Goal: Transaction & Acquisition: Purchase product/service

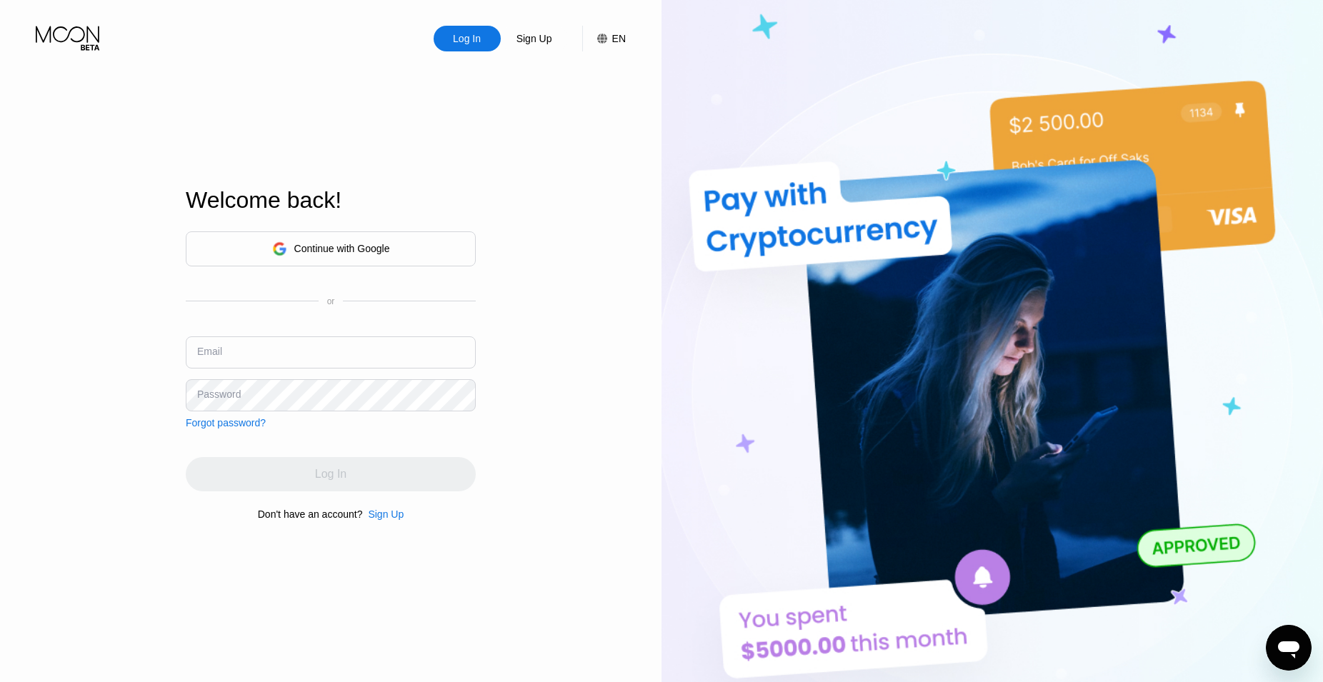
click at [363, 239] on div "Continue with Google" at bounding box center [331, 249] width 118 height 22
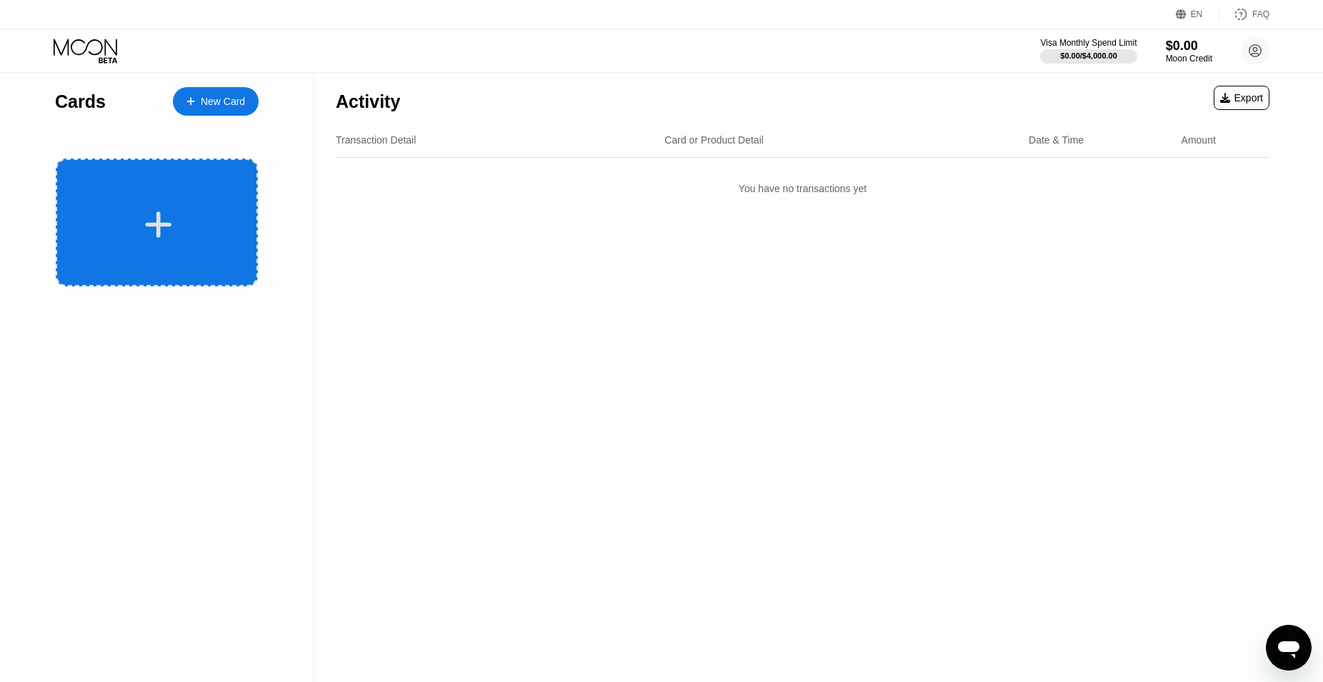
click at [181, 231] on div at bounding box center [158, 225] width 177 height 32
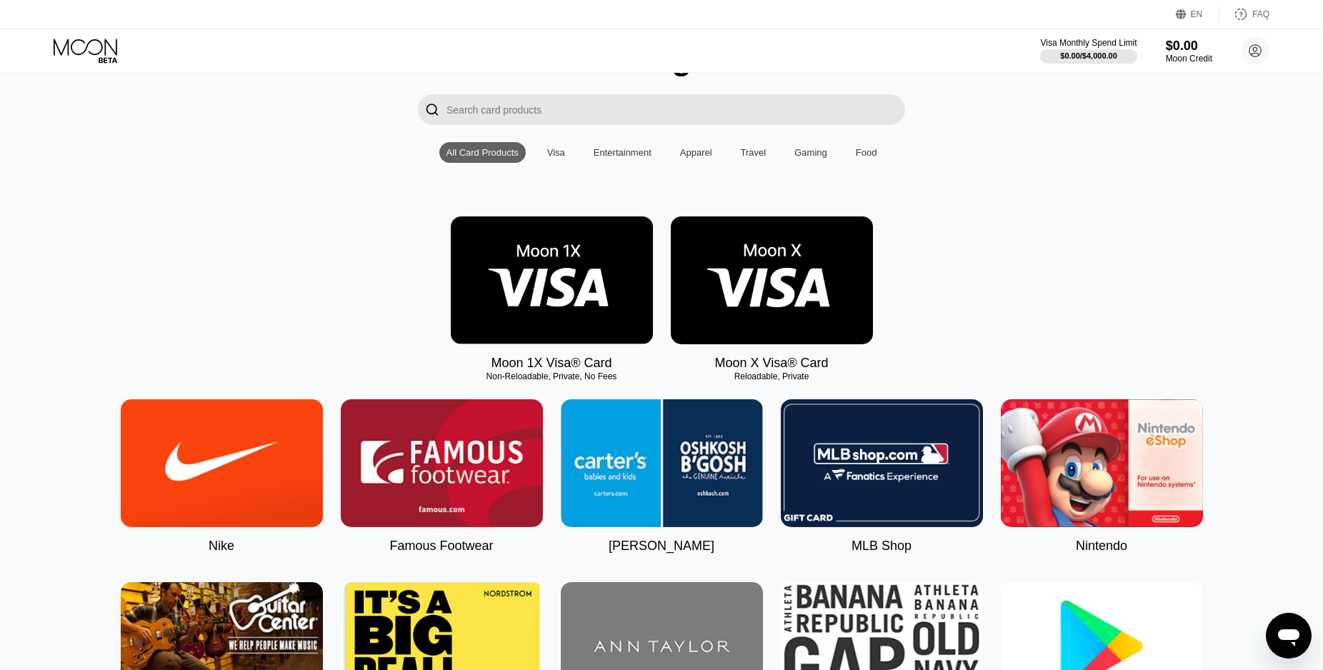
scroll to position [146, 0]
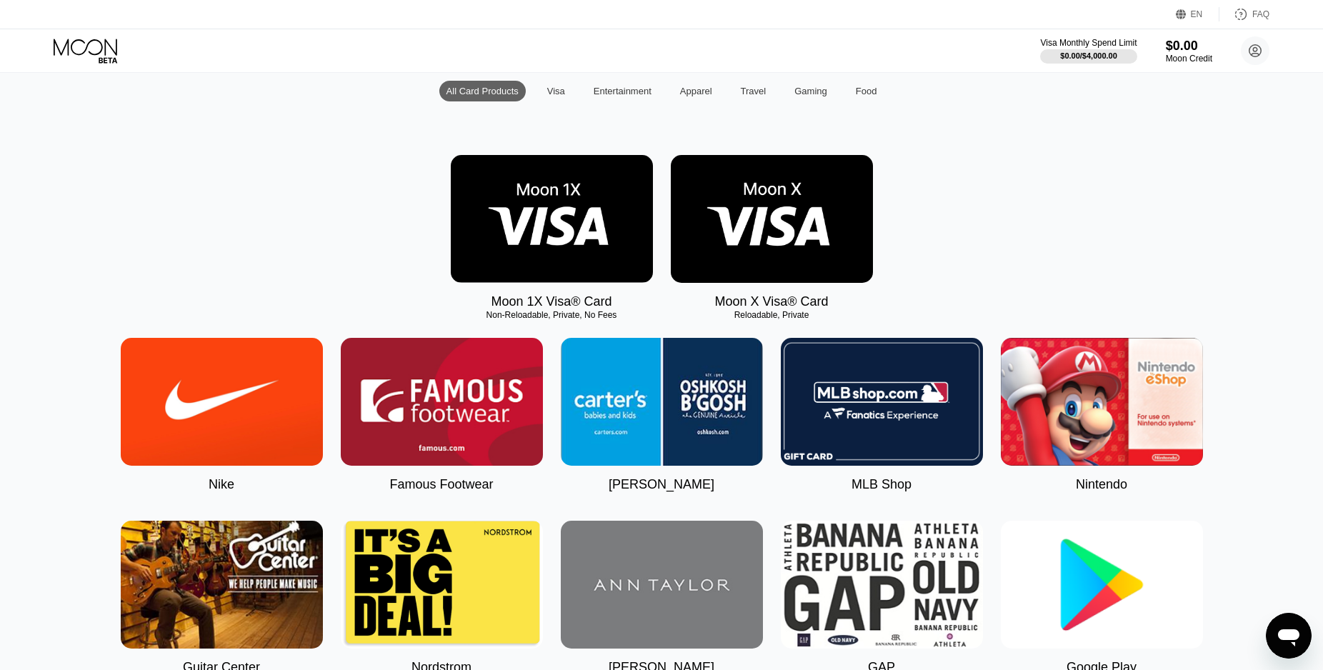
click at [763, 209] on img at bounding box center [772, 219] width 202 height 128
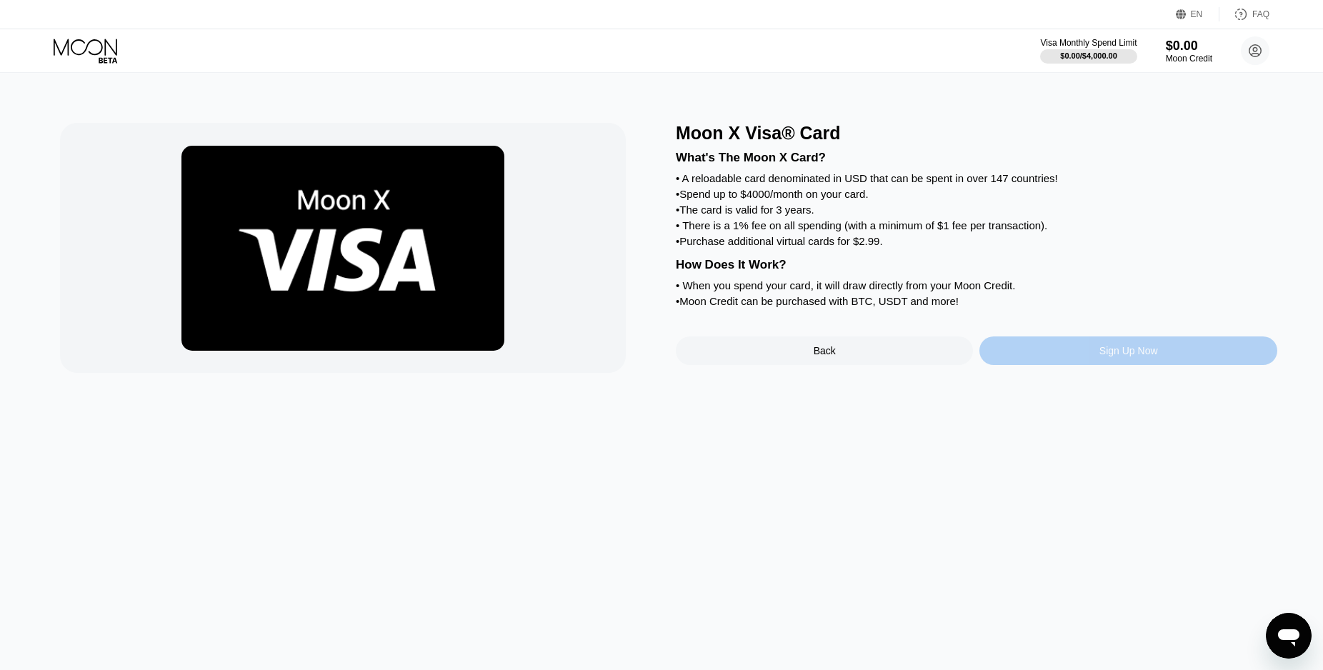
click at [1097, 362] on div "Sign Up Now" at bounding box center [1127, 350] width 297 height 29
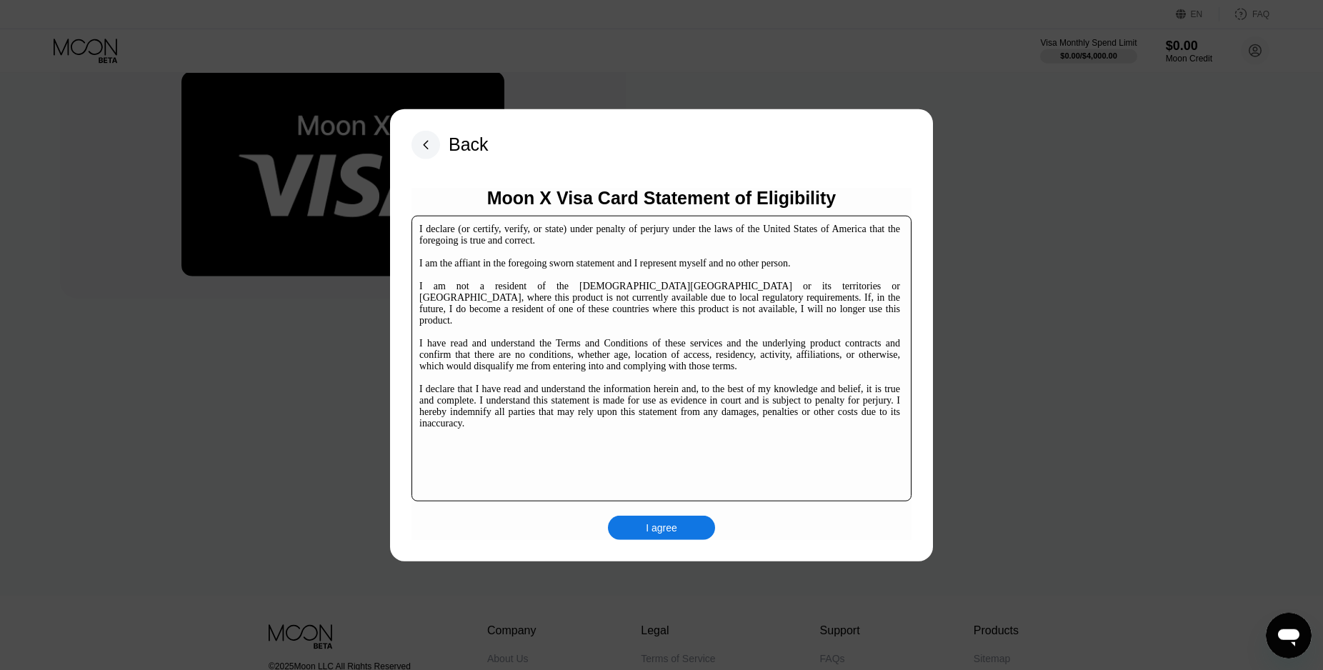
scroll to position [74, 0]
click at [666, 525] on div "I agree" at bounding box center [661, 527] width 31 height 13
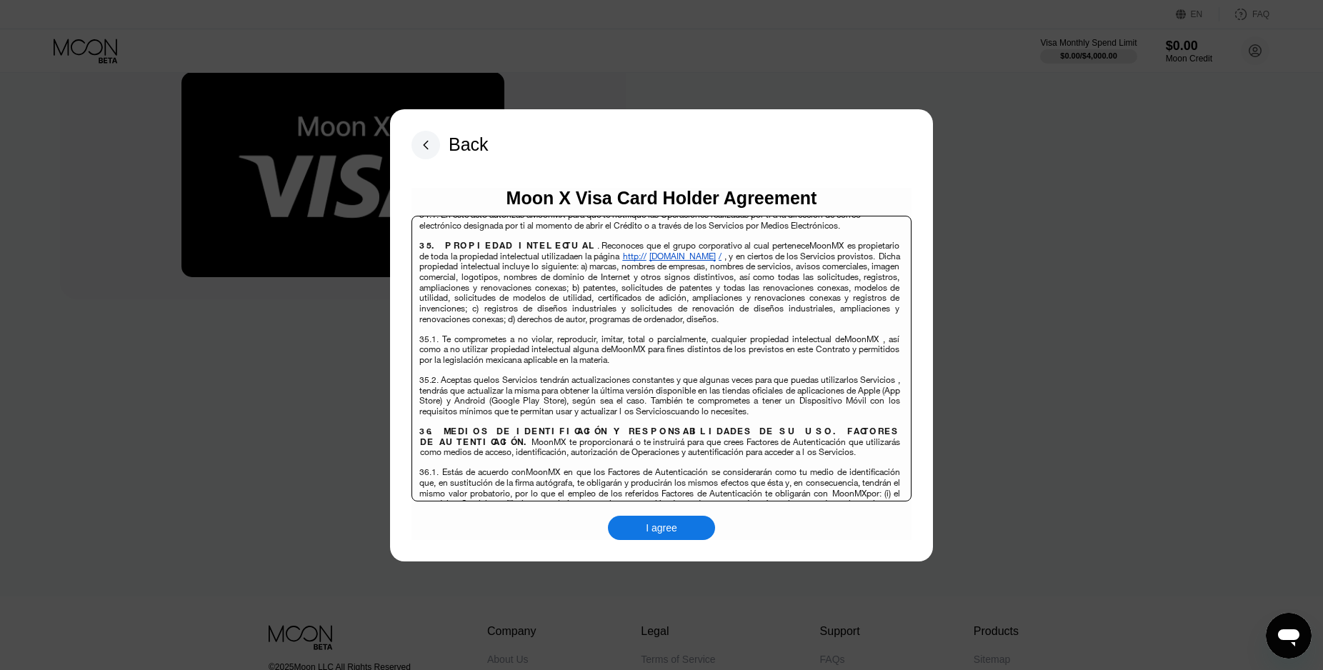
scroll to position [9285, 0]
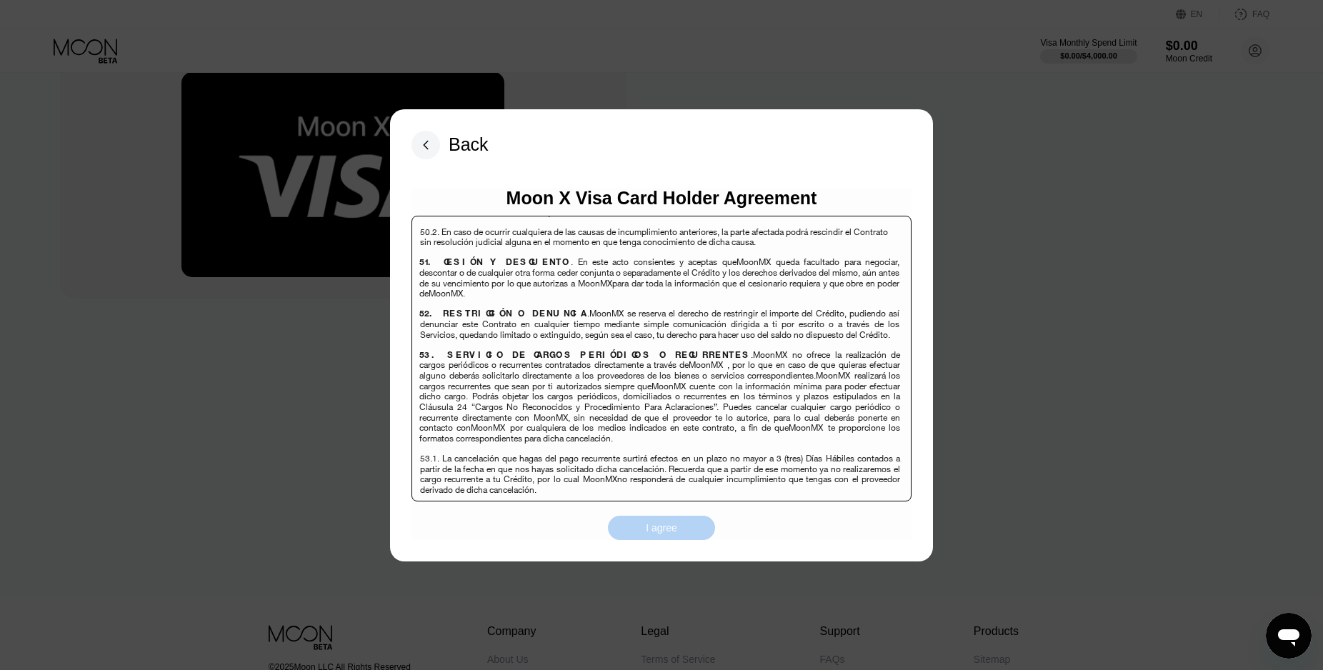
click at [652, 528] on div "I agree" at bounding box center [661, 527] width 31 height 13
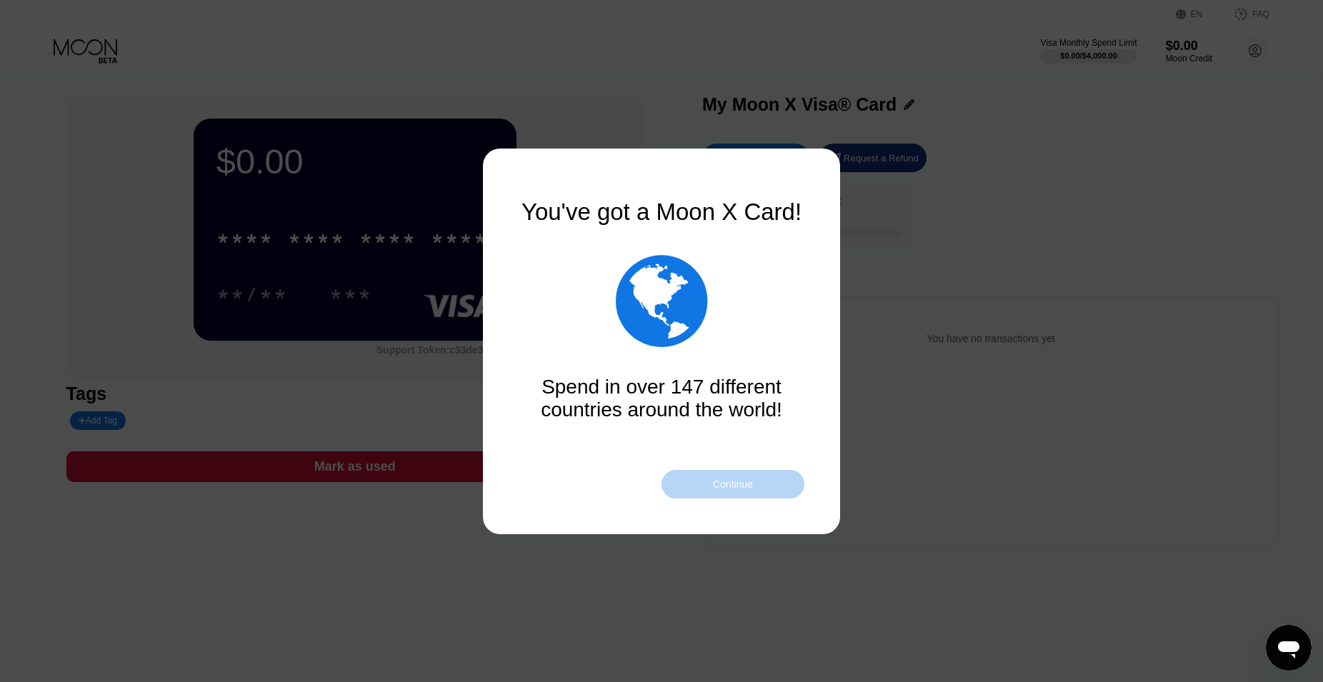
click at [733, 475] on div "Continue" at bounding box center [732, 484] width 143 height 29
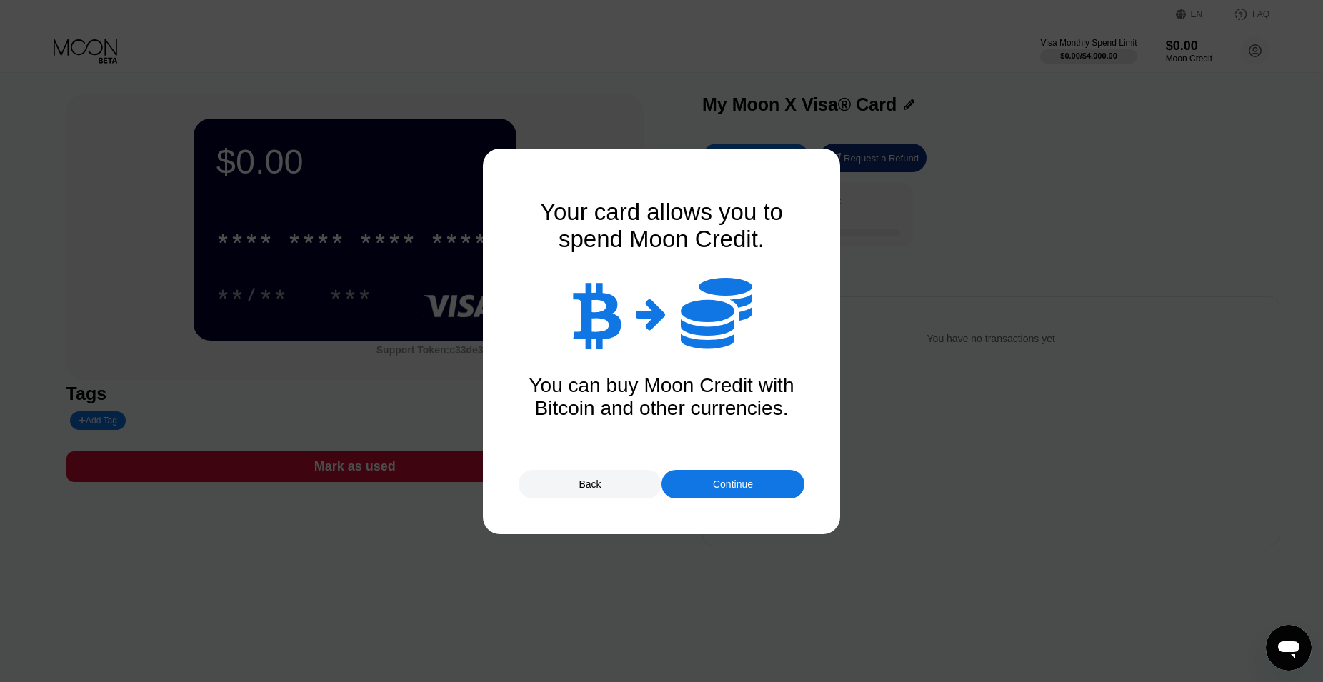
click at [753, 485] on div "Continue" at bounding box center [733, 483] width 40 height 11
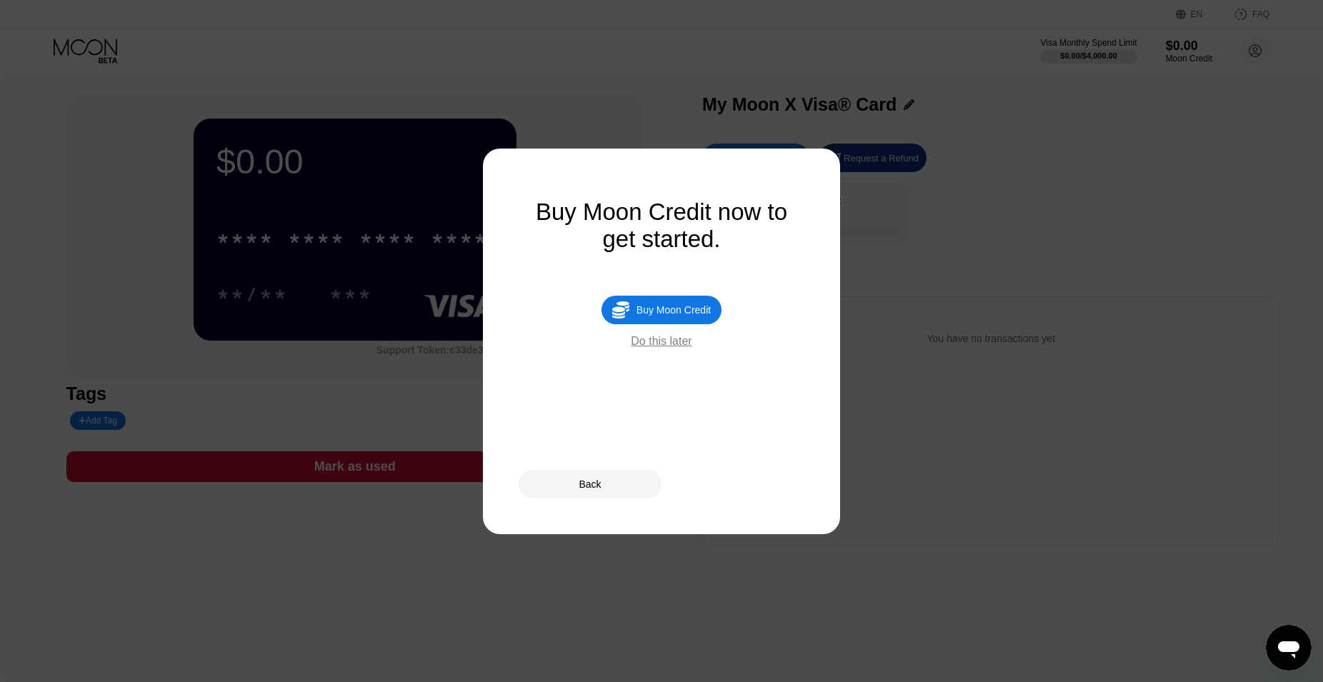
drag, startPoint x: 696, startPoint y: 319, endPoint x: 681, endPoint y: 233, distance: 87.0
click at [696, 316] on div "Buy Moon Credit" at bounding box center [673, 309] width 74 height 11
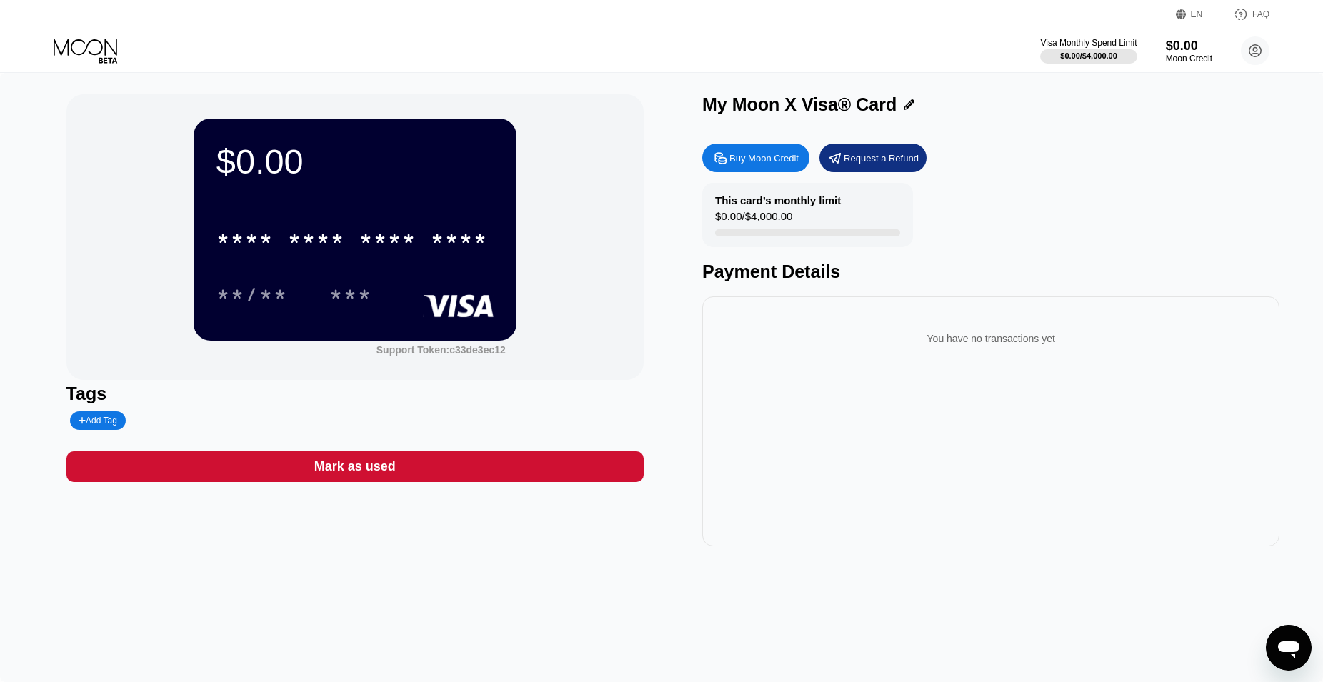
type input "0"
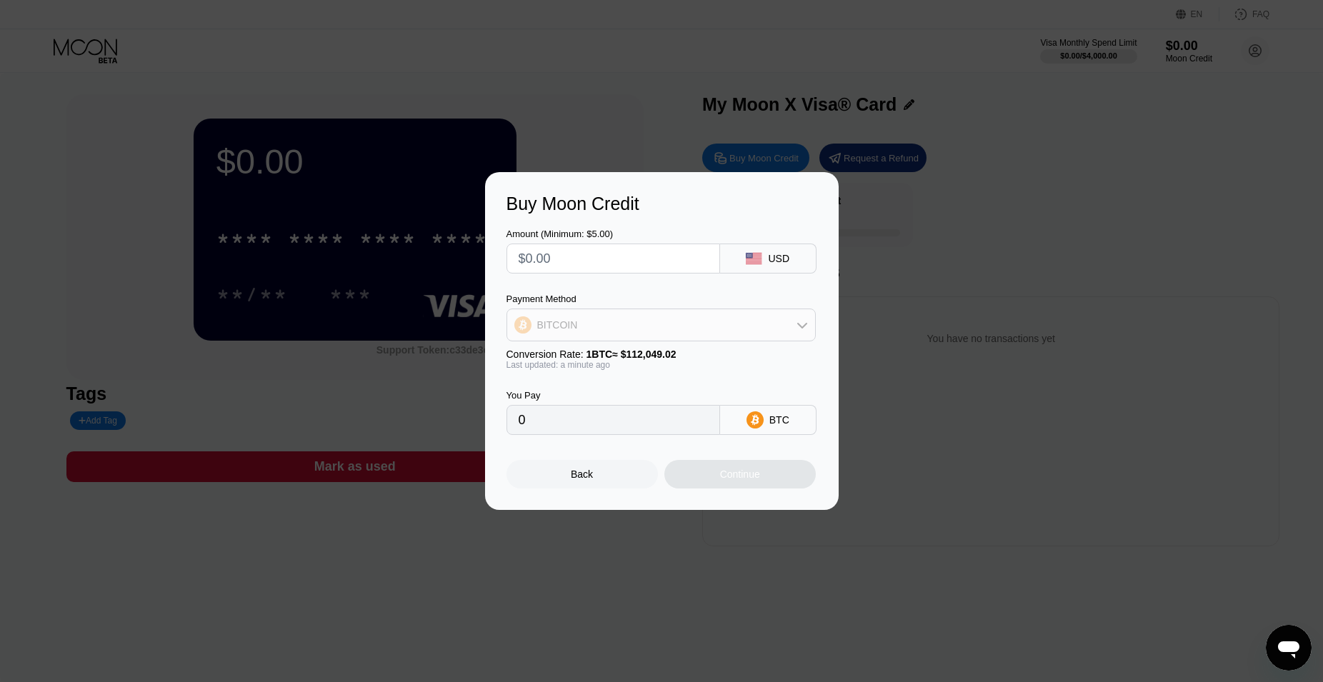
click at [712, 322] on div "BITCOIN" at bounding box center [661, 325] width 308 height 29
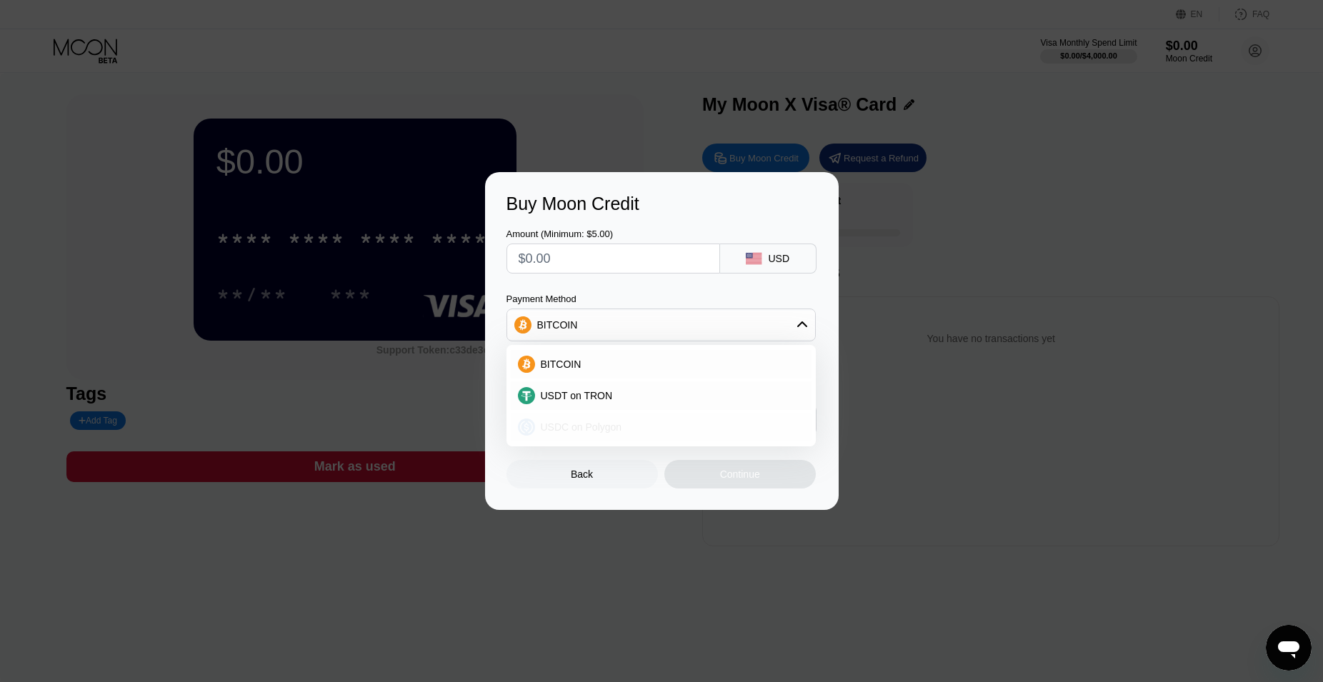
click at [655, 426] on div "USDC on Polygon" at bounding box center [669, 426] width 269 height 11
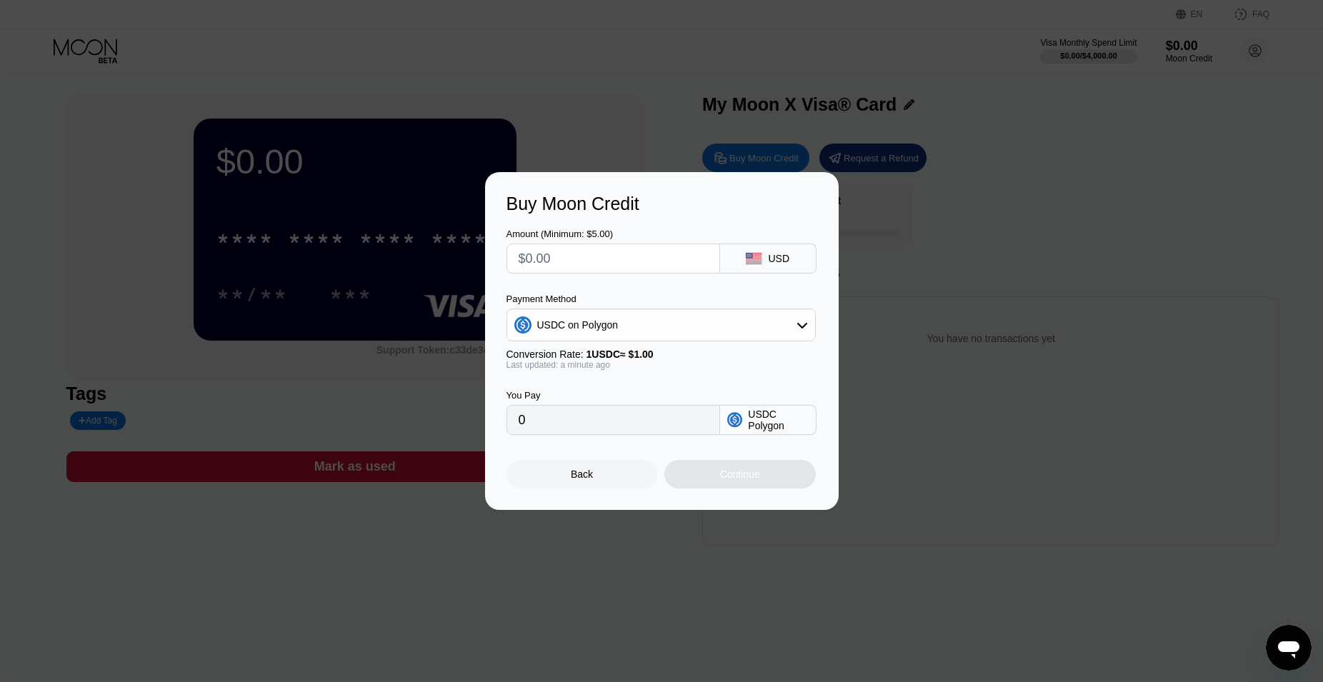
drag, startPoint x: 590, startPoint y: 418, endPoint x: 440, endPoint y: 421, distance: 150.0
click at [518, 421] on input "0" at bounding box center [612, 420] width 189 height 29
click at [593, 257] on input "text" at bounding box center [612, 258] width 189 height 29
type input "$6"
type input "6.00000000"
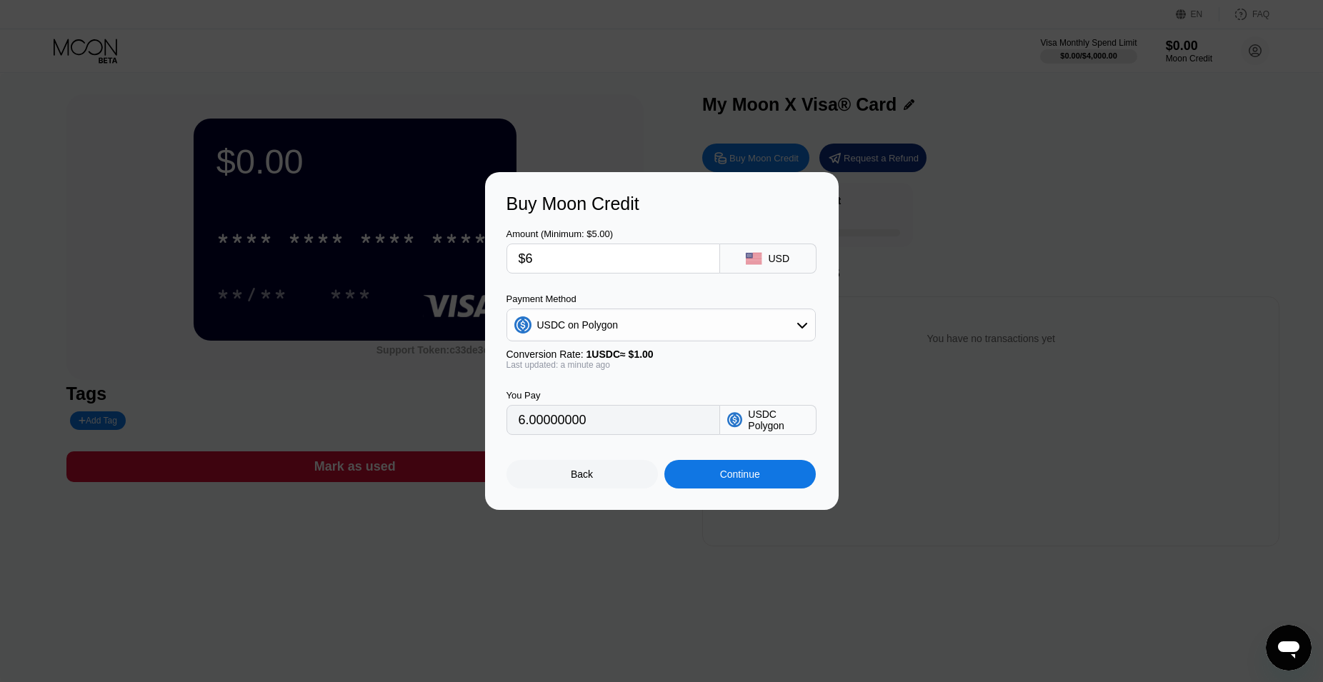
type input "$6"
click at [654, 289] on div "Amount (Minimum: $5.00) $6 USD Payment Method USDC on Polygon Conversion Rate: …" at bounding box center [661, 324] width 311 height 221
click at [694, 319] on div "USDC on Polygon" at bounding box center [661, 325] width 308 height 29
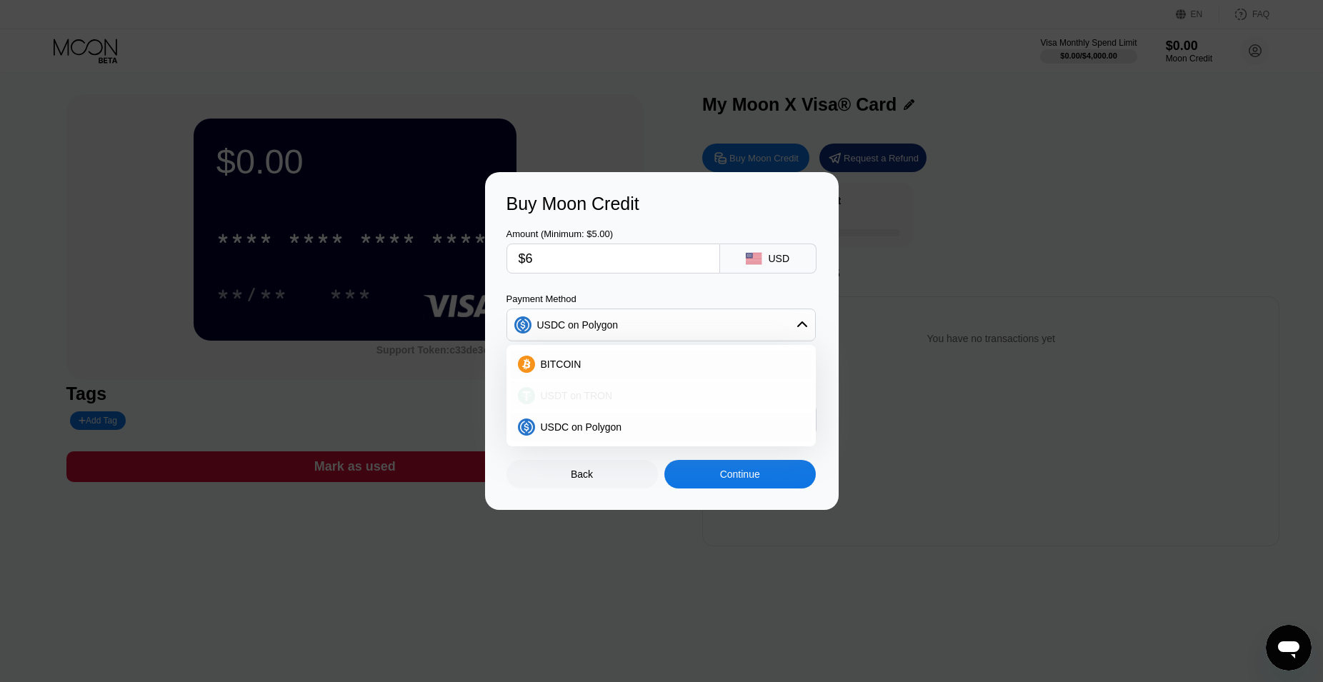
click at [673, 401] on div "USDT on TRON" at bounding box center [669, 395] width 269 height 11
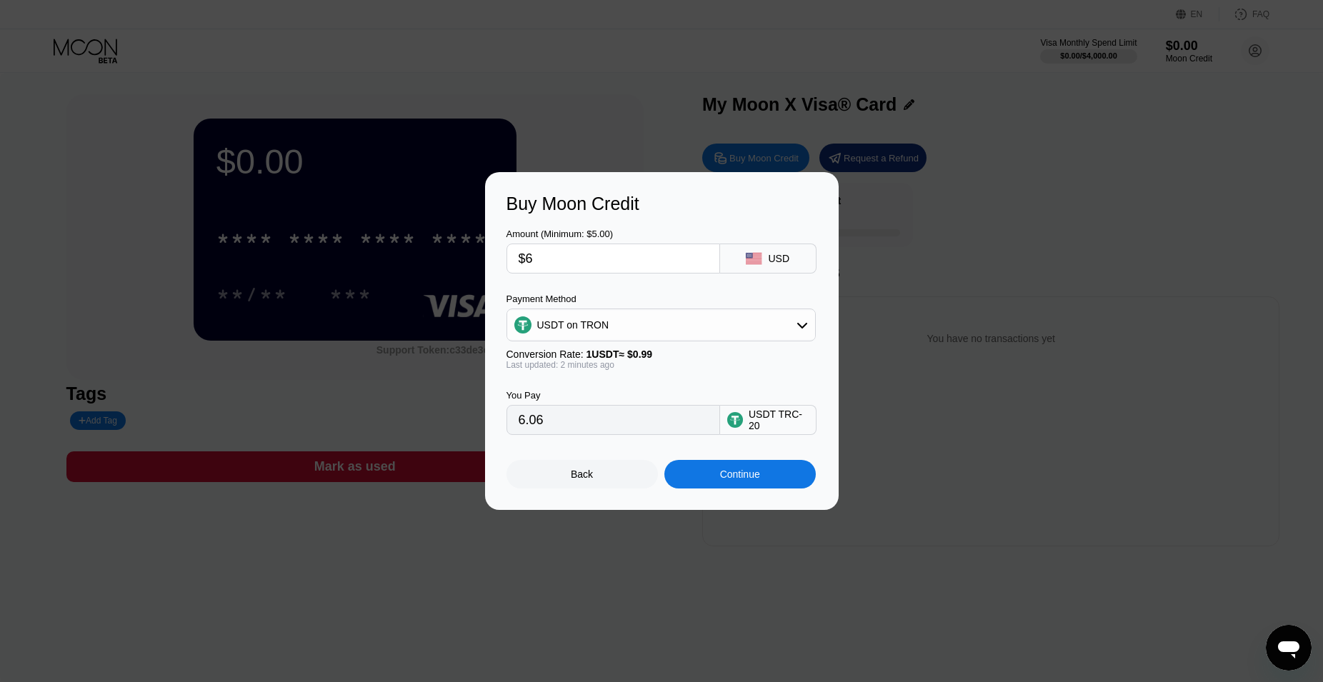
click at [673, 333] on div "USDT on TRON" at bounding box center [661, 325] width 308 height 29
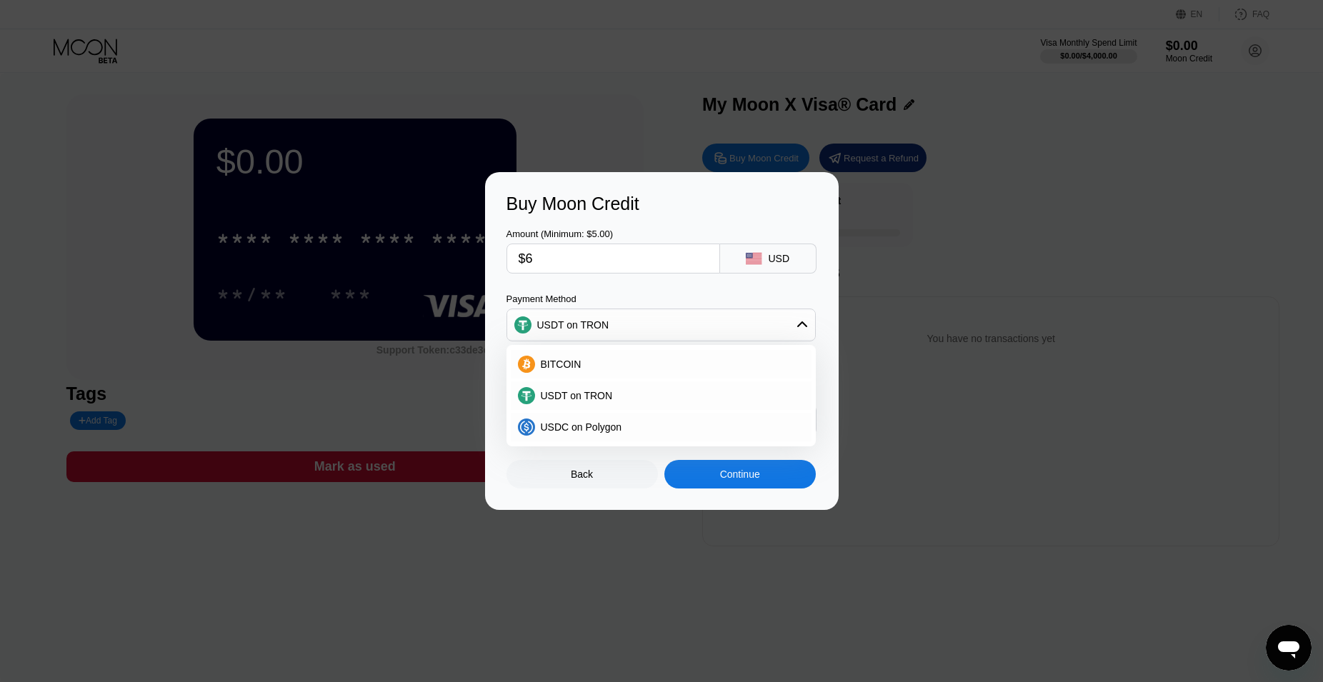
click at [665, 329] on div "USDT on TRON" at bounding box center [661, 325] width 308 height 29
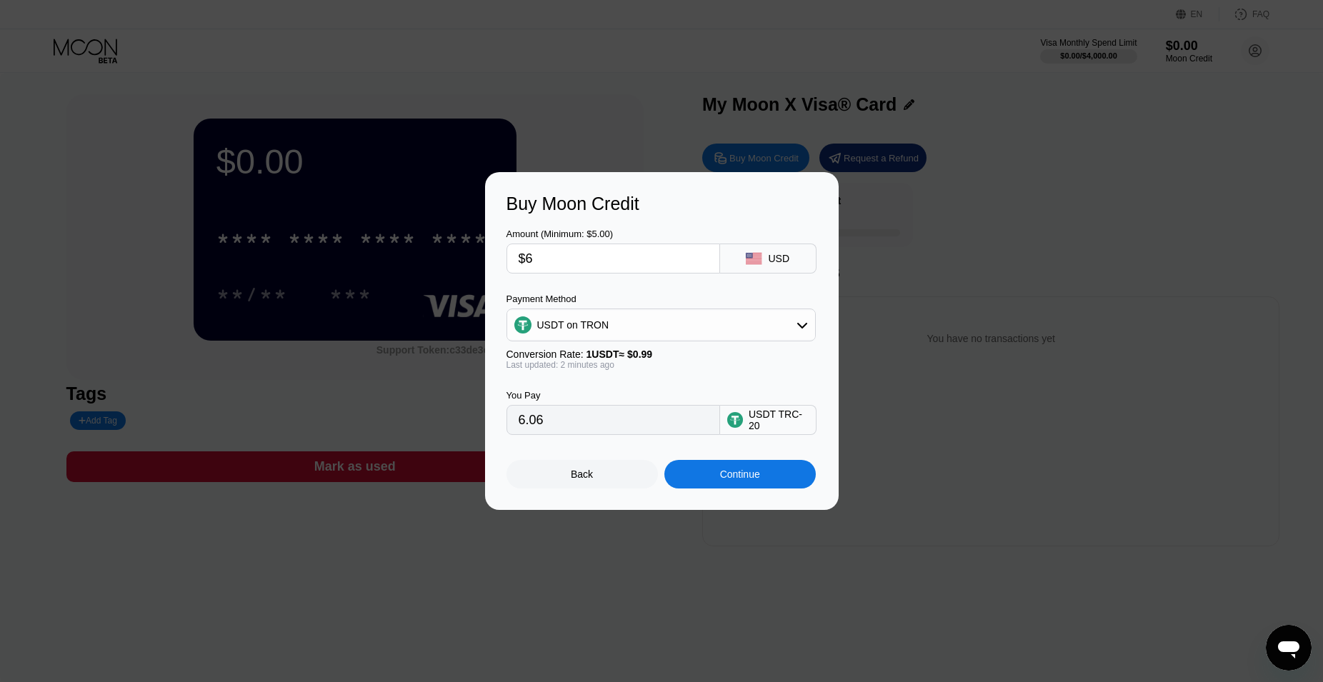
click at [618, 331] on div "USDT on TRON" at bounding box center [661, 325] width 308 height 29
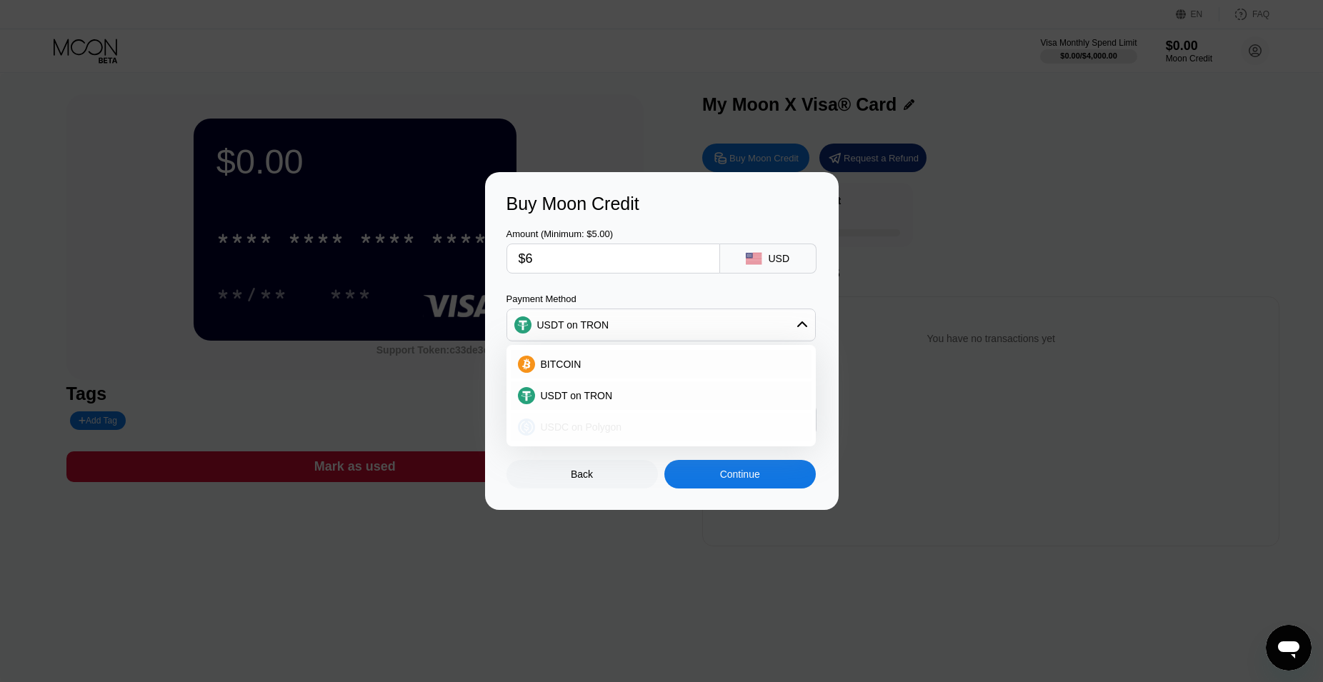
click at [598, 422] on span "USDC on Polygon" at bounding box center [581, 426] width 81 height 11
type input "6.00000000"
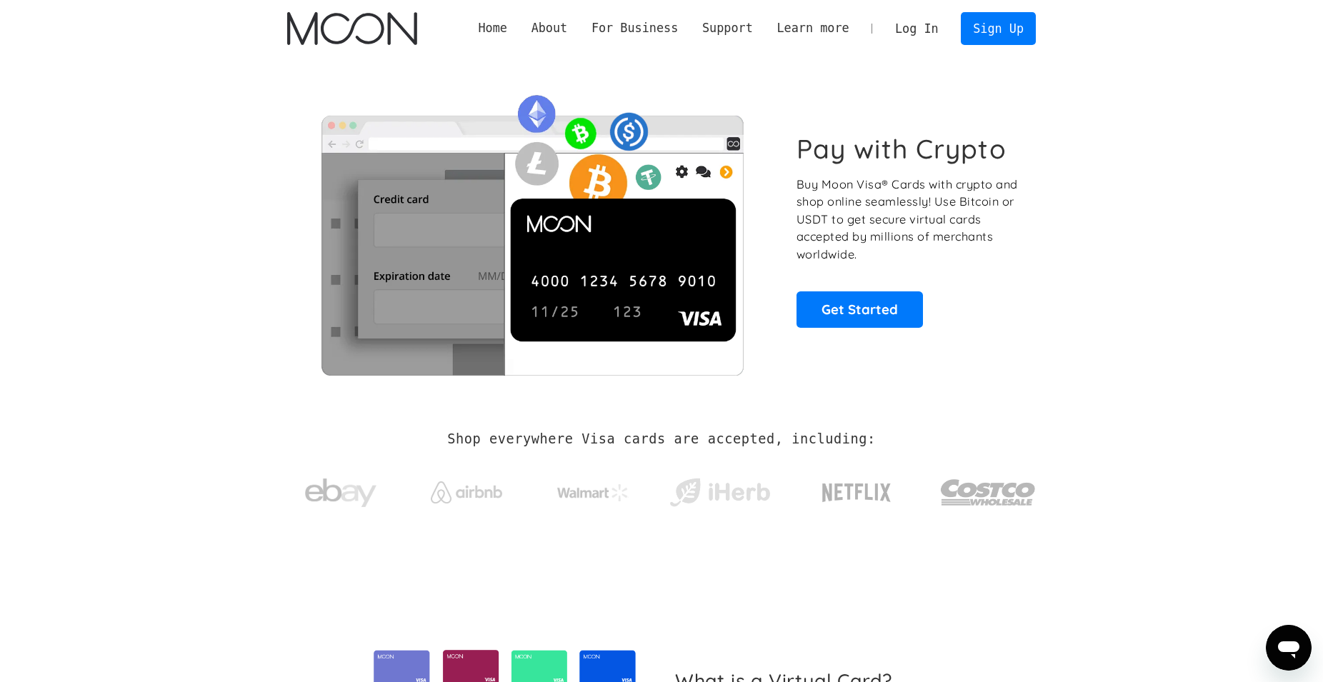
click at [903, 26] on link "Log In" at bounding box center [916, 28] width 67 height 31
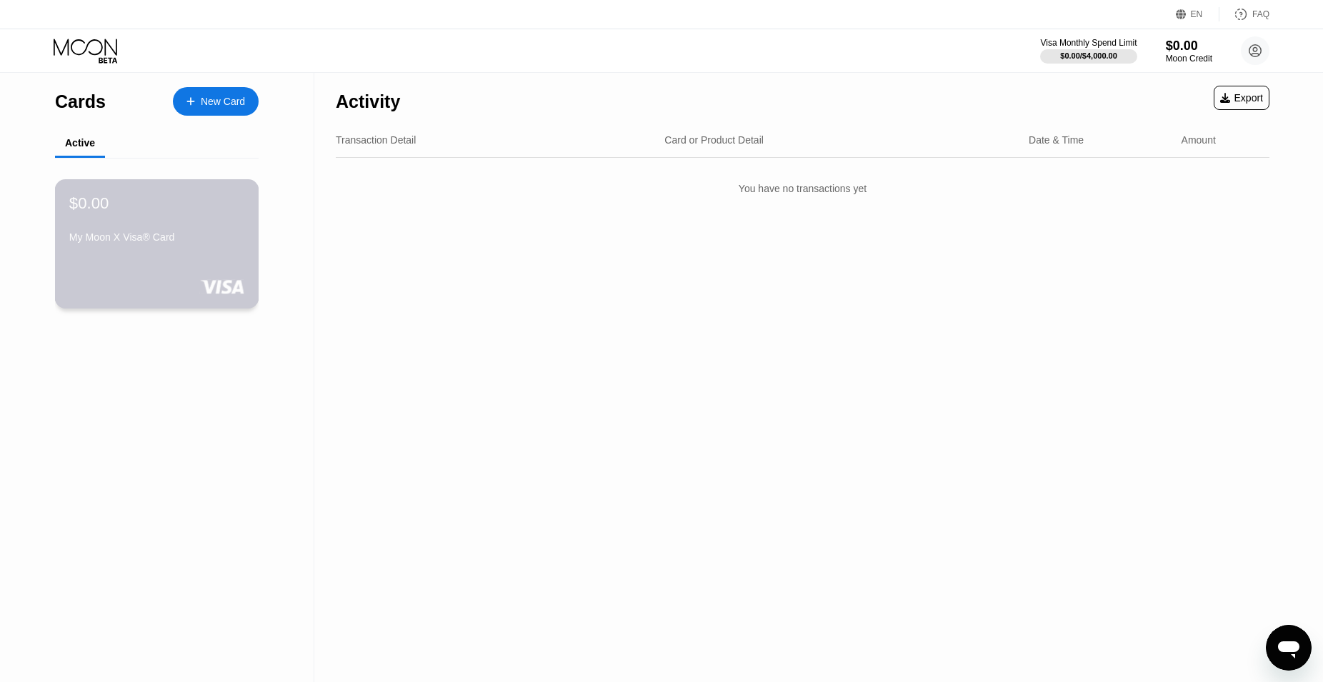
click at [205, 219] on div "$0.00 My Moon X Visa® Card" at bounding box center [156, 221] width 175 height 55
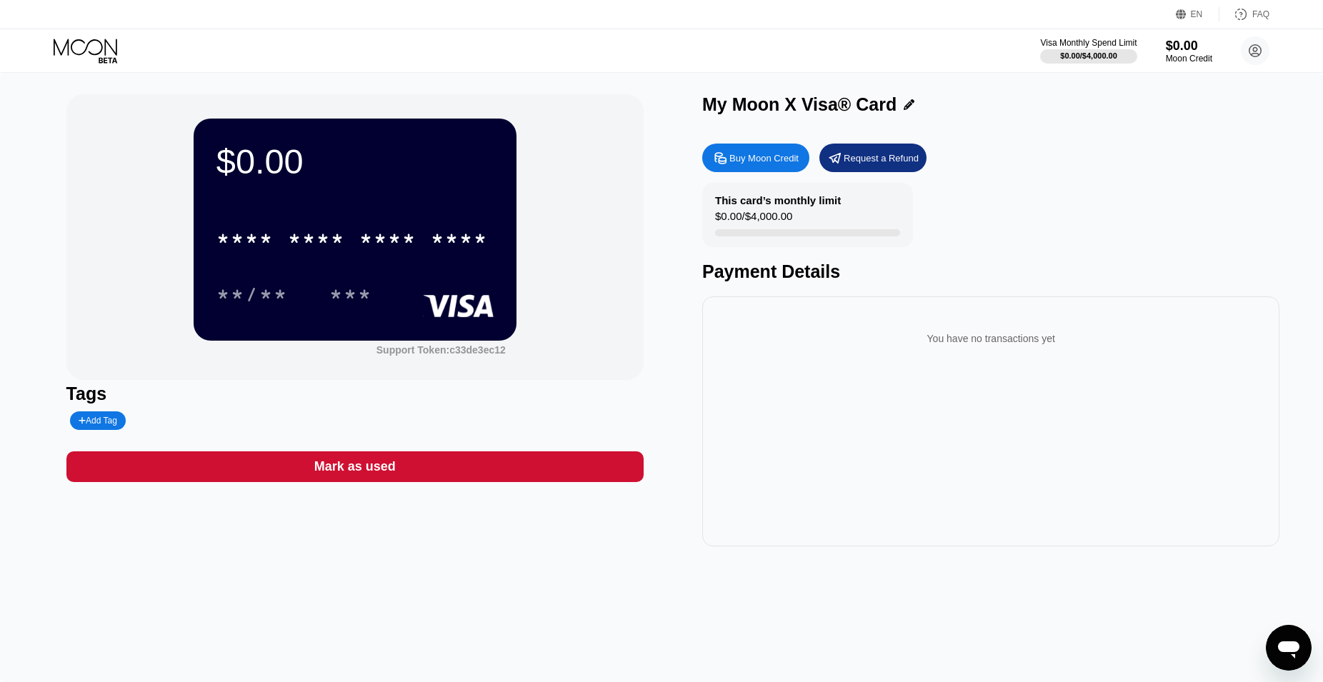
click at [791, 161] on div "Buy Moon Credit" at bounding box center [763, 158] width 69 height 12
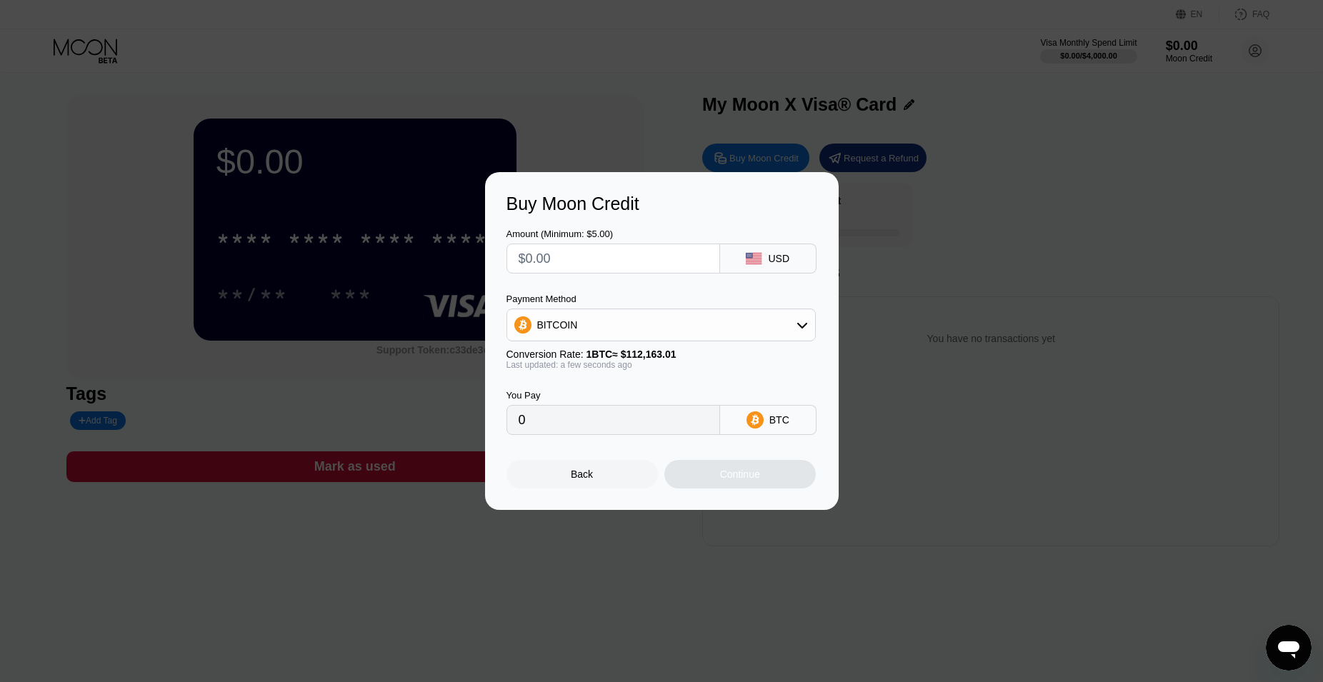
click at [764, 325] on div "BITCOIN" at bounding box center [661, 325] width 308 height 29
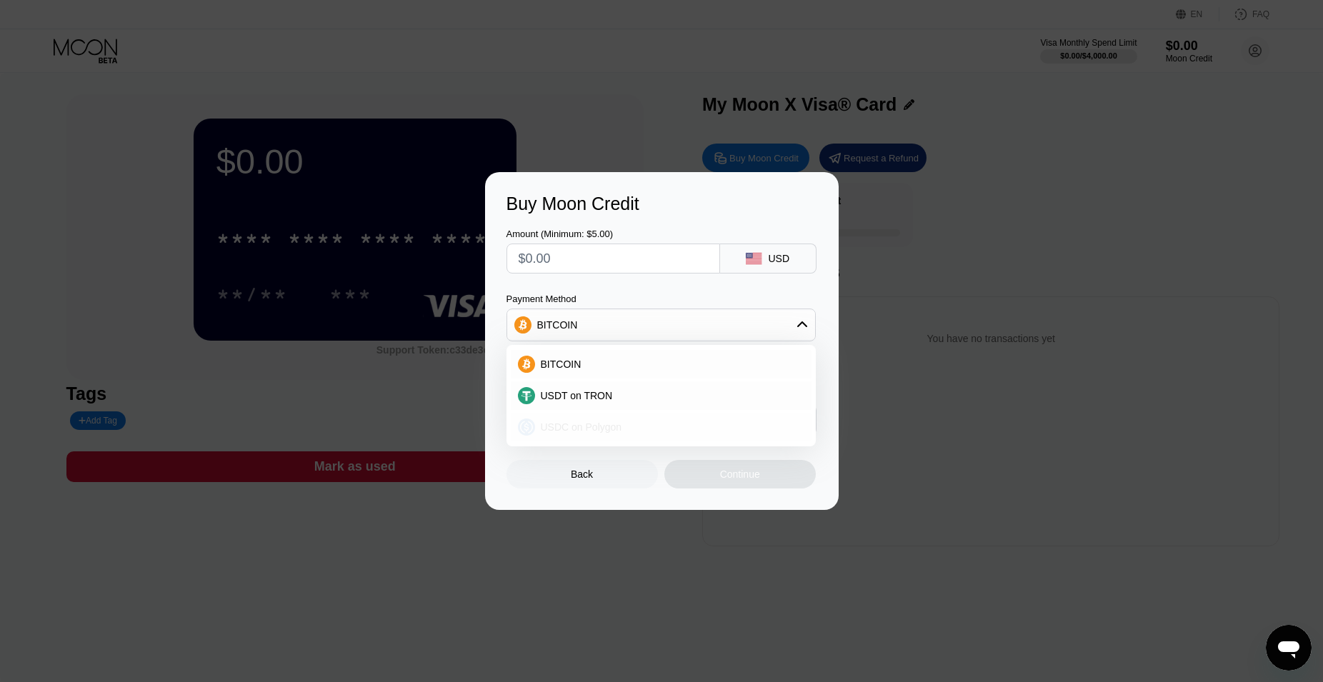
click at [624, 421] on div "USDC on Polygon" at bounding box center [669, 426] width 269 height 11
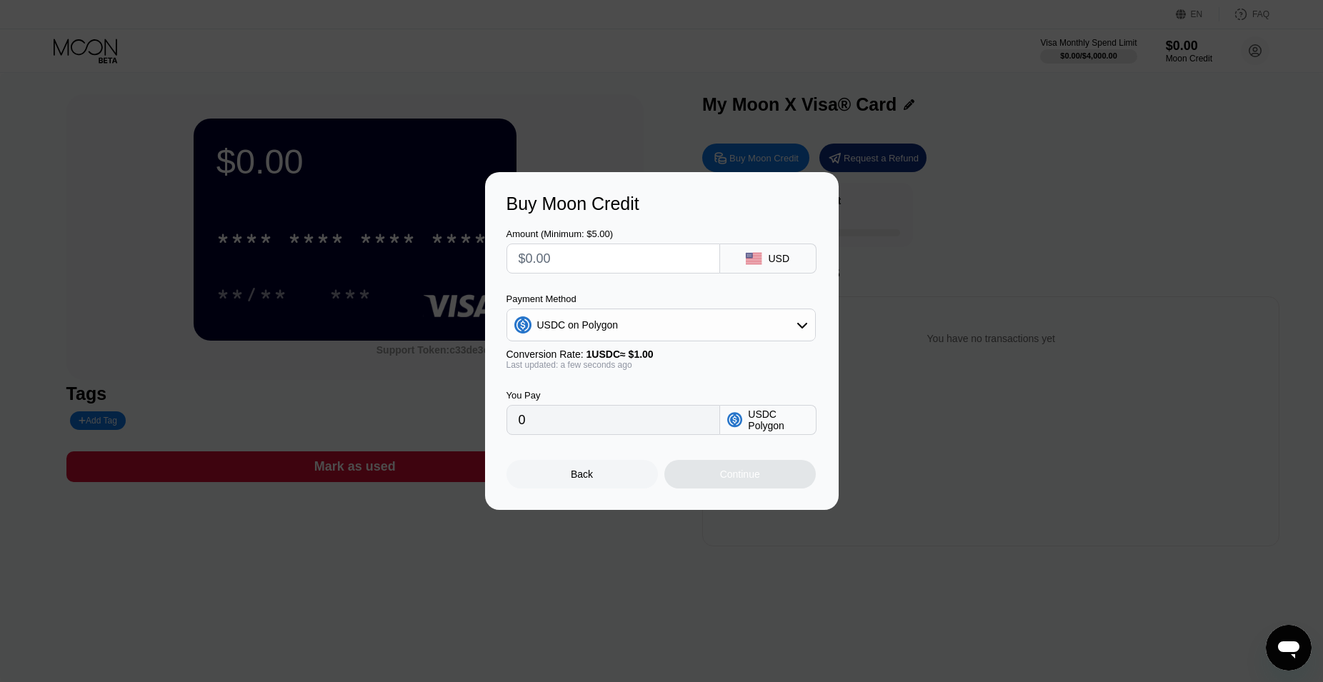
click at [614, 261] on input "text" at bounding box center [612, 258] width 189 height 29
type input "$7"
type input "7.00000000"
type input "$7"
click at [741, 473] on div "Continue" at bounding box center [740, 473] width 40 height 11
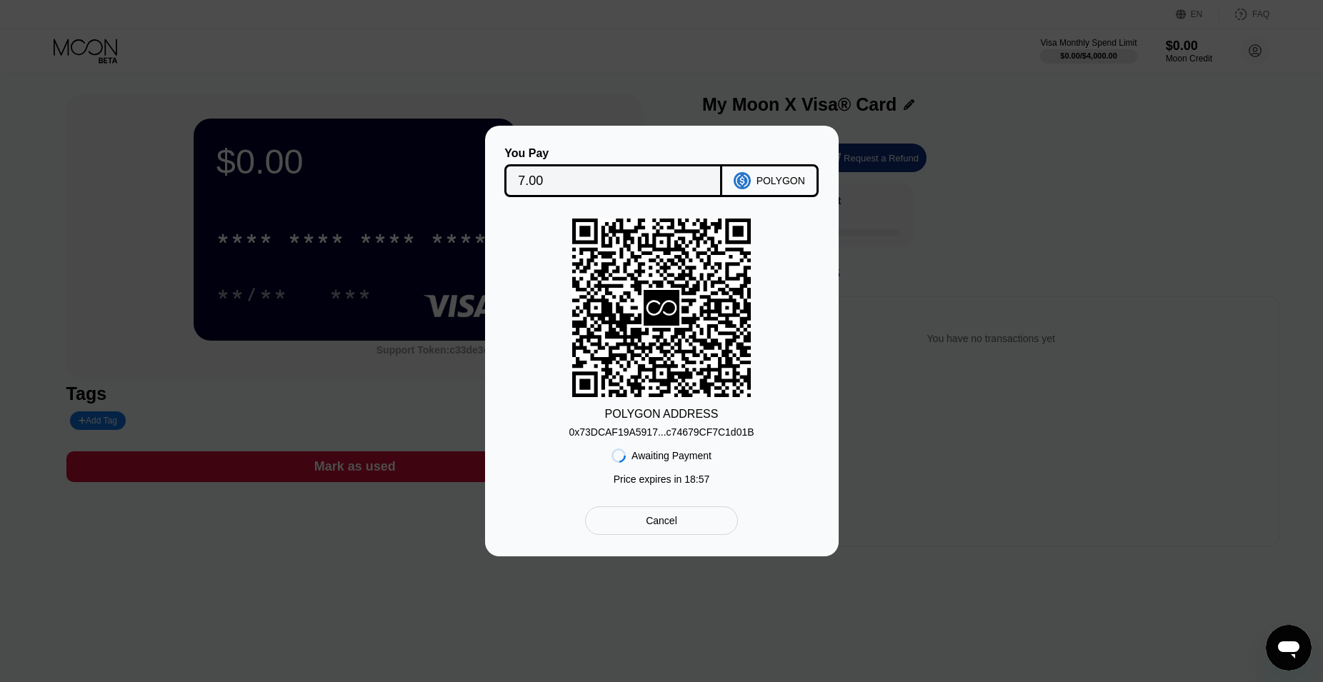
click at [705, 435] on div "0x73DCAF19A5917...c74679CF7C1d01B" at bounding box center [660, 431] width 185 height 11
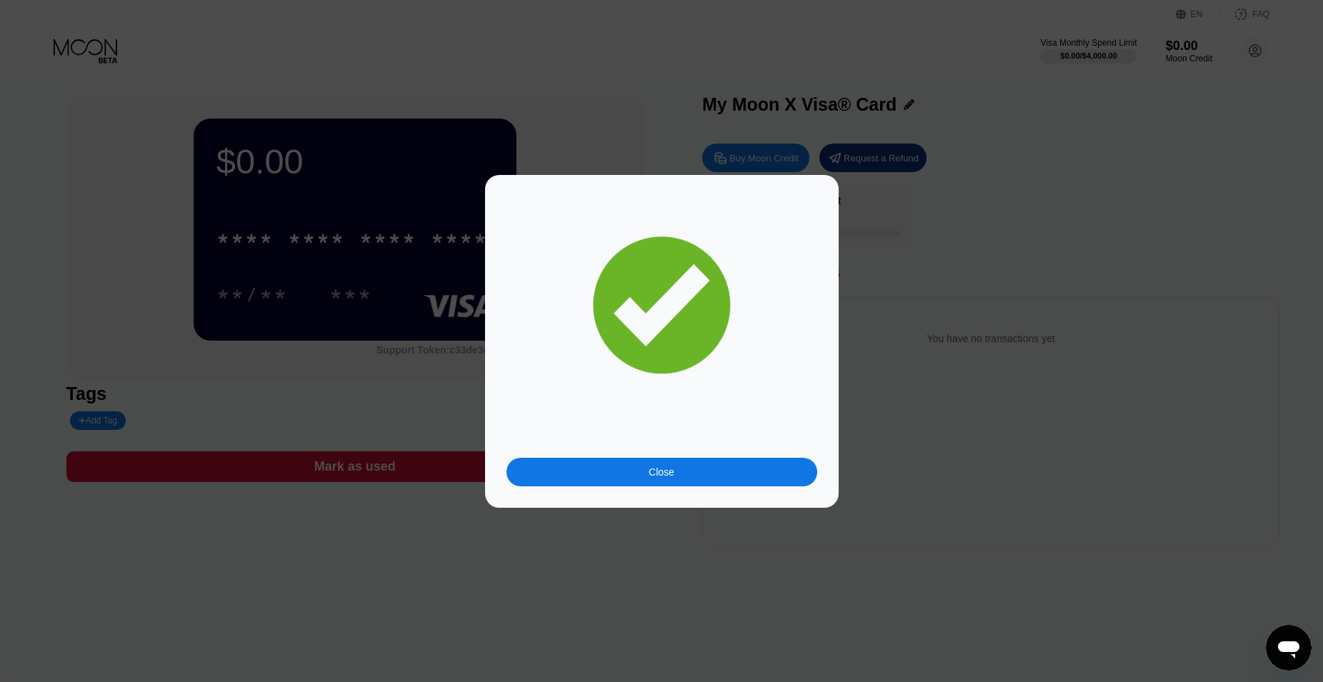
click at [746, 295] on div "Close" at bounding box center [661, 341] width 311 height 290
click at [654, 457] on div "Close" at bounding box center [661, 341] width 311 height 290
click at [656, 463] on div "Close" at bounding box center [661, 472] width 311 height 29
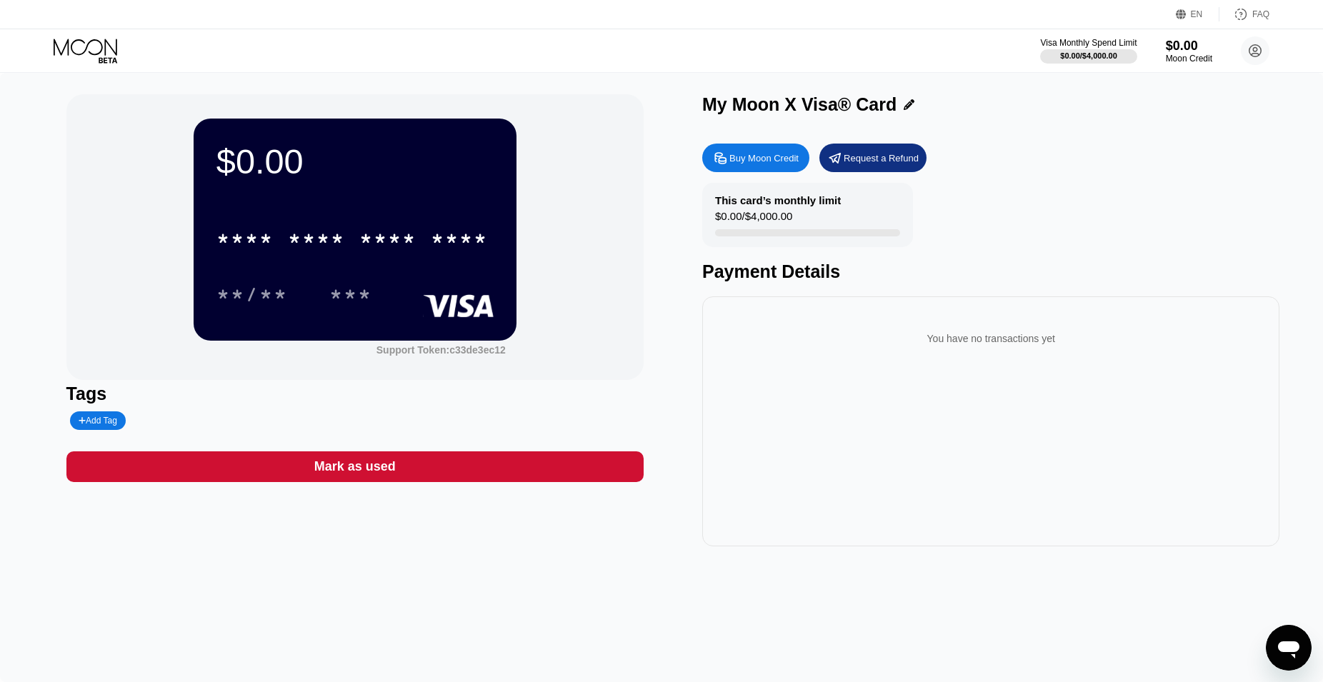
click at [678, 250] on div "$0.00 * * * * * * * * * * * * **** **/** *** Support Token: c33de3ec12 Tags Add…" at bounding box center [661, 320] width 1191 height 452
click at [657, 337] on div "$0.00 * * * * * * * * * * * * **** **/** *** Support Token: c33de3ec12 Tags Add…" at bounding box center [661, 320] width 1191 height 452
click at [784, 164] on div "Buy Moon Credit" at bounding box center [763, 158] width 69 height 12
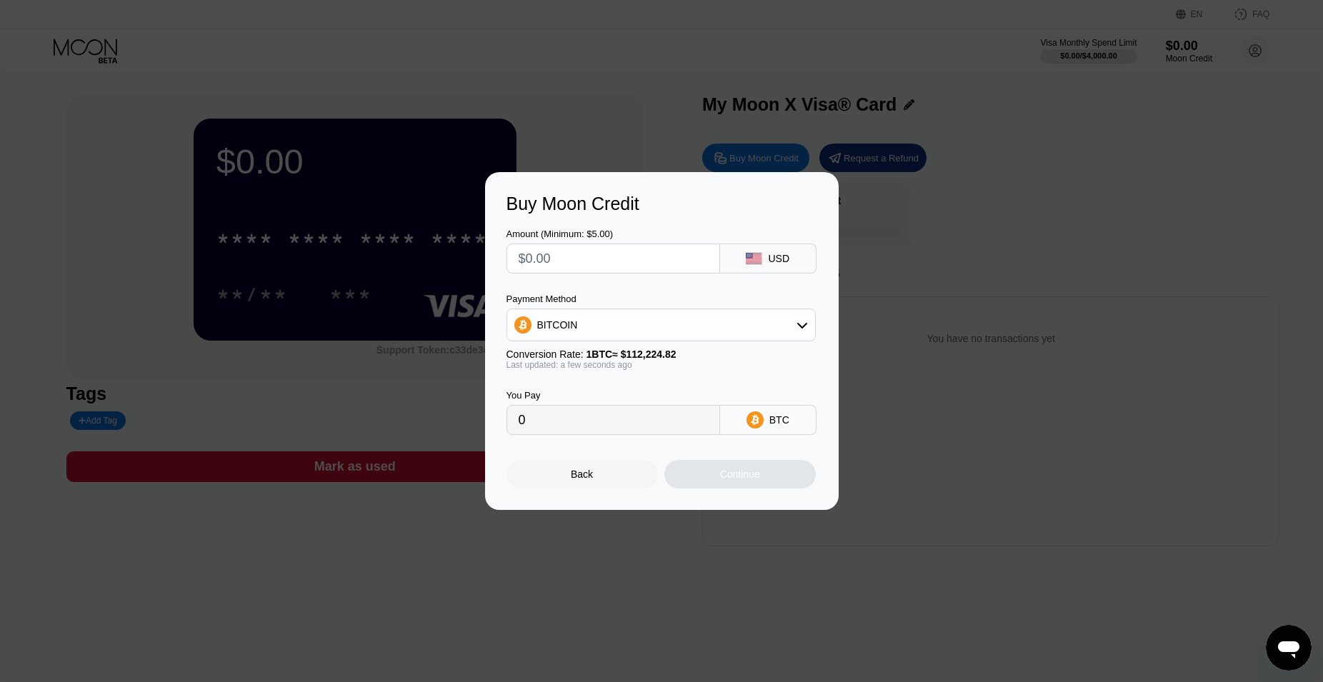
click at [942, 205] on div "Buy Moon Credit Amount (Minimum: $5.00) USD Payment Method BITCOIN Conversion R…" at bounding box center [661, 341] width 1323 height 338
click at [598, 121] on div at bounding box center [667, 341] width 1335 height 682
click at [615, 480] on div "Back" at bounding box center [581, 474] width 151 height 29
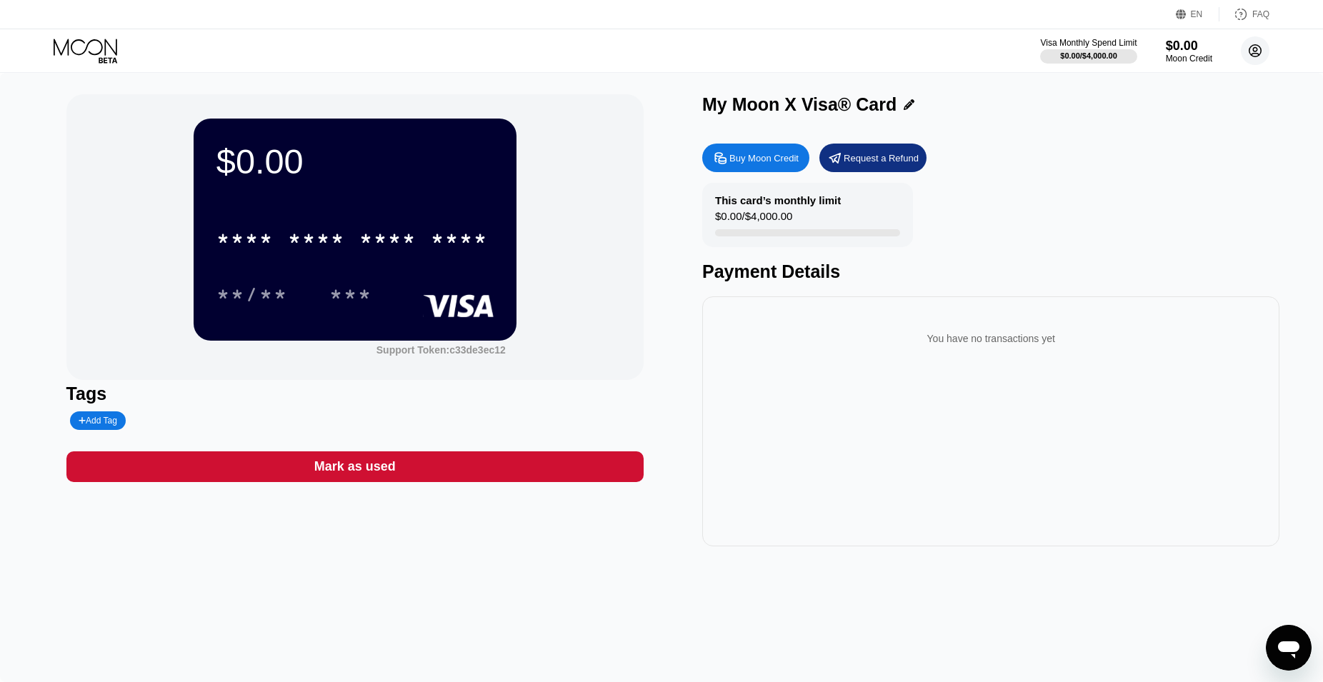
click at [1263, 56] on circle at bounding box center [1254, 50] width 29 height 29
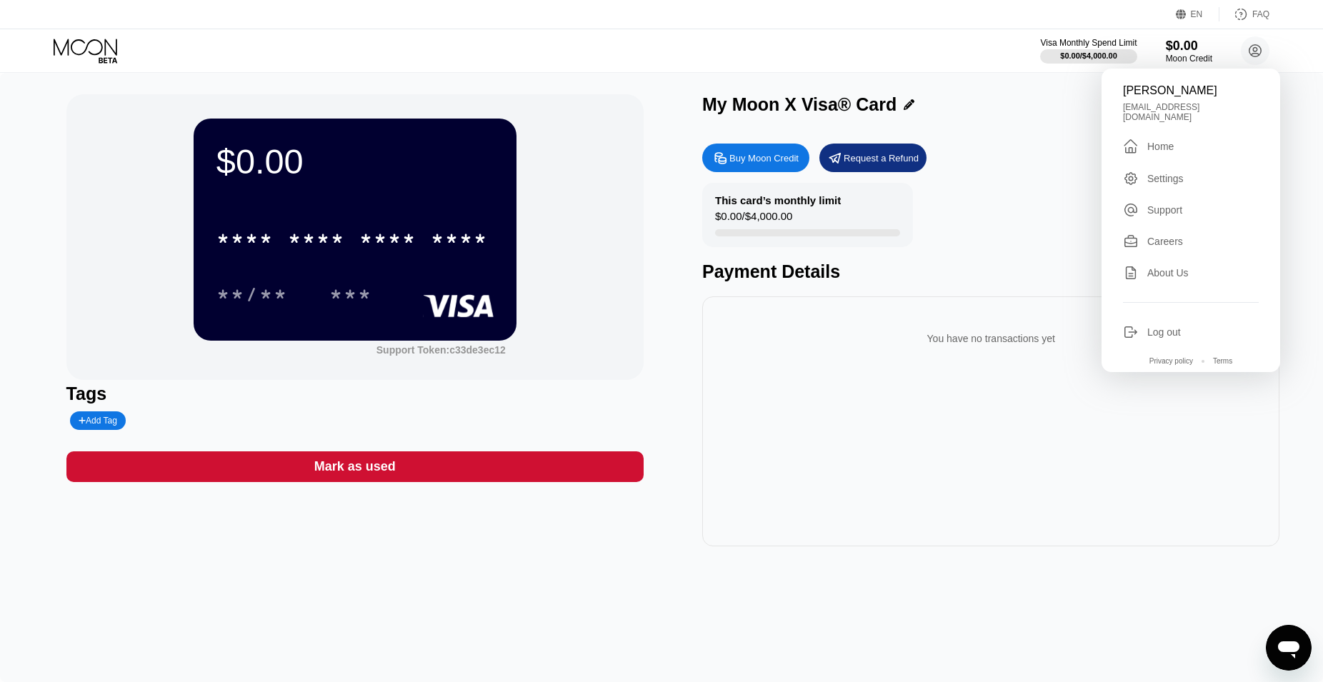
click at [652, 67] on div "Visa Monthly Spend Limit $0.00 / $4,000.00 $0.00 Moon Credit [PERSON_NAME] [EMA…" at bounding box center [661, 50] width 1323 height 43
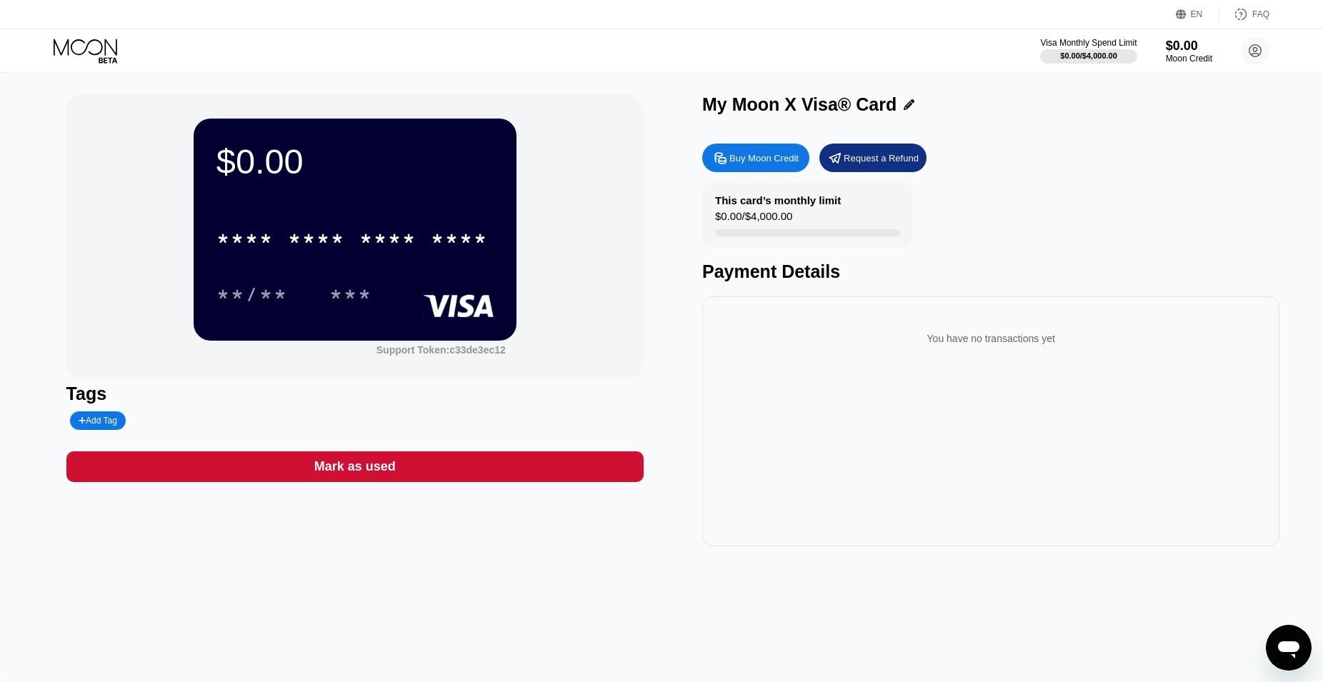
click at [431, 259] on div "* * * * * * * * * * * * ****" at bounding box center [354, 234] width 277 height 49
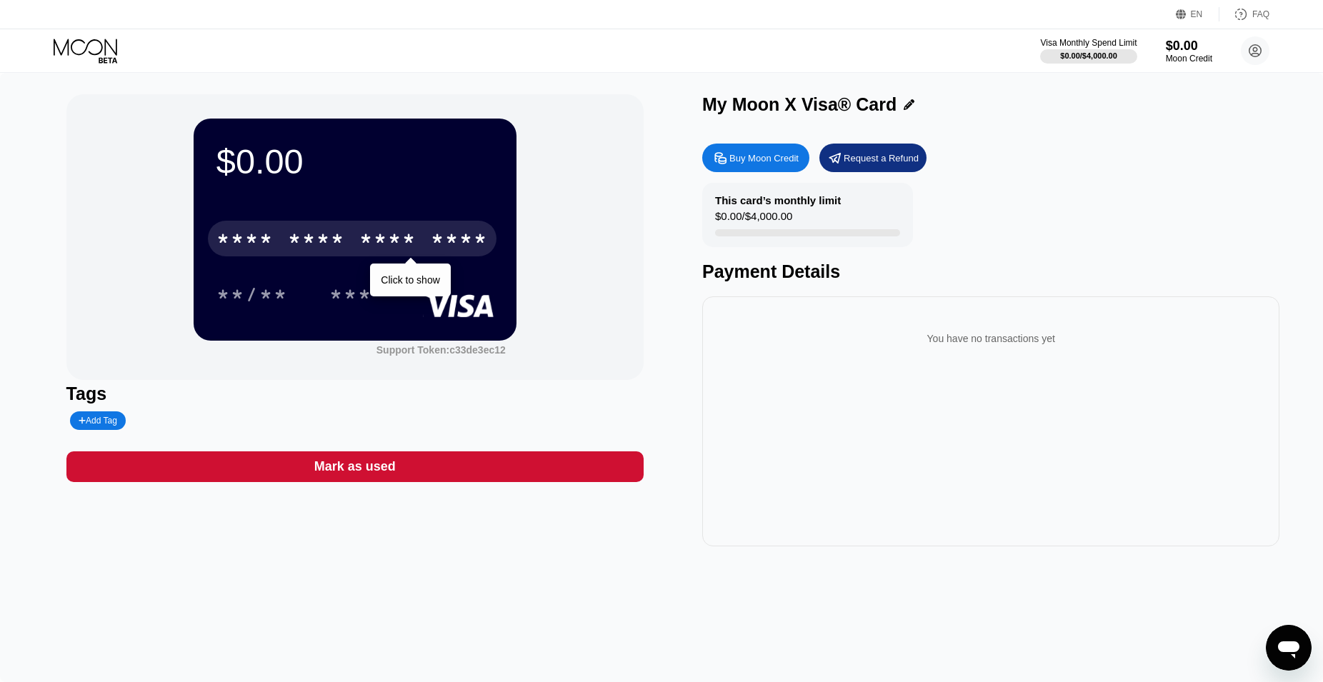
click at [433, 251] on div "****" at bounding box center [459, 240] width 57 height 23
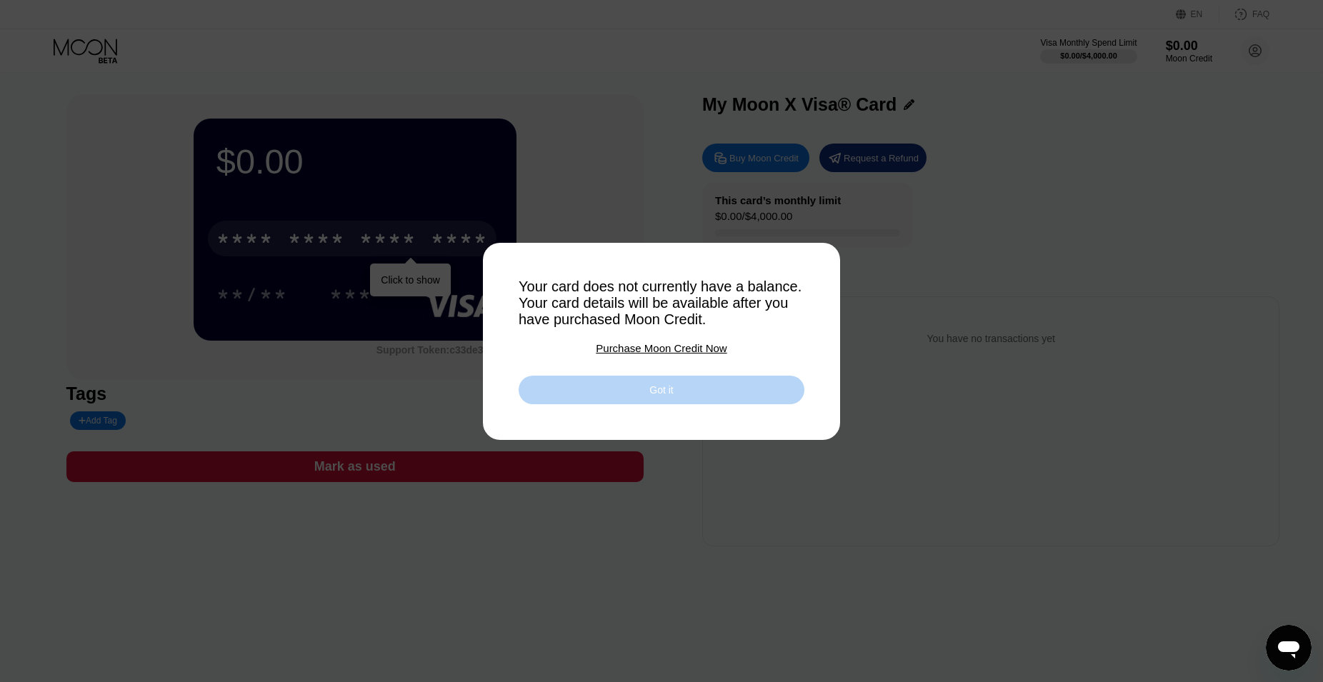
click at [660, 396] on div "Got it" at bounding box center [661, 390] width 24 height 13
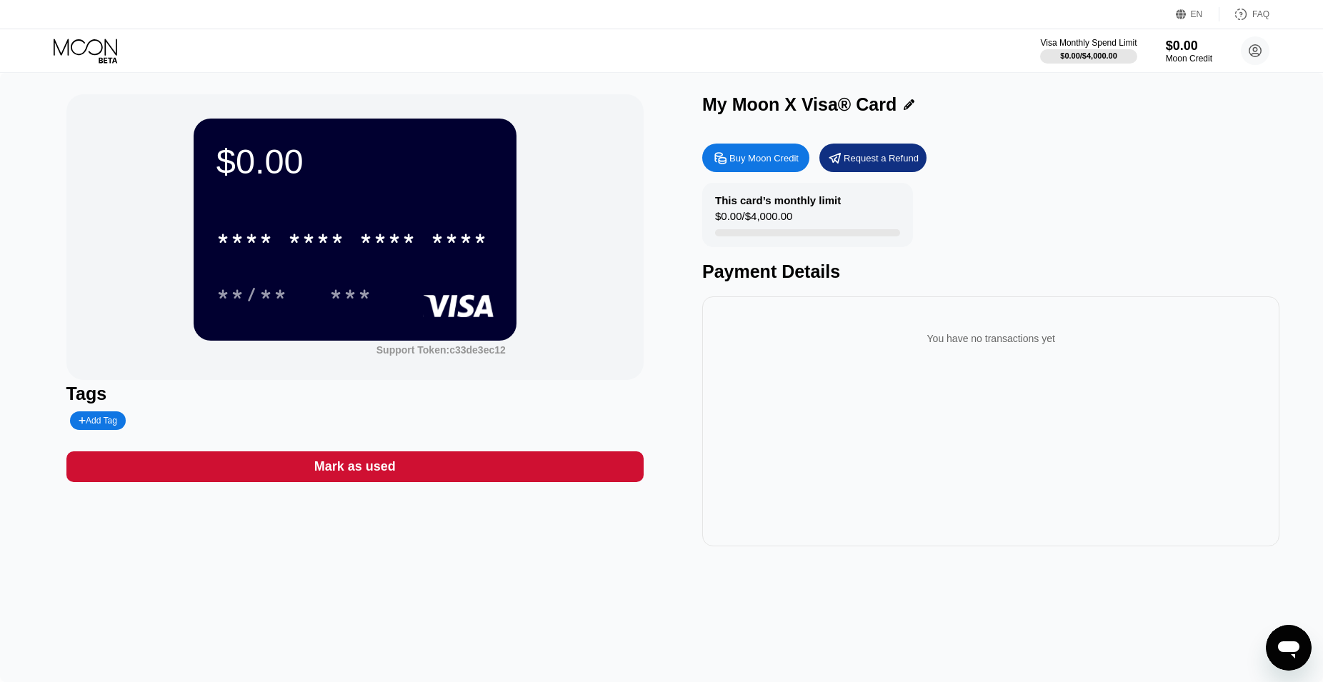
drag, startPoint x: 766, startPoint y: 240, endPoint x: 938, endPoint y: 225, distance: 172.8
click at [836, 236] on div at bounding box center [807, 232] width 185 height 7
click at [1063, 192] on div "This card’s monthly limit $0.00 / $4,000.00 Payment Details" at bounding box center [990, 232] width 577 height 99
click at [1264, 48] on circle at bounding box center [1254, 50] width 29 height 29
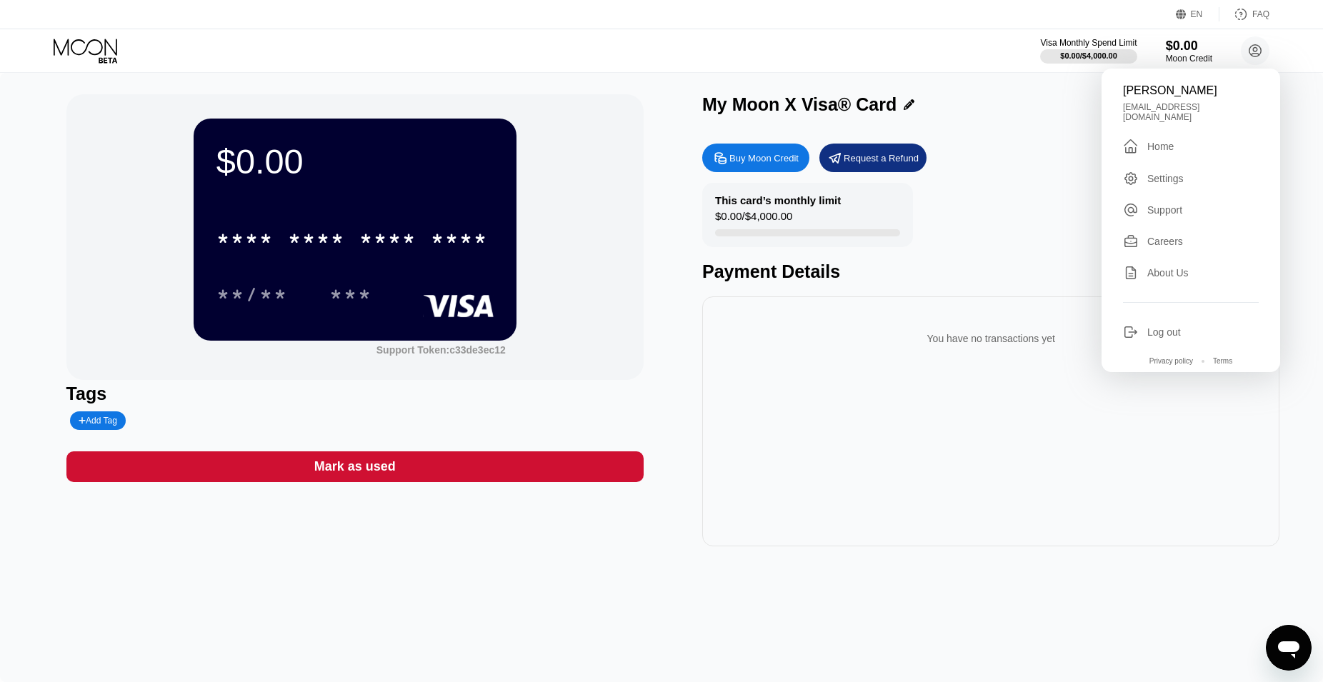
click at [1016, 108] on div "My Moon X Visa® Card" at bounding box center [990, 104] width 577 height 21
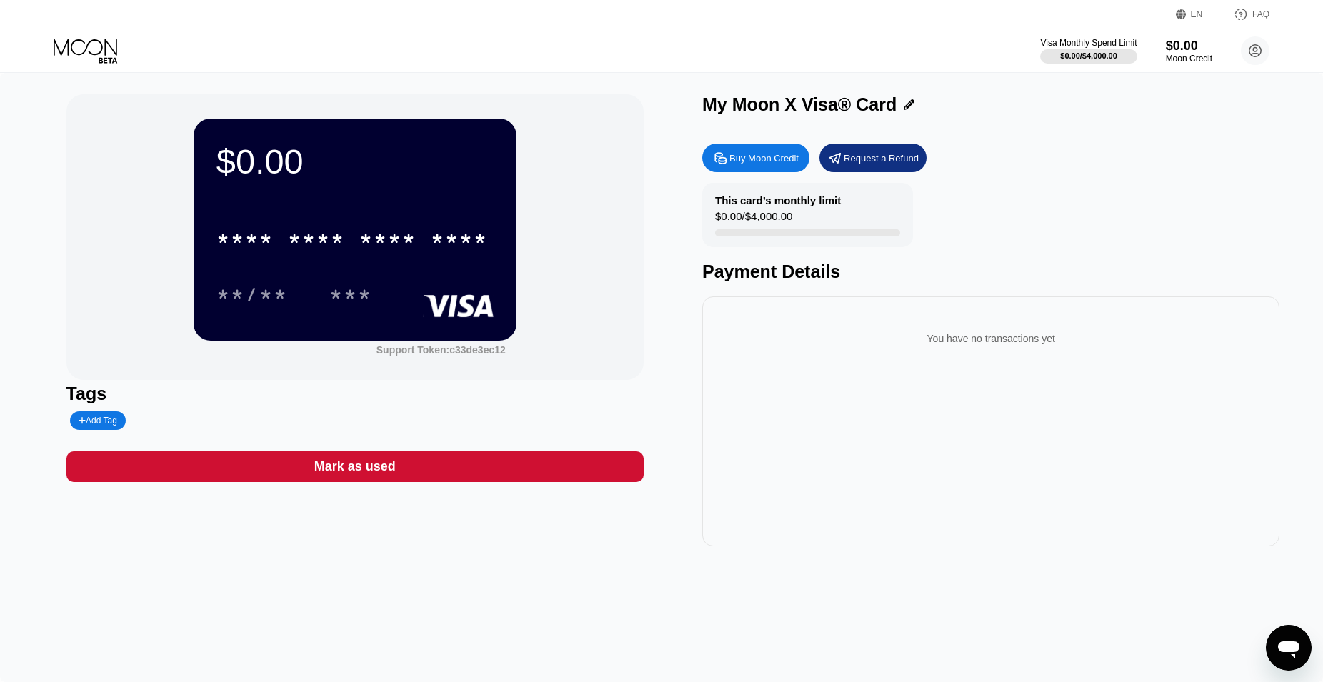
click at [376, 179] on div "$0.00" at bounding box center [354, 161] width 277 height 40
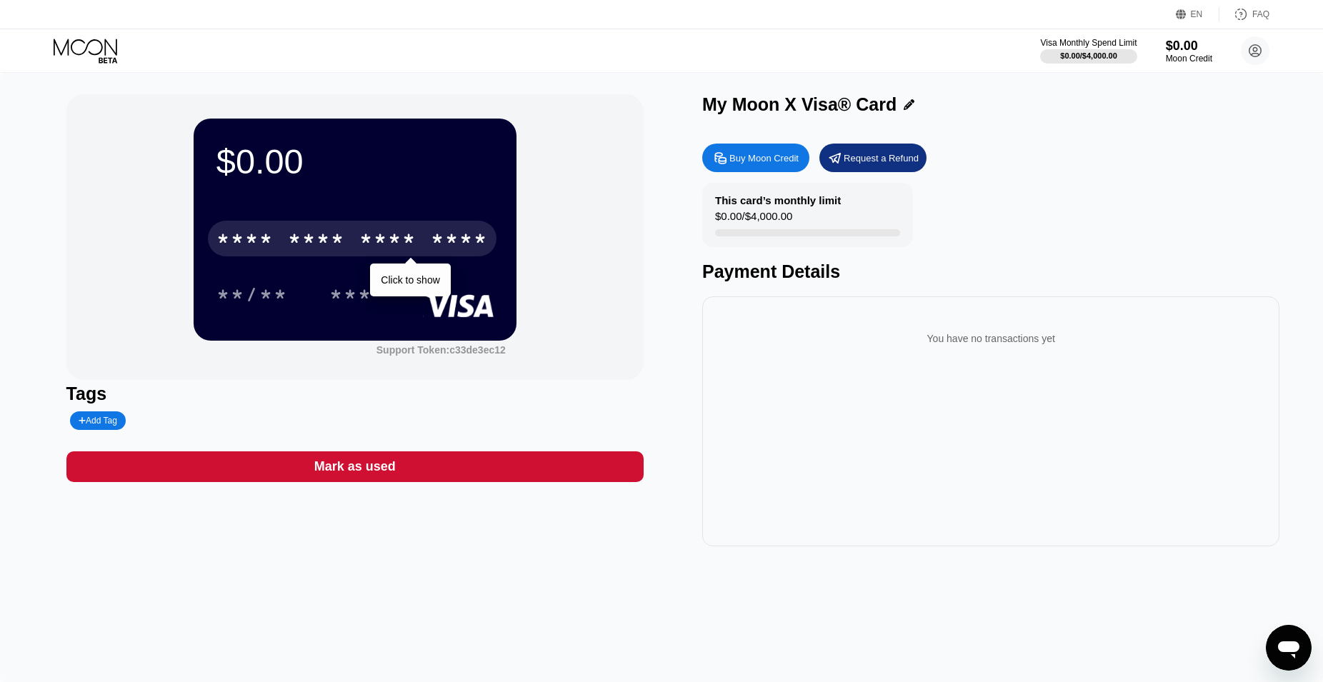
click at [403, 248] on div "* * * *" at bounding box center [387, 240] width 57 height 23
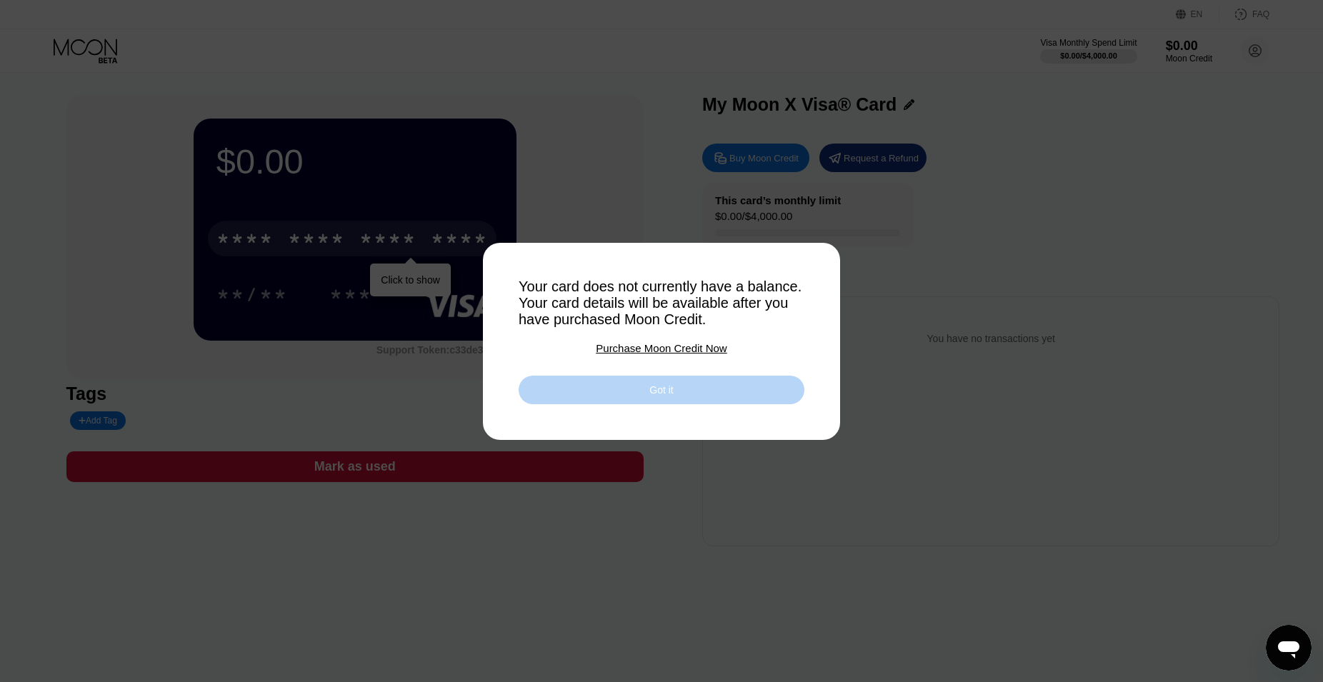
click at [769, 397] on div "Got it" at bounding box center [661, 390] width 286 height 29
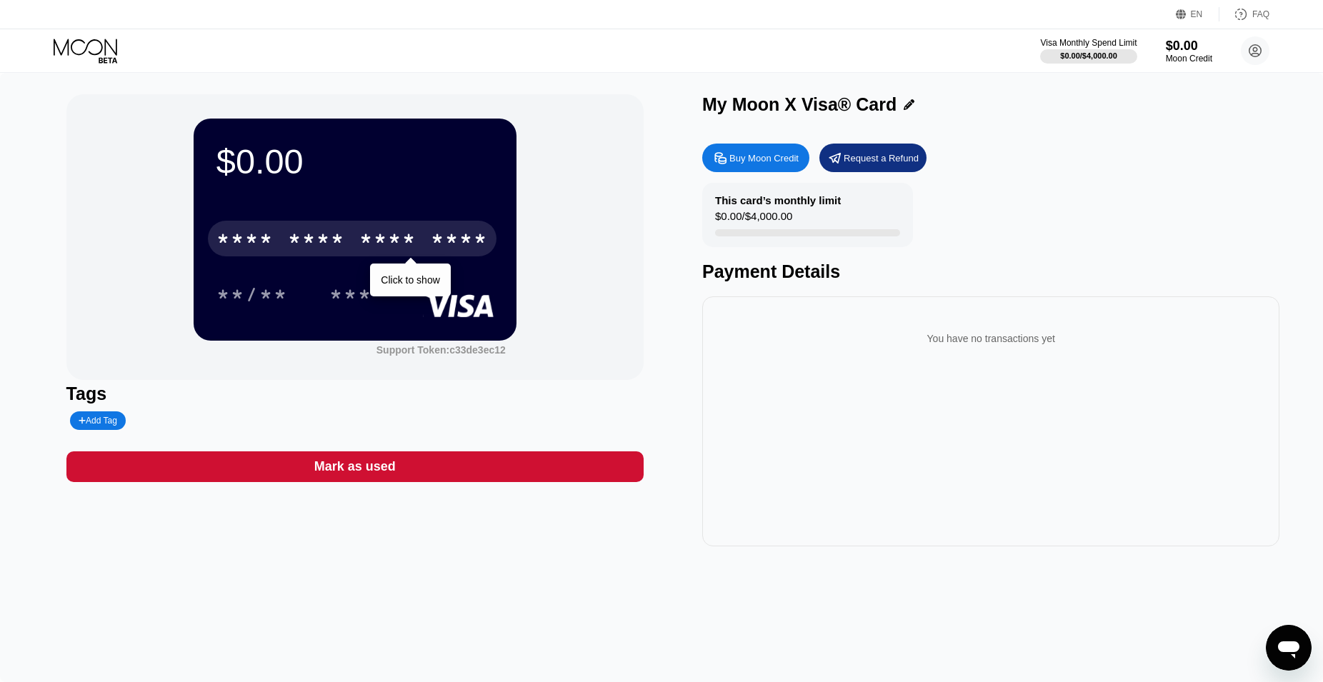
click at [752, 197] on div "This card’s monthly limit" at bounding box center [778, 200] width 126 height 12
click at [760, 217] on div "$0.00 / $4,000.00" at bounding box center [753, 219] width 77 height 19
drag, startPoint x: 762, startPoint y: 238, endPoint x: 713, endPoint y: 224, distance: 51.1
click at [718, 229] on div "This card’s monthly limit $0.00 / $4,000.00" at bounding box center [807, 215] width 211 height 64
click at [718, 163] on icon at bounding box center [720, 157] width 11 height 11
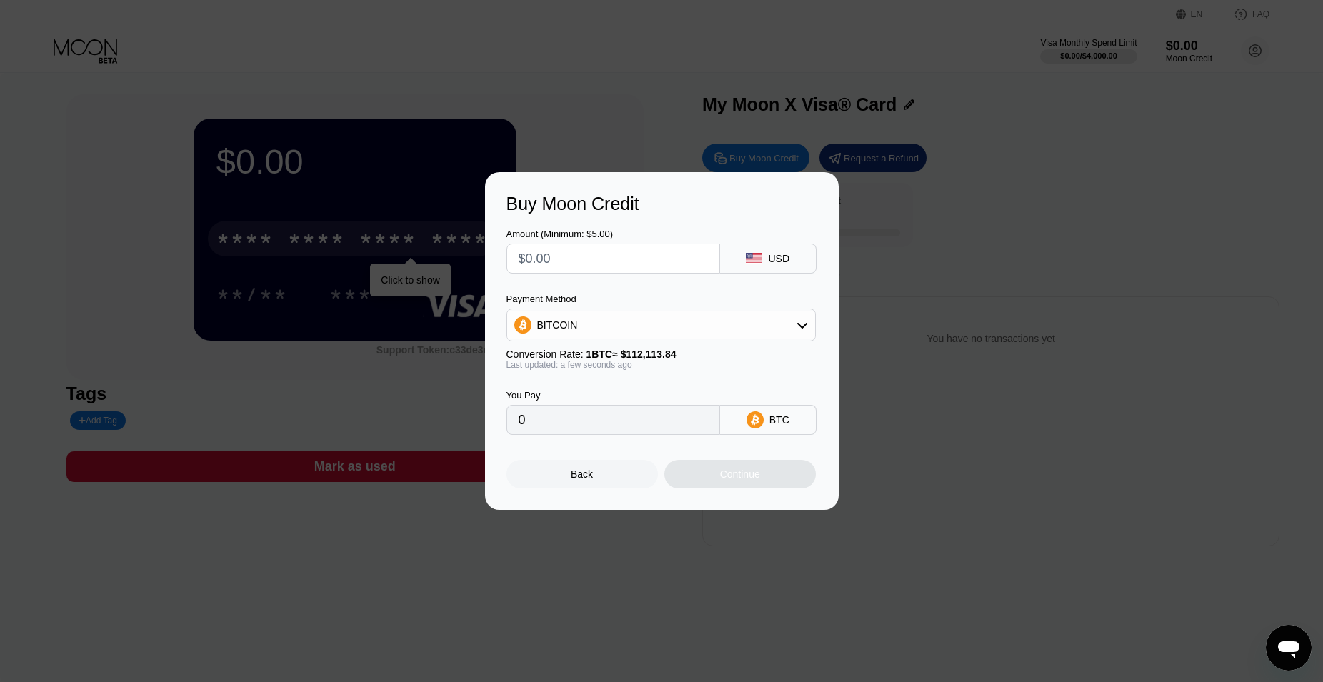
click at [1007, 200] on div "Buy Moon Credit Amount (Minimum: $5.00) USD Payment Method BITCOIN Conversion R…" at bounding box center [661, 341] width 1323 height 338
click at [1265, 90] on div at bounding box center [667, 341] width 1335 height 682
click at [621, 484] on div "Back" at bounding box center [581, 474] width 151 height 29
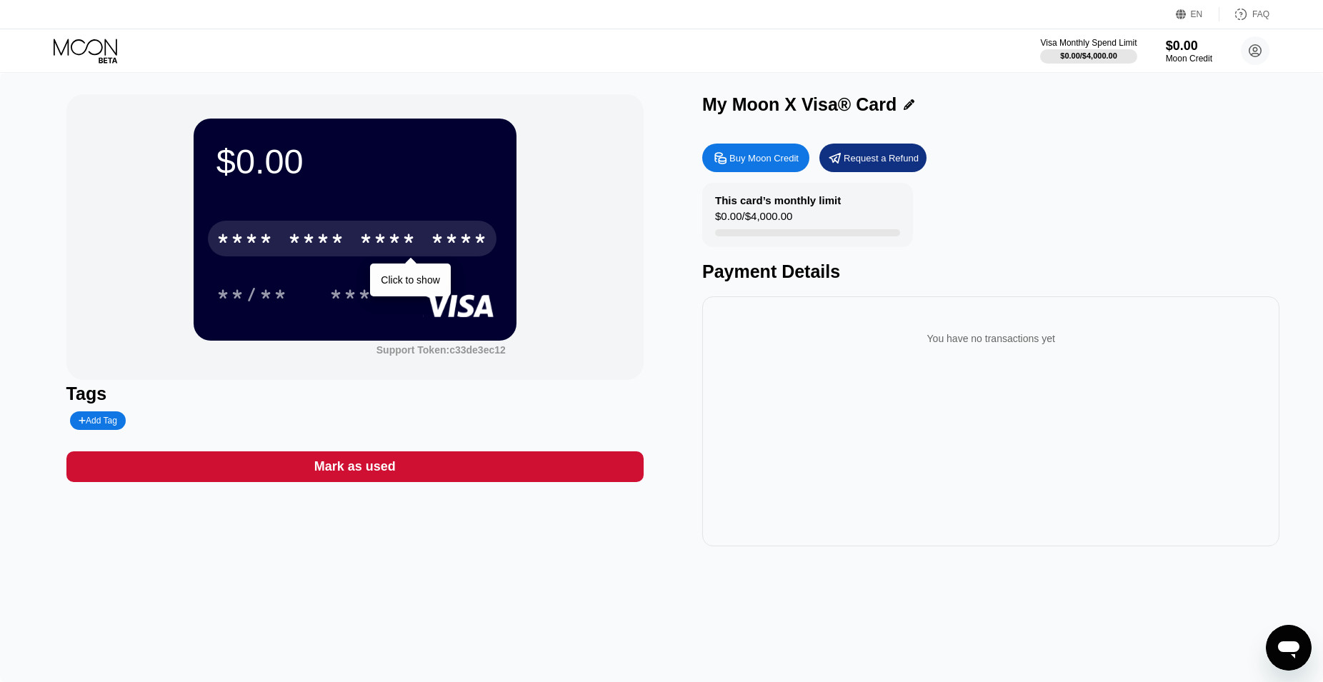
click at [1254, 56] on circle at bounding box center [1254, 50] width 29 height 29
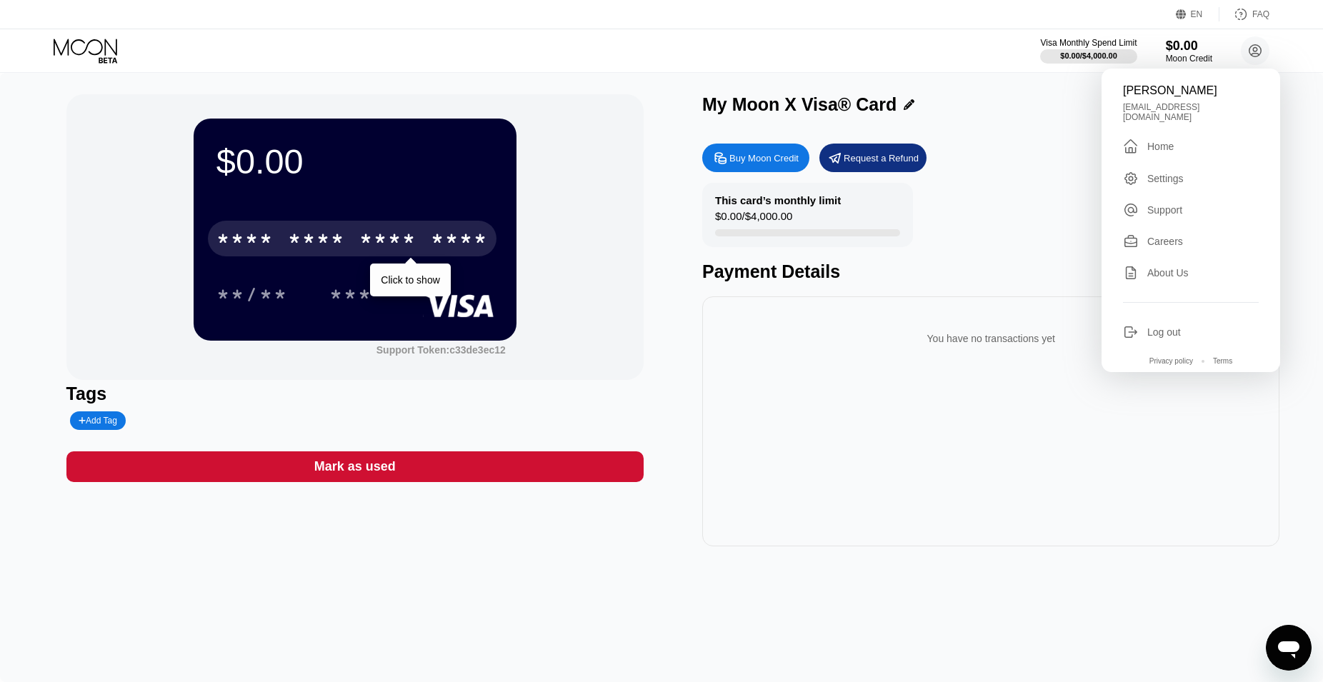
click at [1191, 164] on div "Arthur Strong arthurstrong2020@gmail.com  Home Settings Support Careers About …" at bounding box center [1190, 221] width 179 height 304
click at [1178, 173] on div "Settings" at bounding box center [1165, 178] width 36 height 11
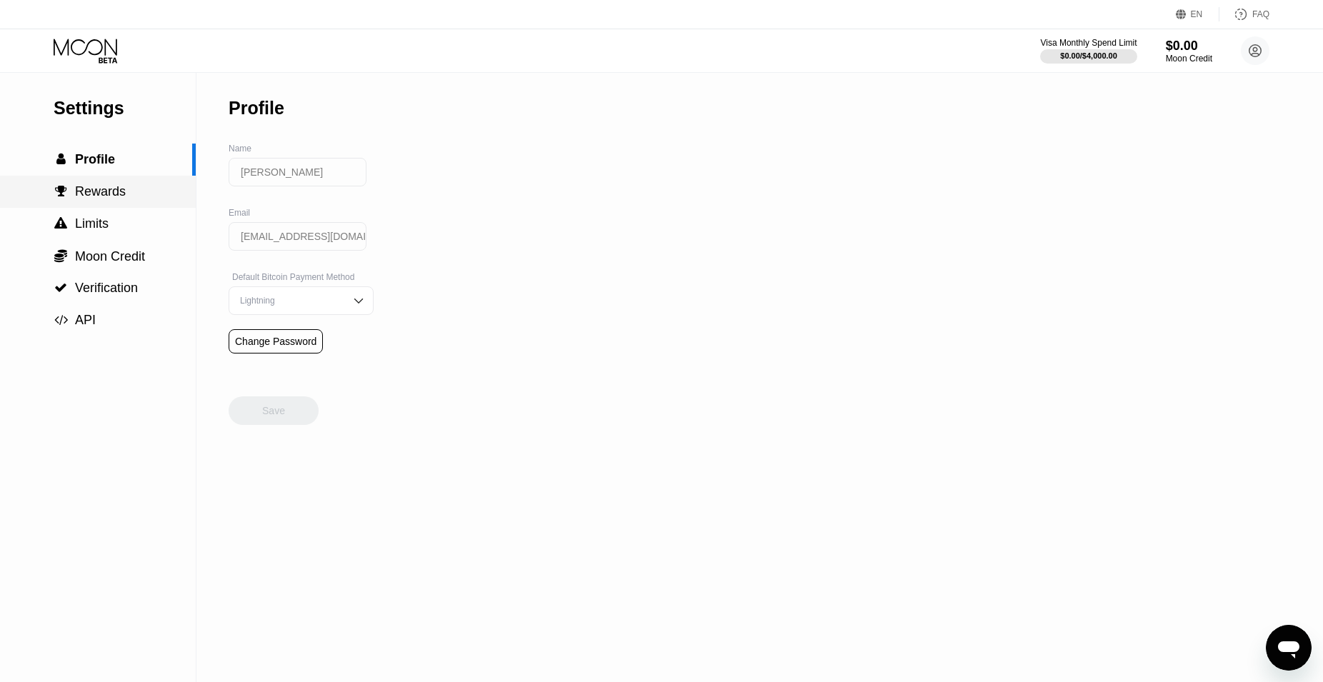
click at [93, 189] on span "Rewards" at bounding box center [100, 191] width 51 height 14
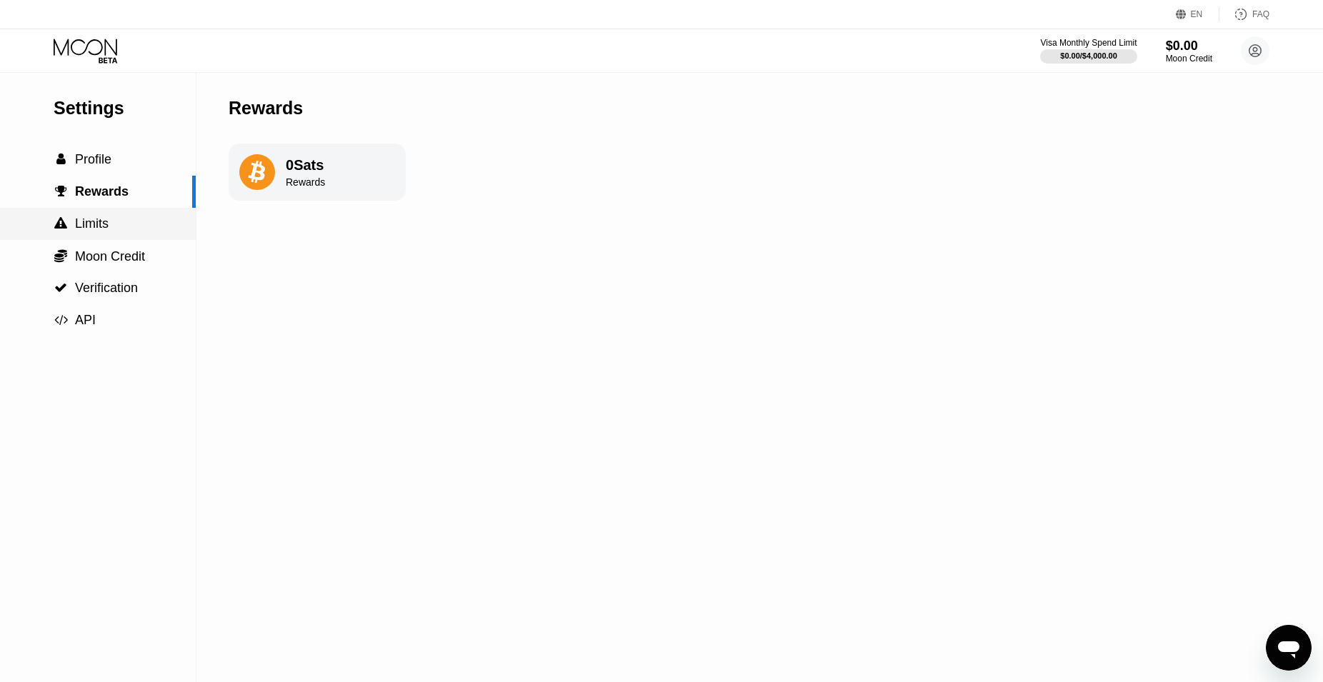
click at [102, 221] on span "Limits" at bounding box center [92, 223] width 34 height 14
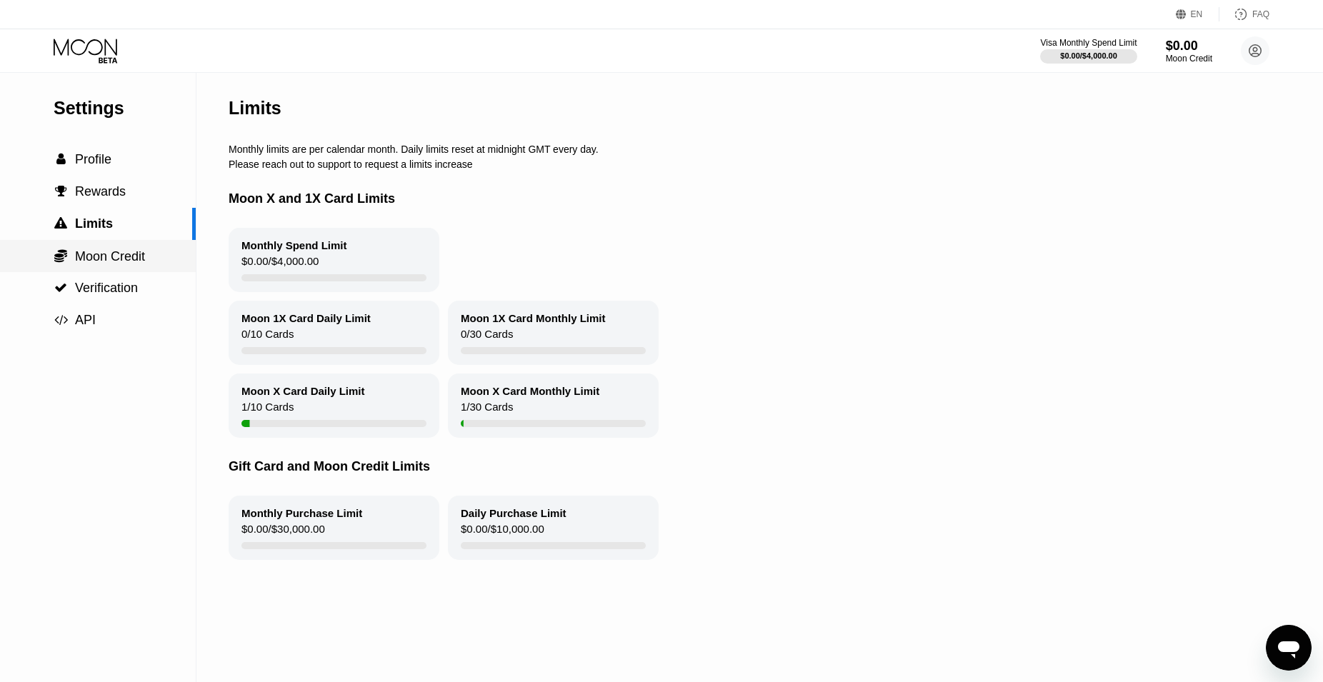
click at [123, 258] on span "Moon Credit" at bounding box center [110, 256] width 70 height 14
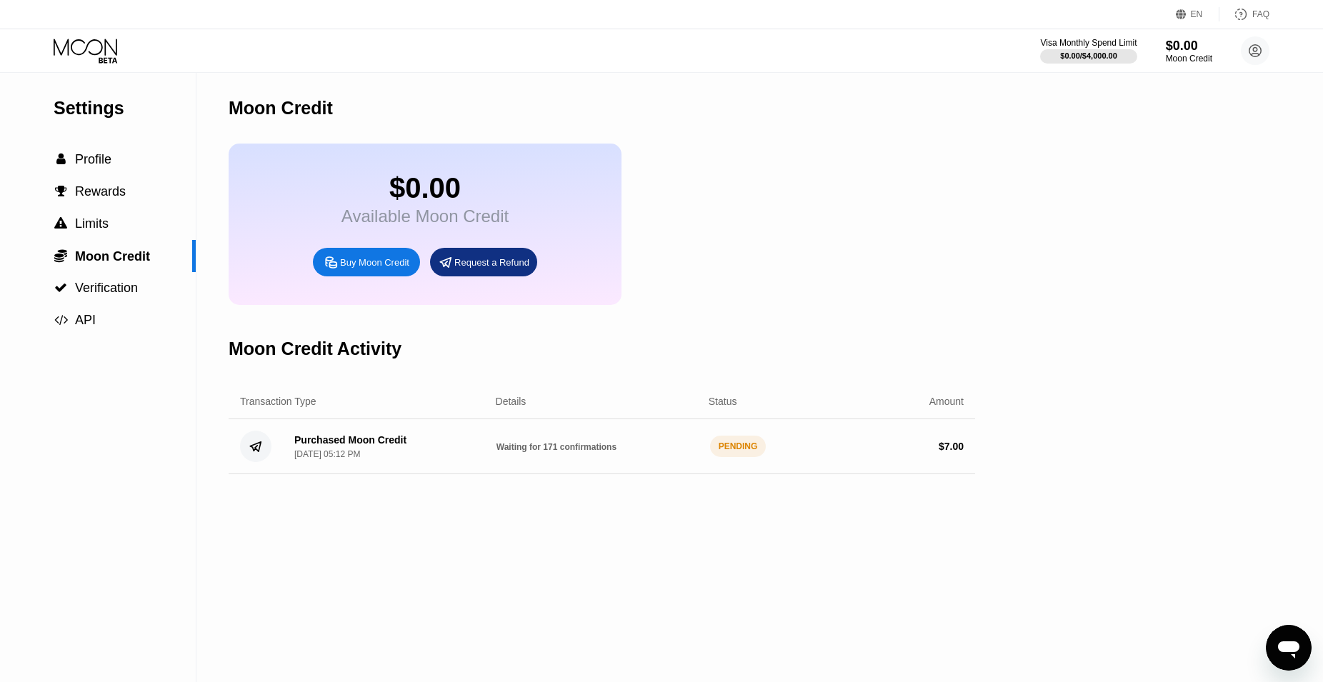
click at [683, 473] on div "Purchased Moon Credit Sep 24, 2025, 05:12 PM Waiting for 171 confirmations PEND…" at bounding box center [602, 446] width 746 height 55
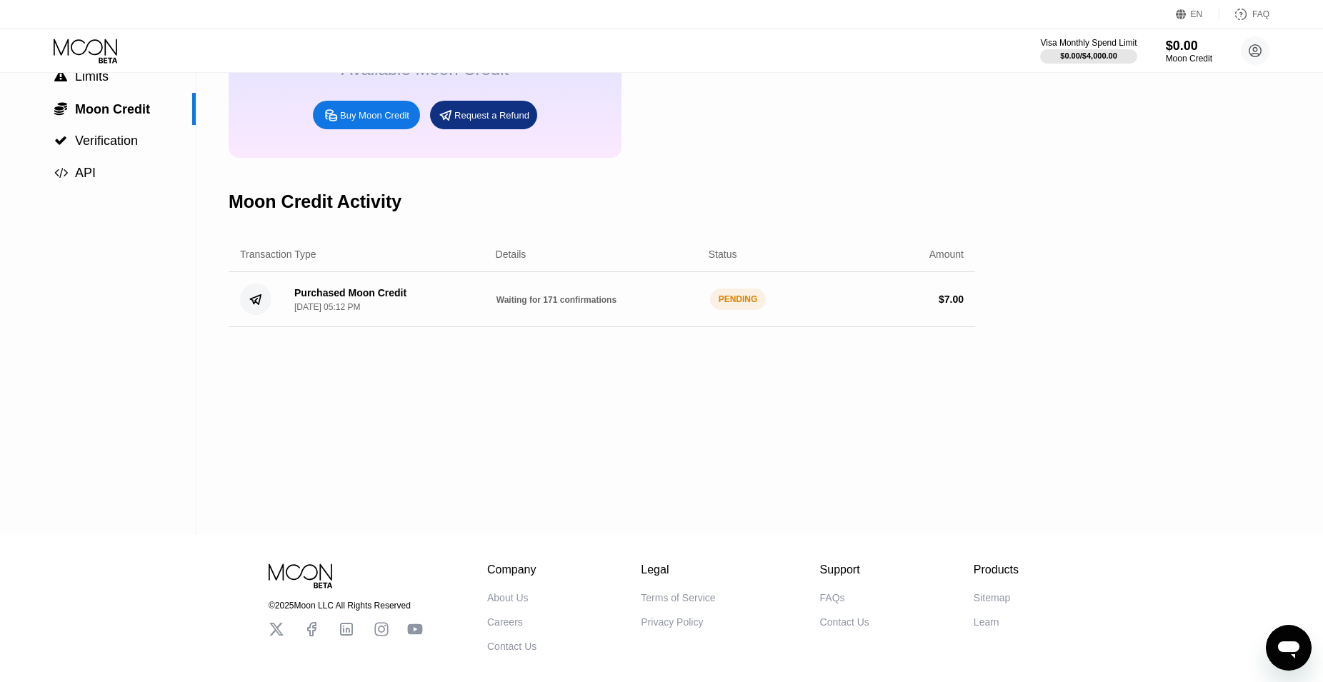
scroll to position [146, 0]
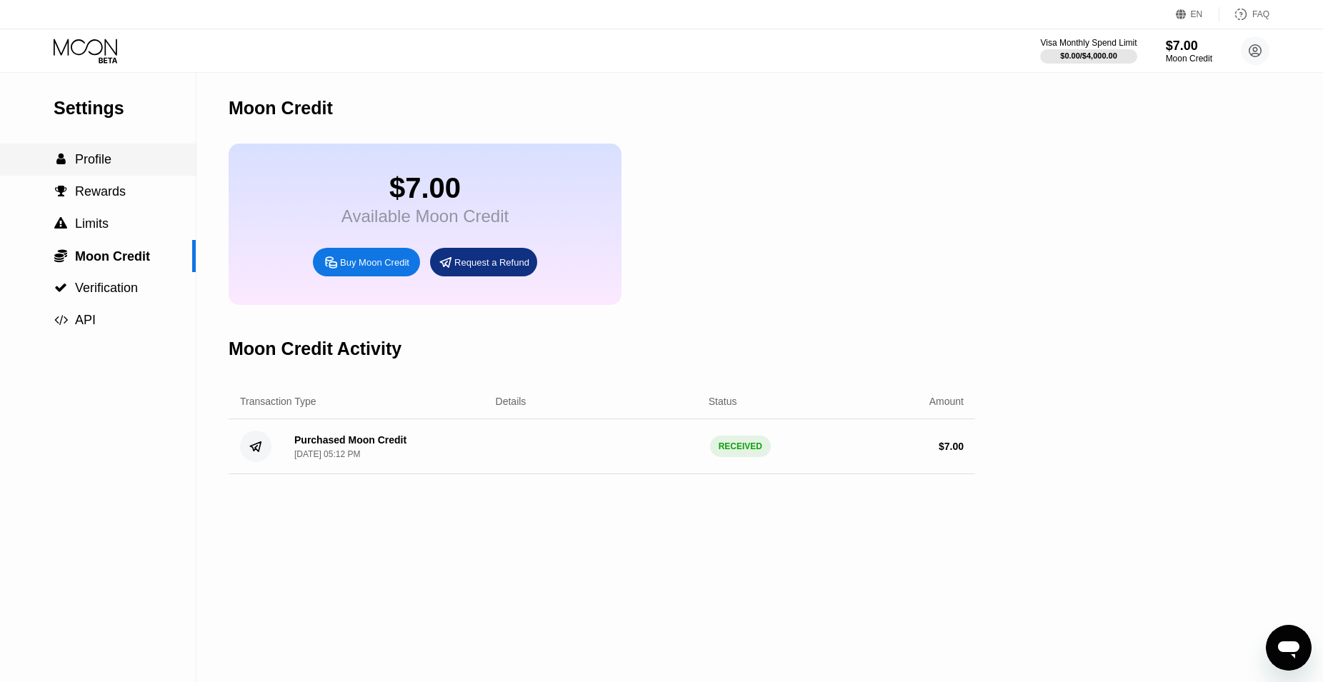
click at [141, 167] on div " Profile" at bounding box center [98, 159] width 196 height 15
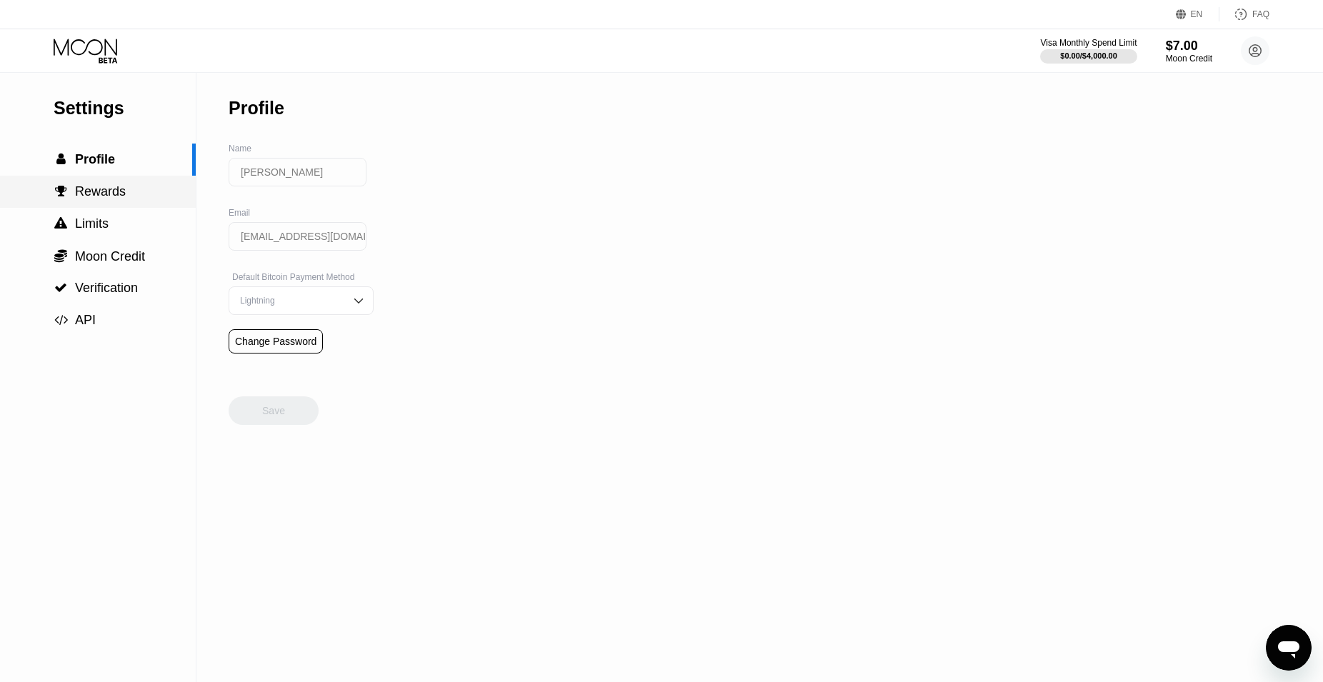
click at [134, 196] on div " Rewards" at bounding box center [98, 191] width 196 height 15
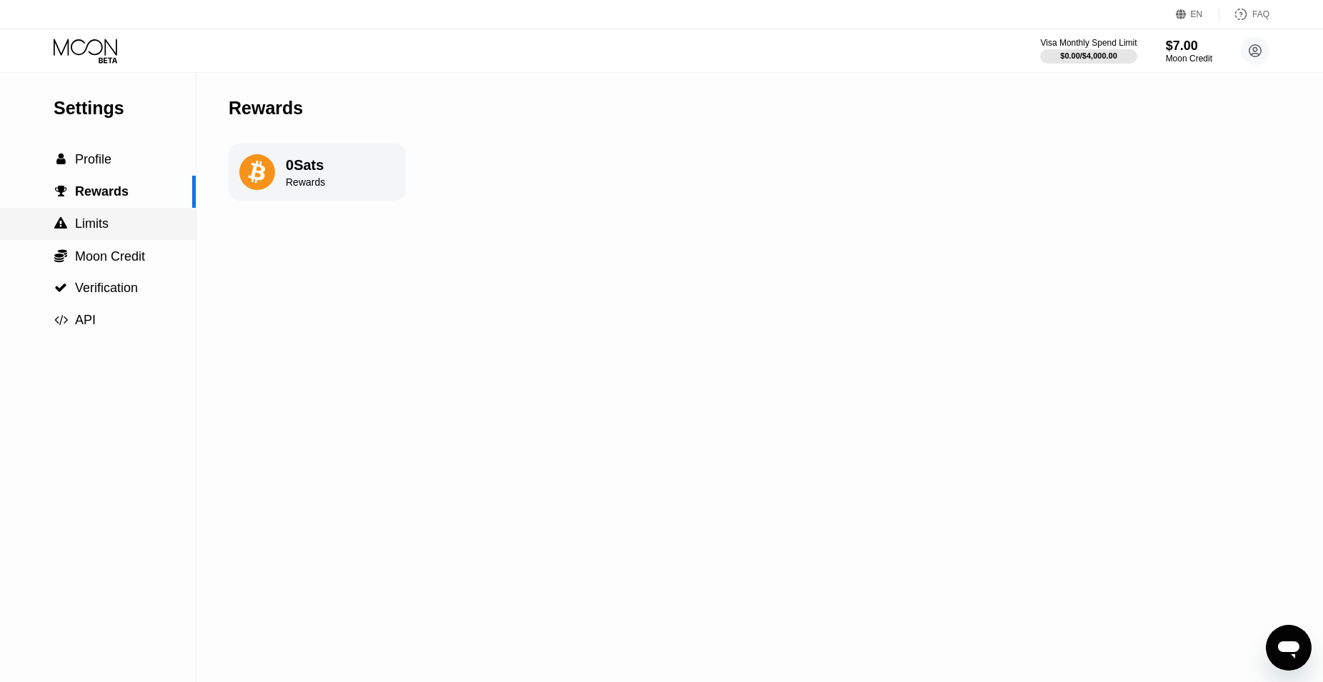
click at [128, 226] on div " Limits" at bounding box center [98, 223] width 196 height 15
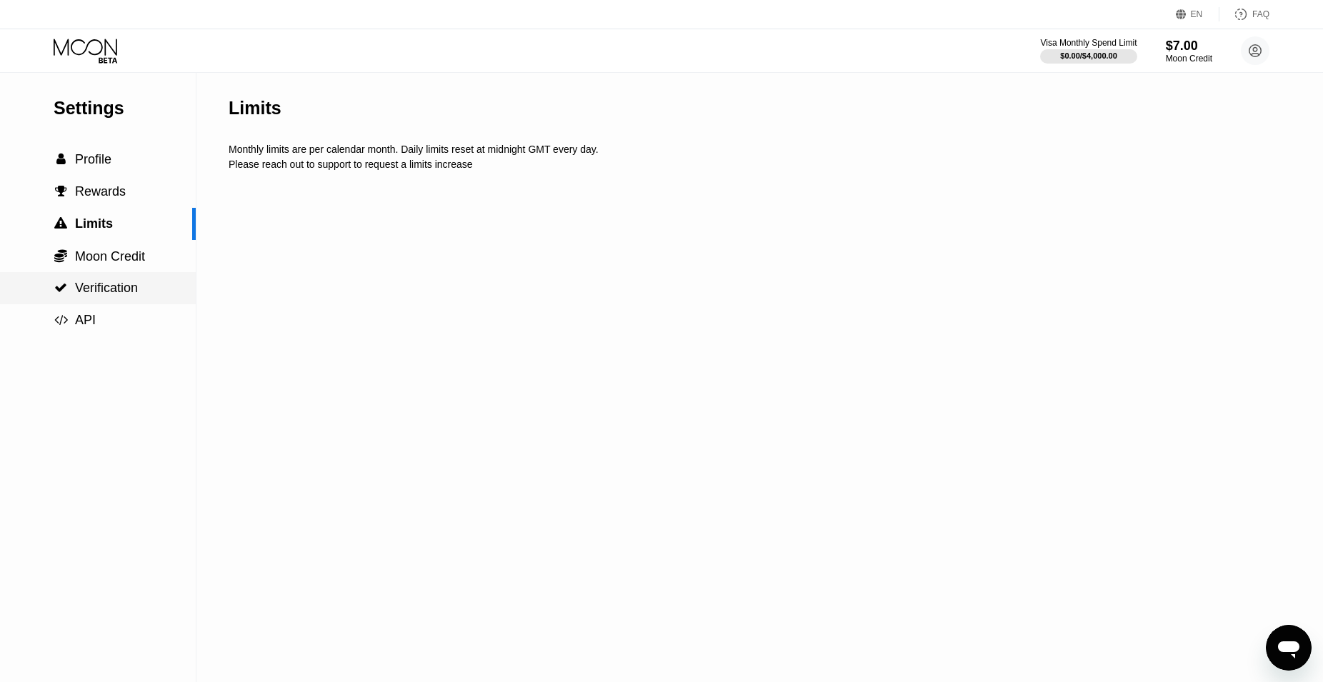
click at [123, 303] on div " Verification" at bounding box center [98, 288] width 196 height 32
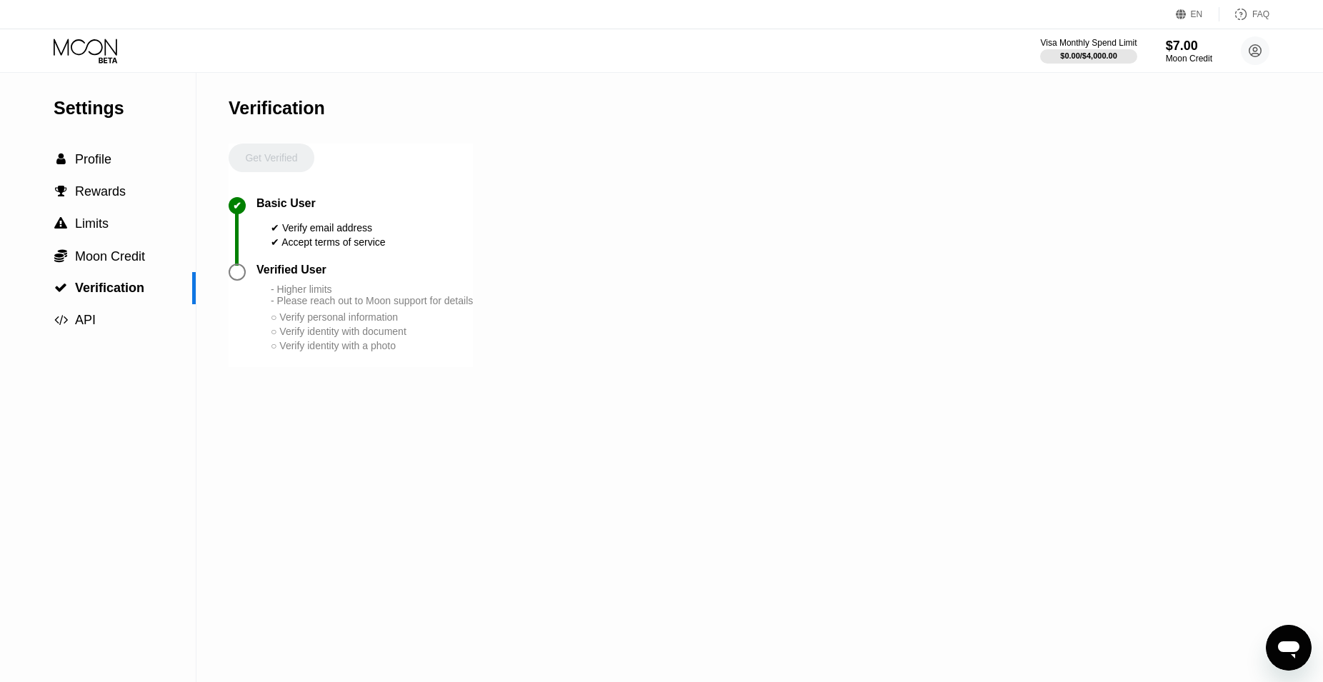
click at [83, 47] on icon at bounding box center [87, 51] width 66 height 25
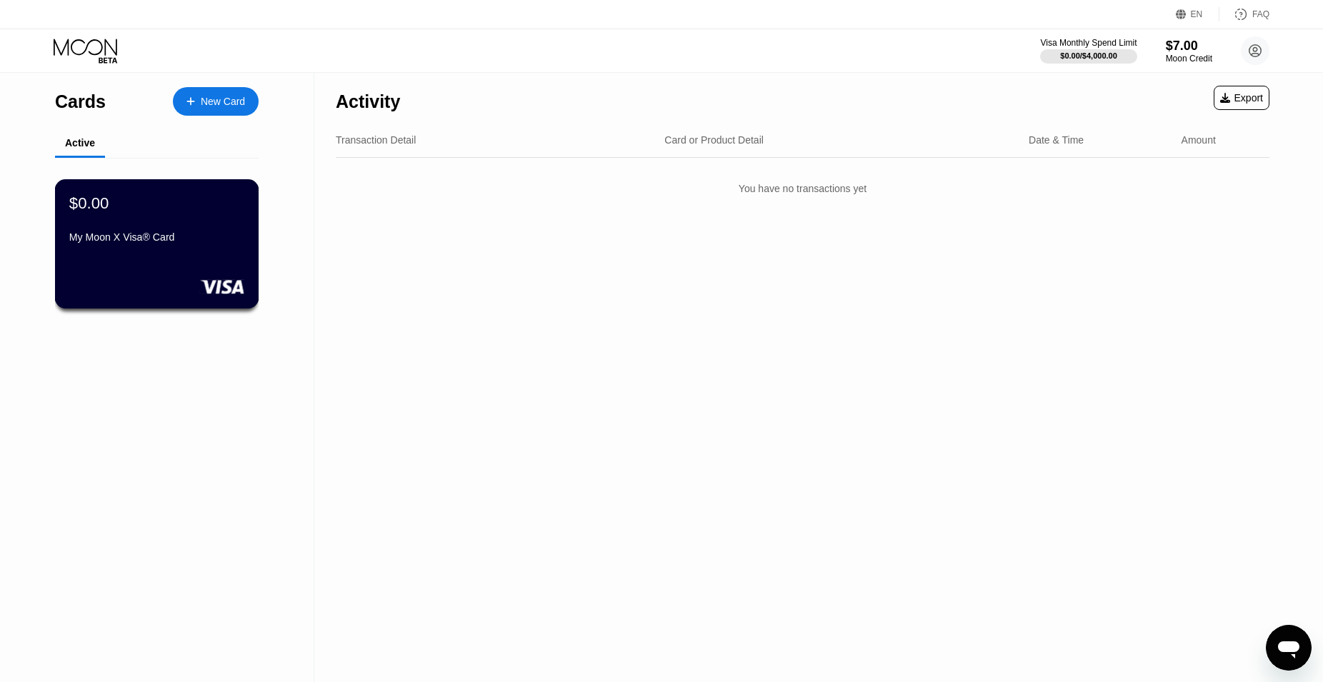
click at [191, 212] on div "$0.00" at bounding box center [156, 203] width 175 height 19
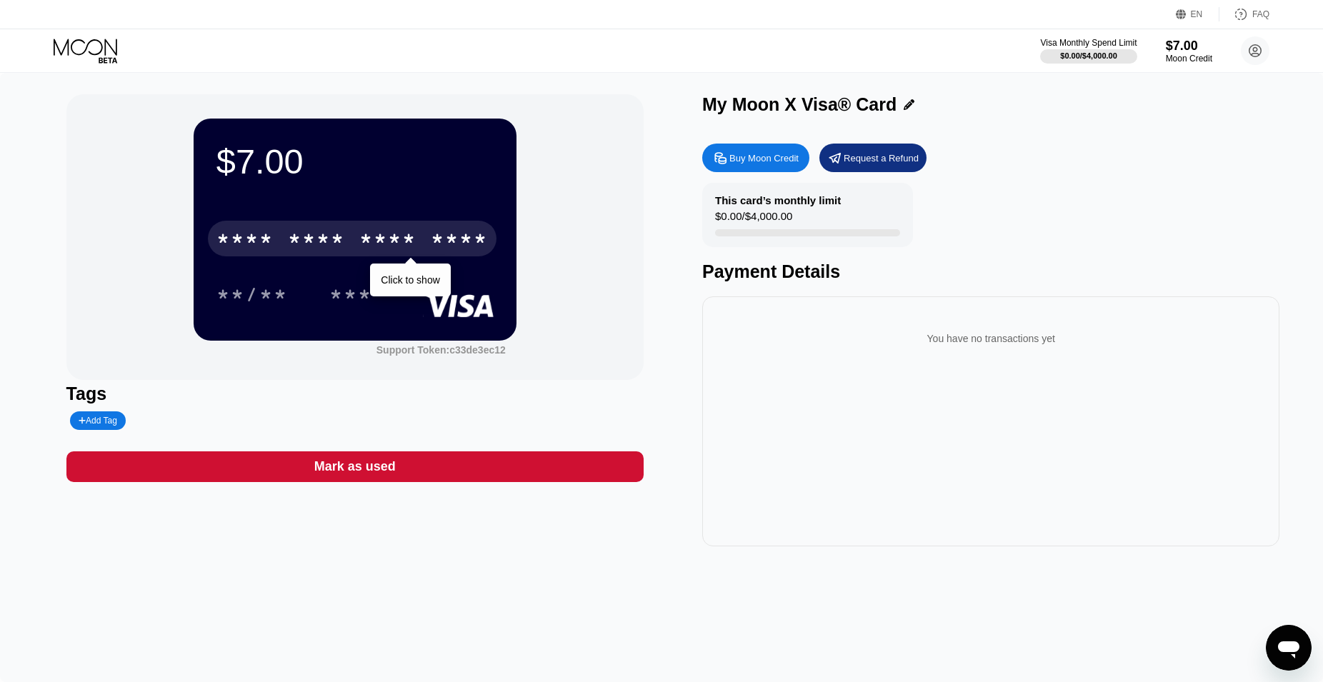
click at [452, 251] on div "****" at bounding box center [459, 240] width 57 height 23
click at [319, 244] on div "* * * *" at bounding box center [316, 240] width 57 height 23
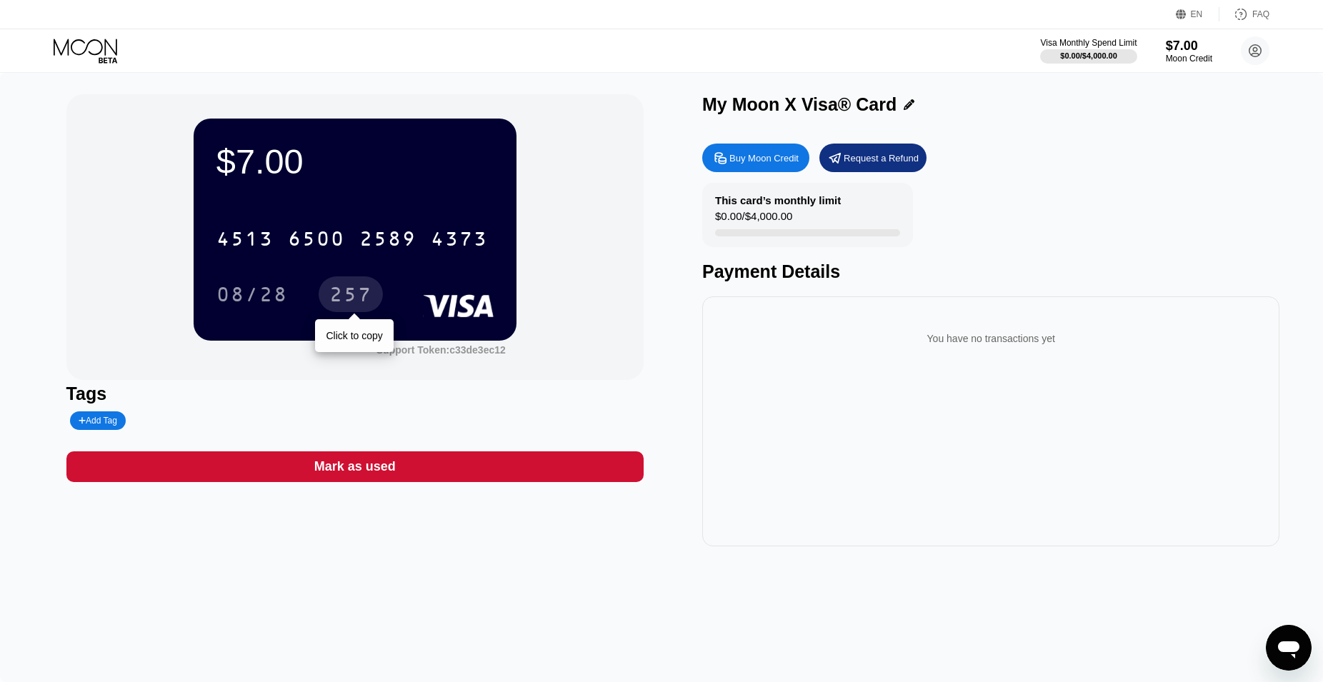
click at [342, 298] on div "257" at bounding box center [350, 296] width 43 height 23
click at [94, 219] on div "$7.00 4513 6500 2589 4373 08/28 257 Support Token: c33de3ec12" at bounding box center [354, 237] width 577 height 286
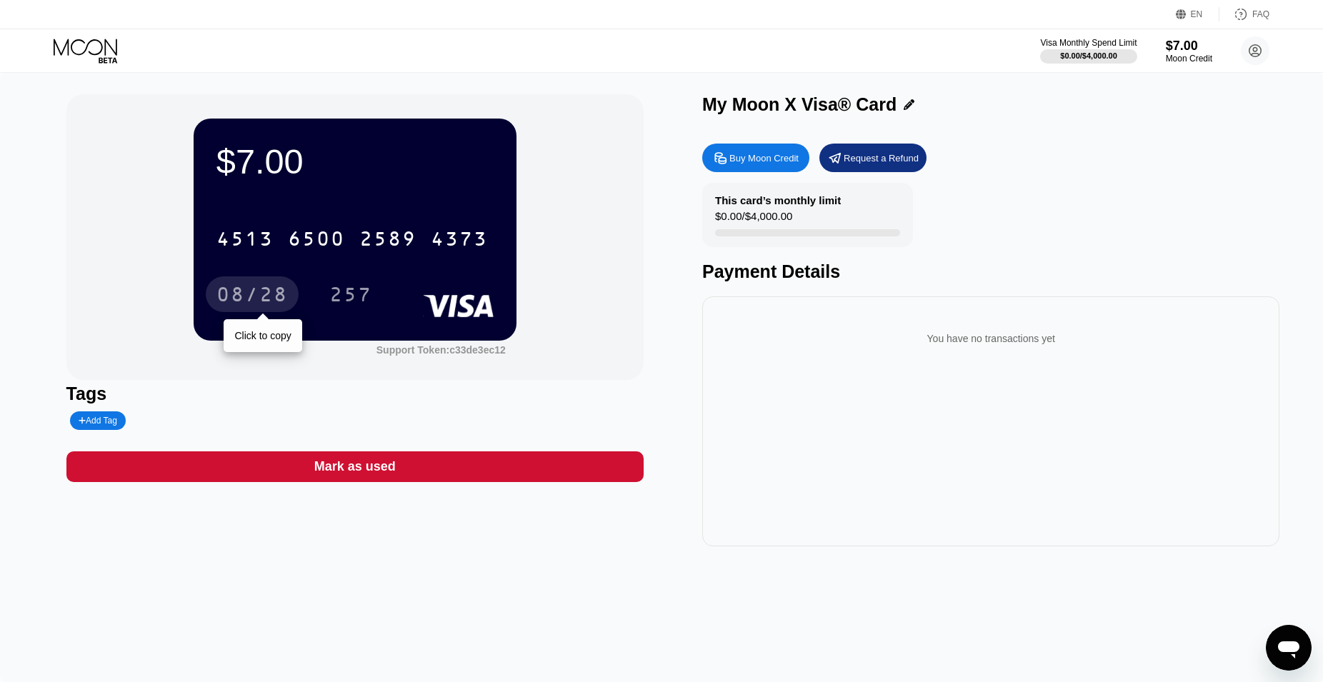
click at [260, 301] on div "08/28" at bounding box center [251, 296] width 71 height 23
click at [389, 192] on div "$7.00 4513 6500 2589 4373 08/28 257" at bounding box center [355, 229] width 323 height 221
click at [401, 174] on div "$7.00" at bounding box center [354, 161] width 277 height 40
click at [459, 354] on div "Support Token: c33de3ec12" at bounding box center [440, 349] width 129 height 11
click at [407, 186] on div "$7.00 4513 6500 2589 4373 08/28 257" at bounding box center [355, 229] width 323 height 221
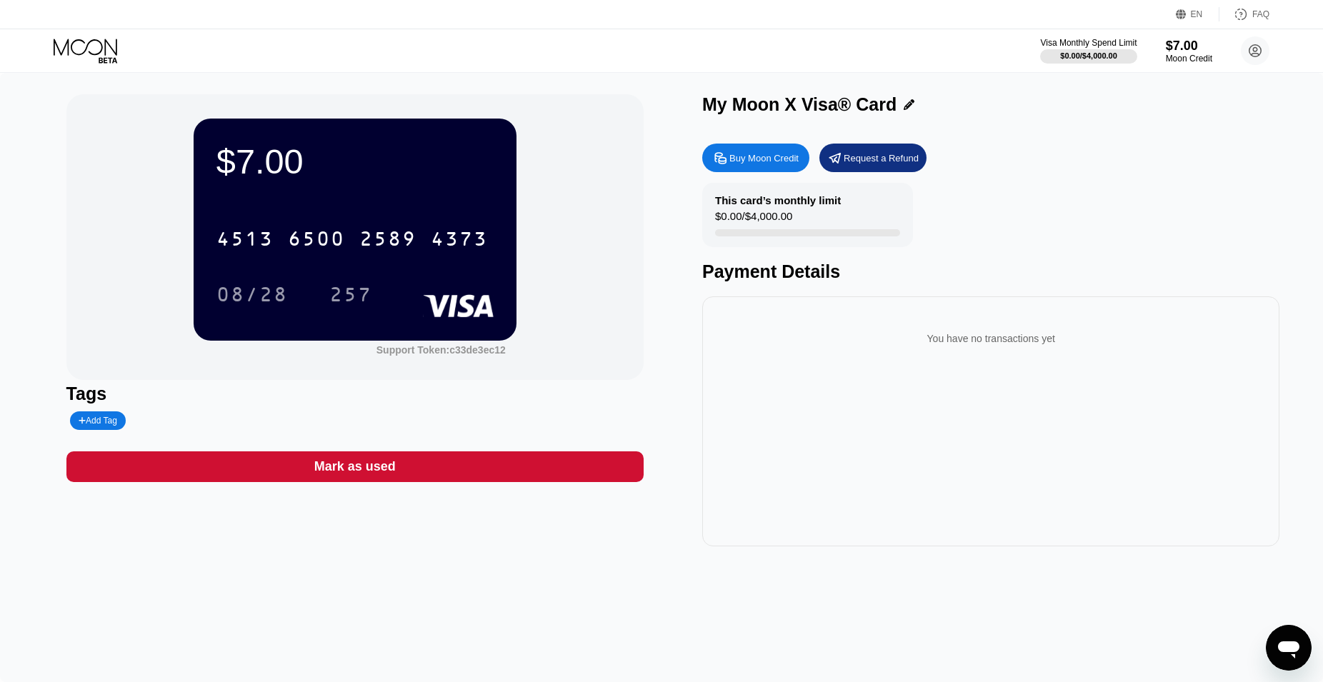
click at [294, 159] on div "$7.00" at bounding box center [354, 161] width 277 height 40
click at [356, 162] on div "$7.00" at bounding box center [354, 161] width 277 height 40
drag, startPoint x: 258, startPoint y: 163, endPoint x: 330, endPoint y: 163, distance: 72.1
click at [263, 163] on div "$7.00" at bounding box center [354, 161] width 277 height 40
click at [403, 166] on div "$7.00" at bounding box center [354, 161] width 277 height 40
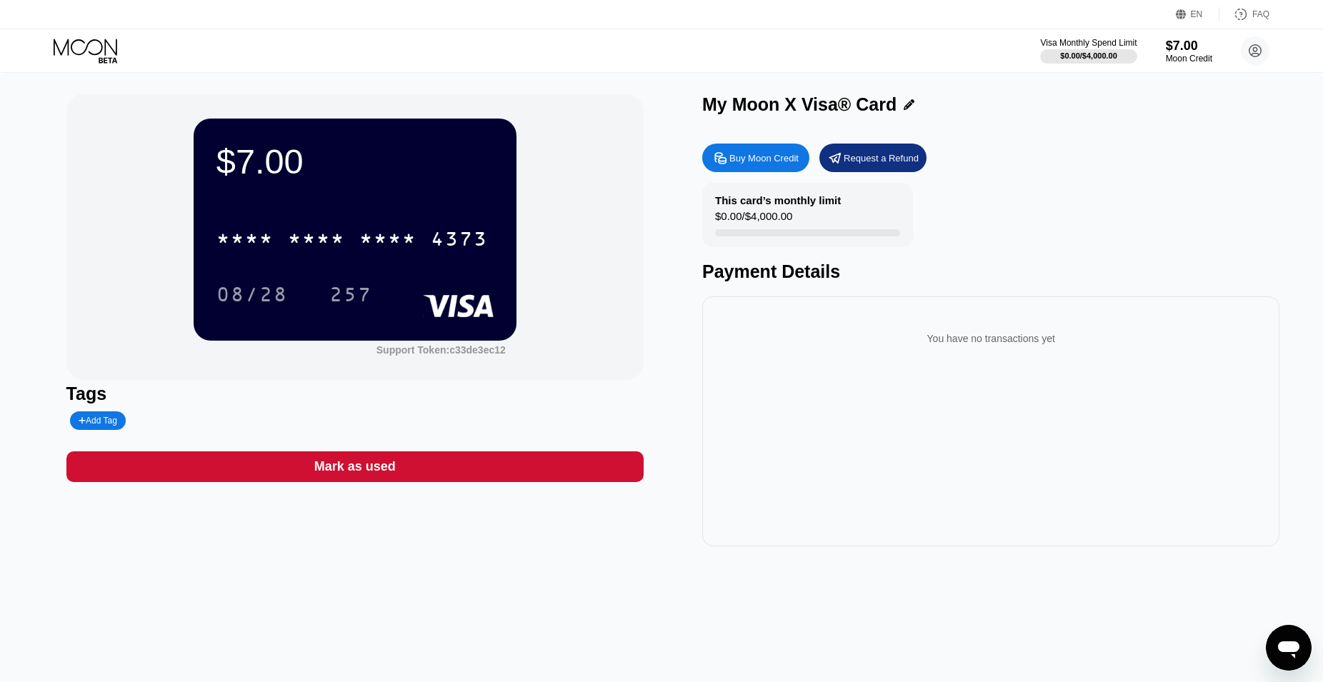
click at [72, 54] on icon at bounding box center [87, 51] width 66 height 25
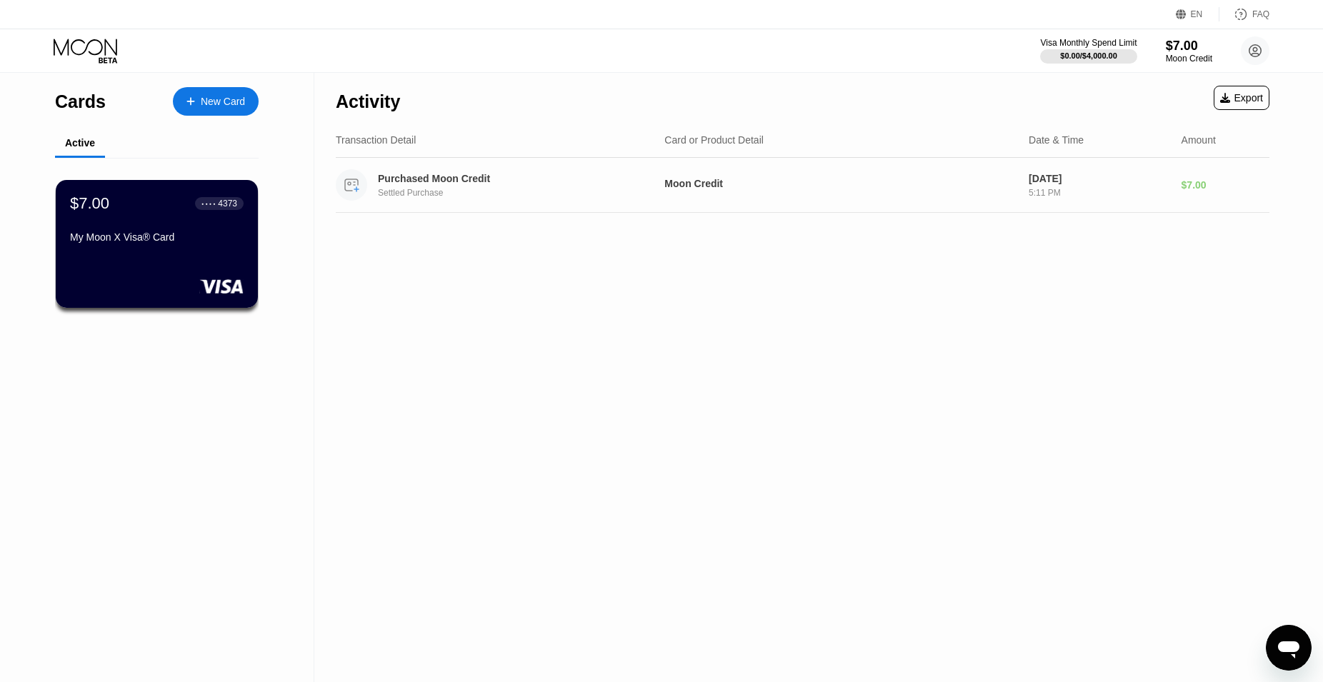
click at [622, 184] on div "Purchased Moon Credit" at bounding box center [511, 178] width 266 height 11
click at [1233, 99] on div "Export" at bounding box center [1241, 97] width 43 height 11
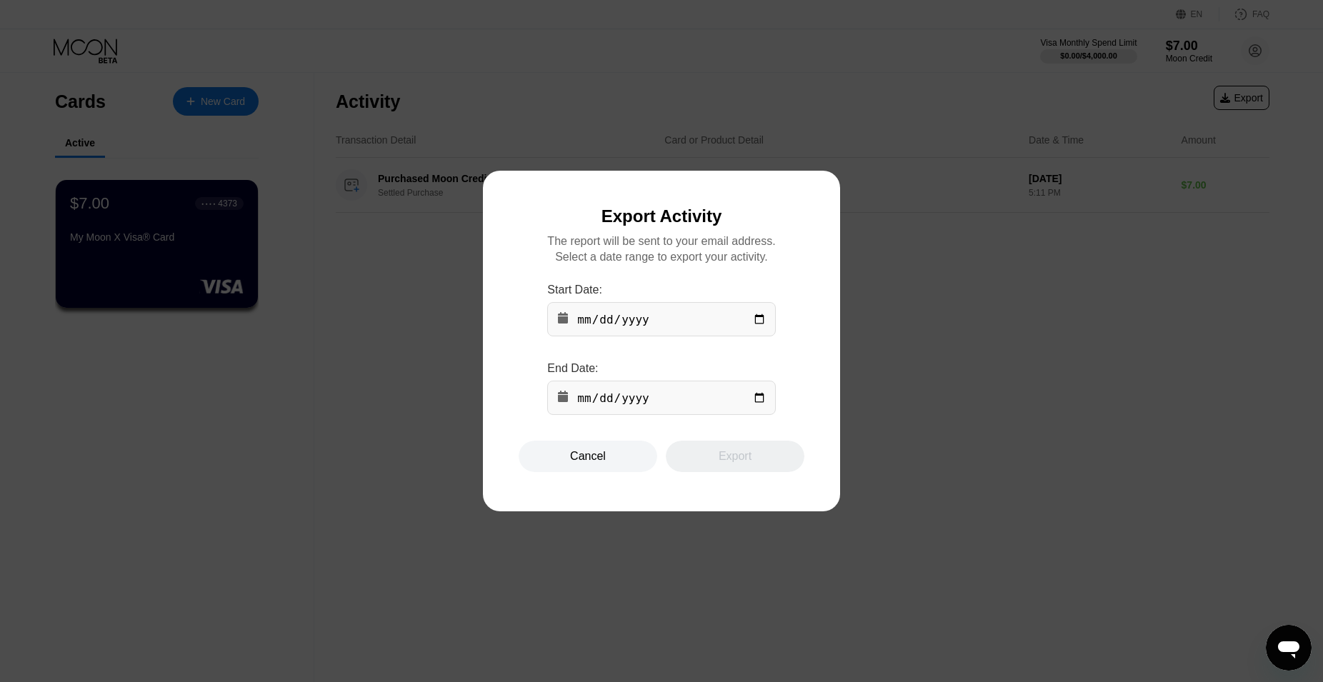
click at [923, 286] on div at bounding box center [667, 341] width 1335 height 682
click at [571, 447] on div "Cancel" at bounding box center [587, 456] width 139 height 31
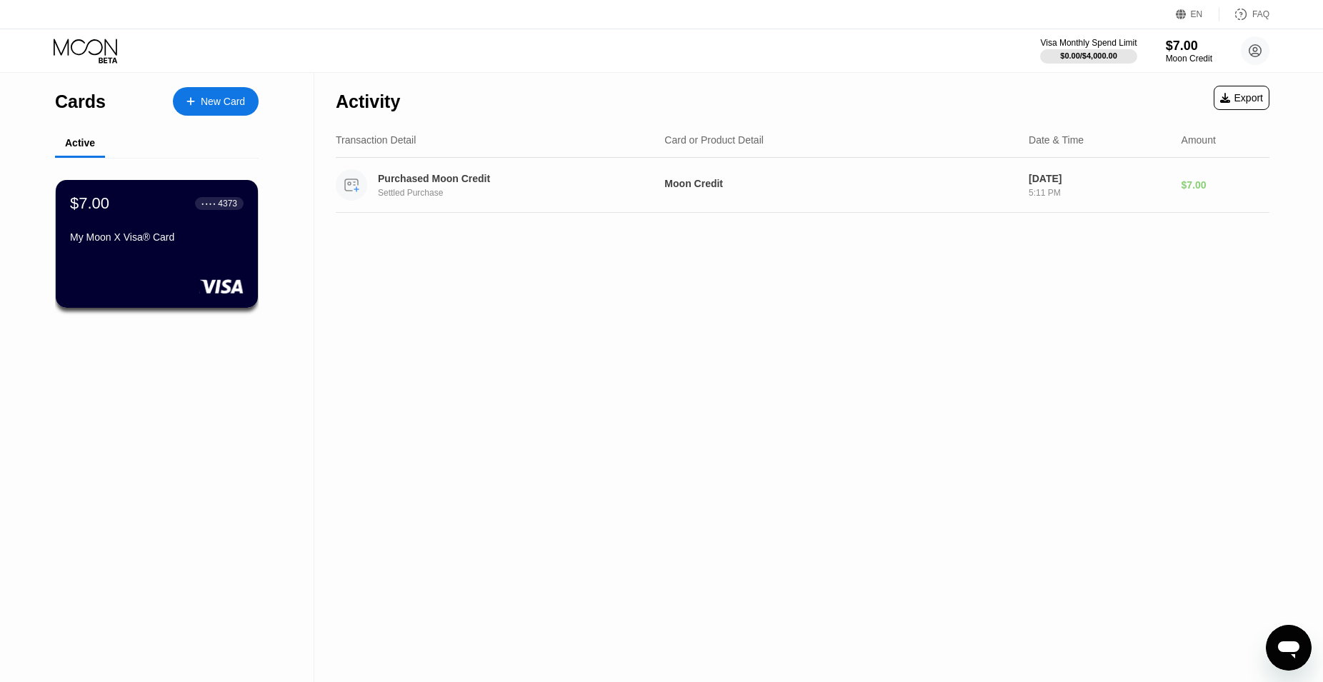
click at [361, 194] on circle at bounding box center [351, 184] width 31 height 31
click at [417, 191] on div "Settled Purchase" at bounding box center [521, 193] width 286 height 10
click at [91, 144] on div "Active" at bounding box center [80, 142] width 30 height 11
click at [151, 212] on div "$7.00 ● ● ● ● 4373" at bounding box center [156, 203] width 175 height 19
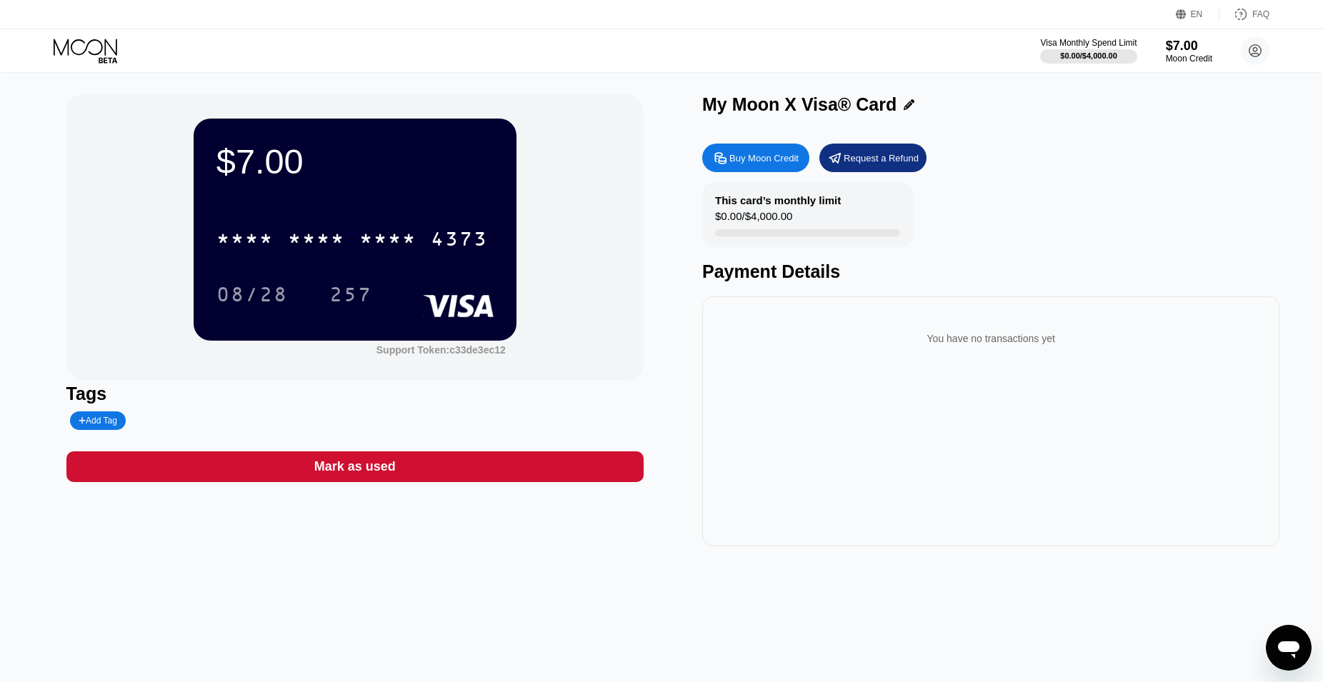
drag, startPoint x: 417, startPoint y: 159, endPoint x: 542, endPoint y: 150, distance: 125.3
click at [536, 158] on div "$7.00 * * * * * * * * * * * * 4373 08/28 257 Support Token: c33de3ec12" at bounding box center [354, 237] width 577 height 286
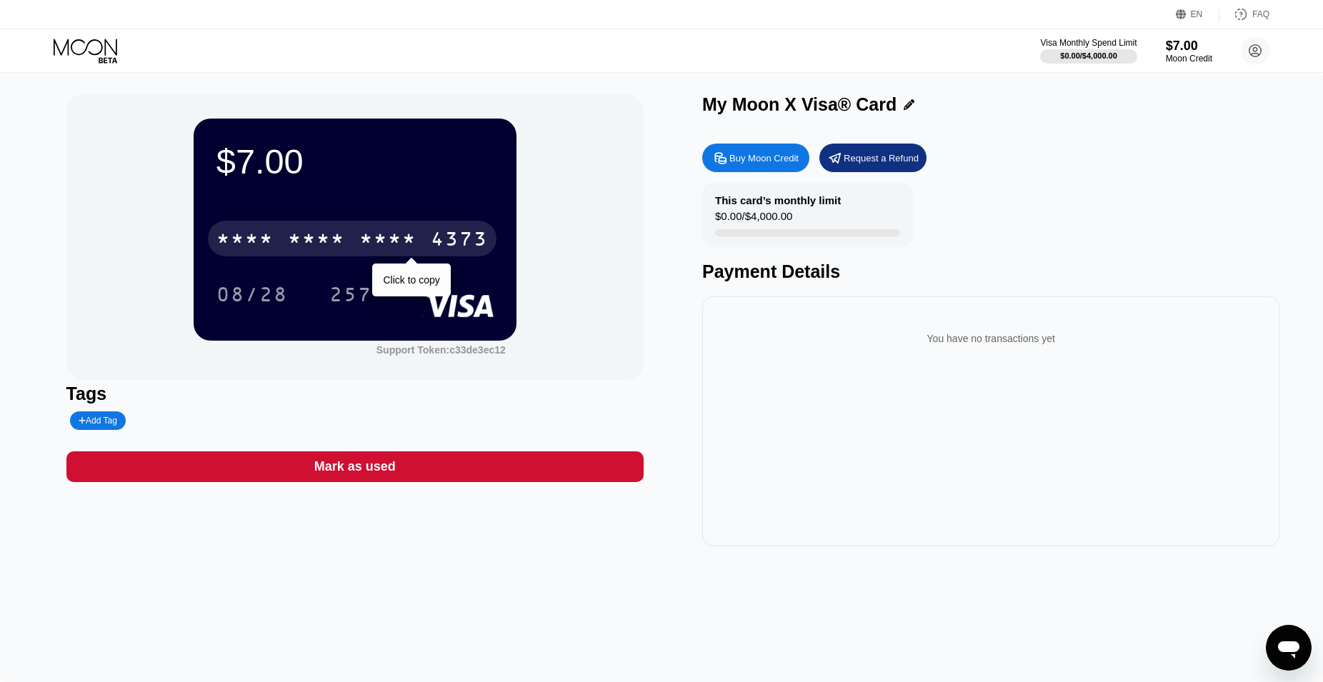
drag, startPoint x: 498, startPoint y: 146, endPoint x: 209, endPoint y: 251, distance: 307.5
click at [209, 251] on div "$7.00 * * * * * * * * * * * * 4373 Click to copy 08/28 257 Support Token: c33de…" at bounding box center [354, 237] width 577 height 286
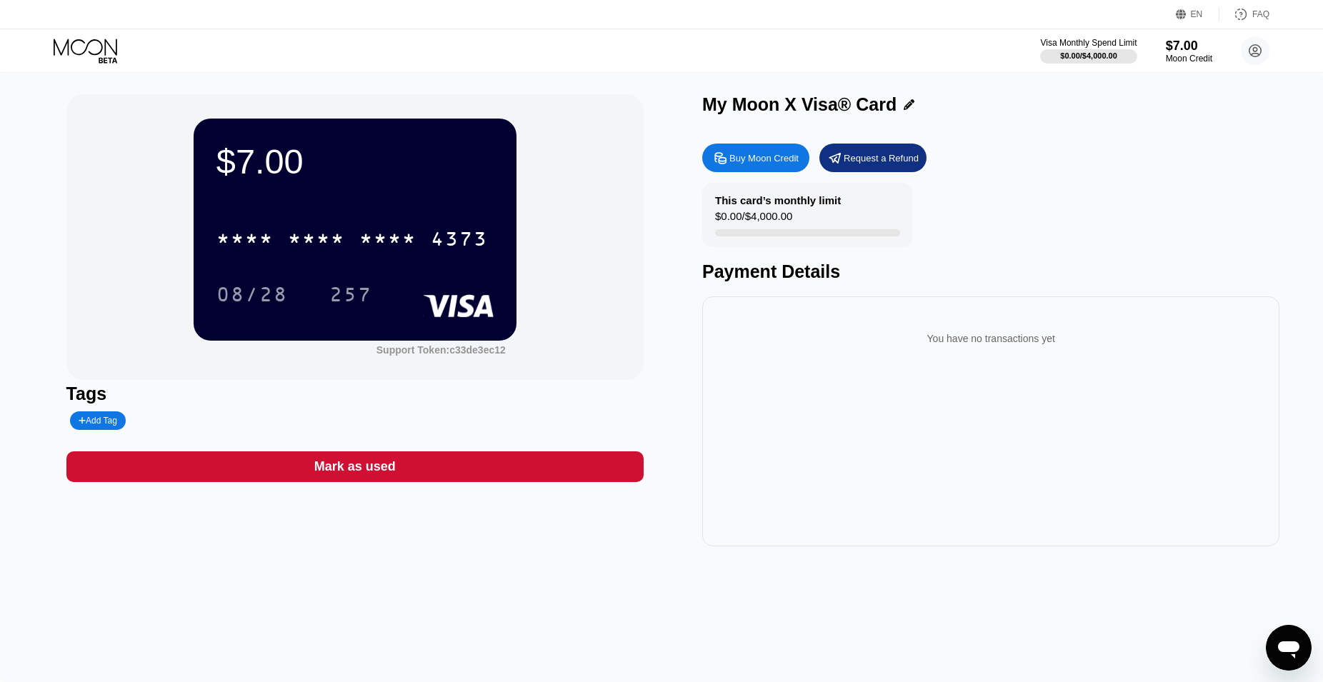
drag, startPoint x: 843, startPoint y: 237, endPoint x: 905, endPoint y: 237, distance: 61.4
click at [905, 237] on div "This card’s monthly limit $0.00 / $4,000.00" at bounding box center [807, 215] width 211 height 64
click at [1265, 56] on circle at bounding box center [1254, 50] width 29 height 29
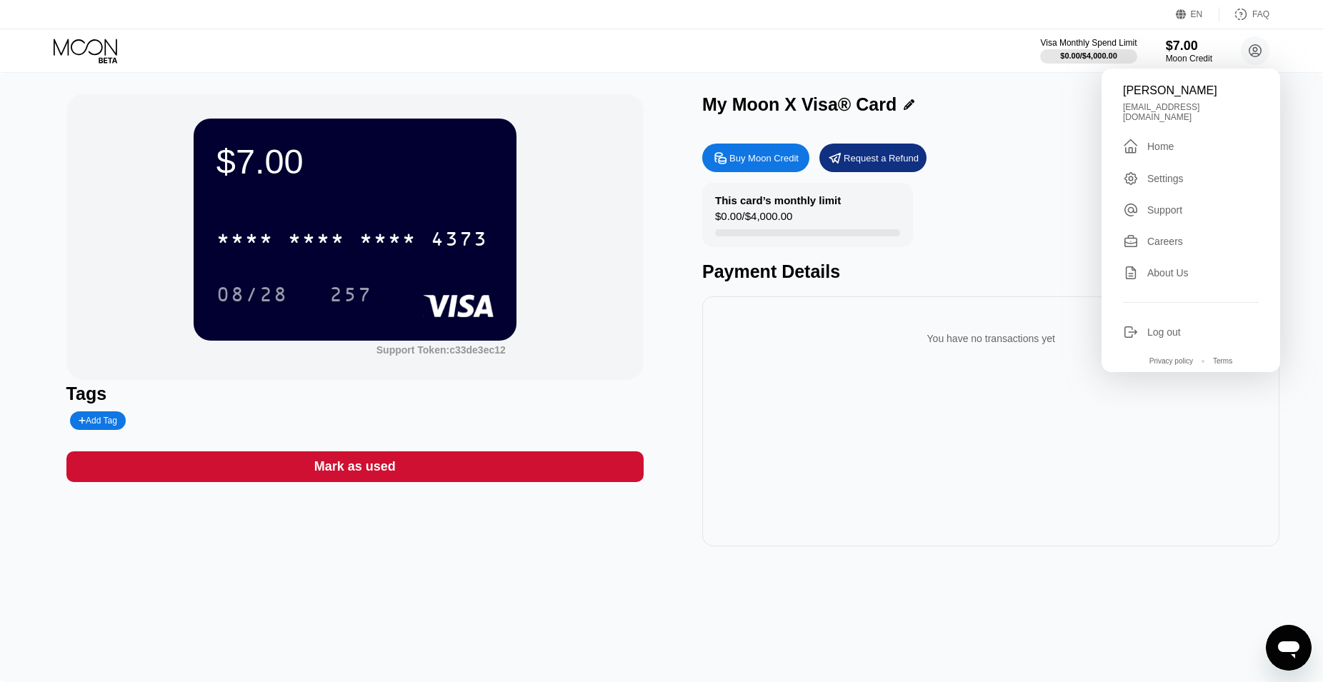
click at [1173, 204] on div "Support" at bounding box center [1164, 209] width 35 height 11
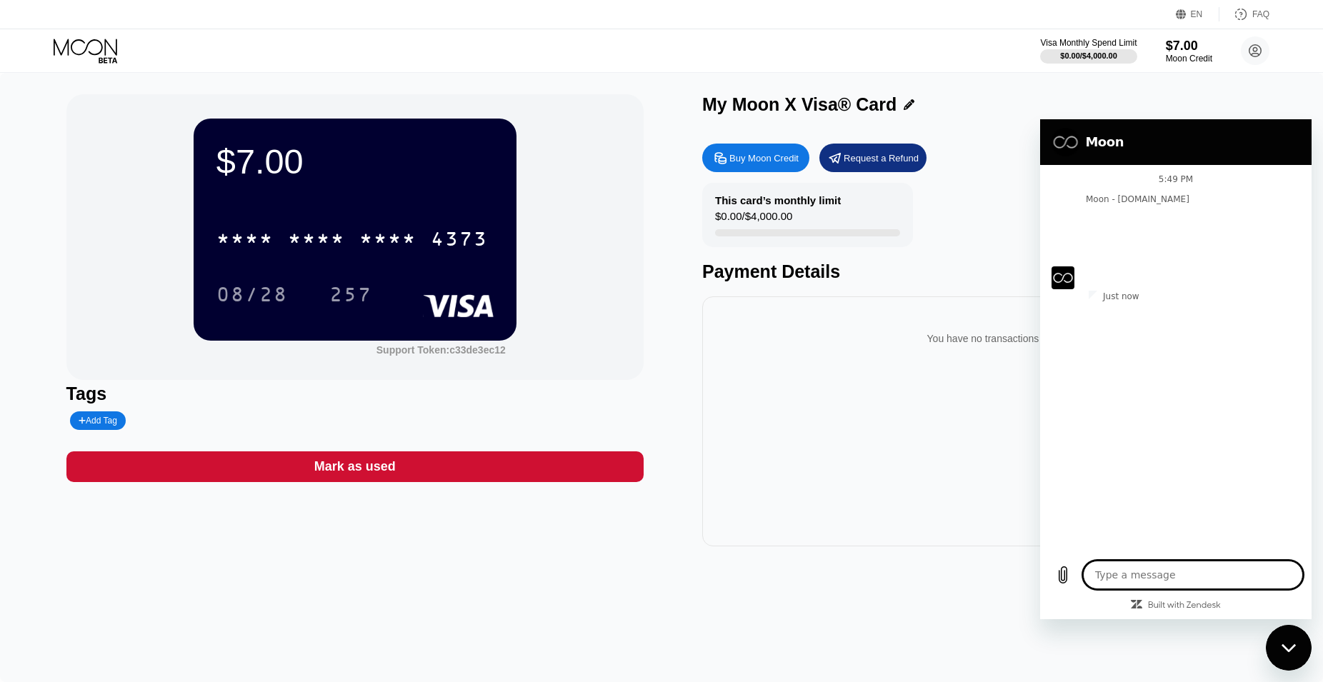
type textarea "x"
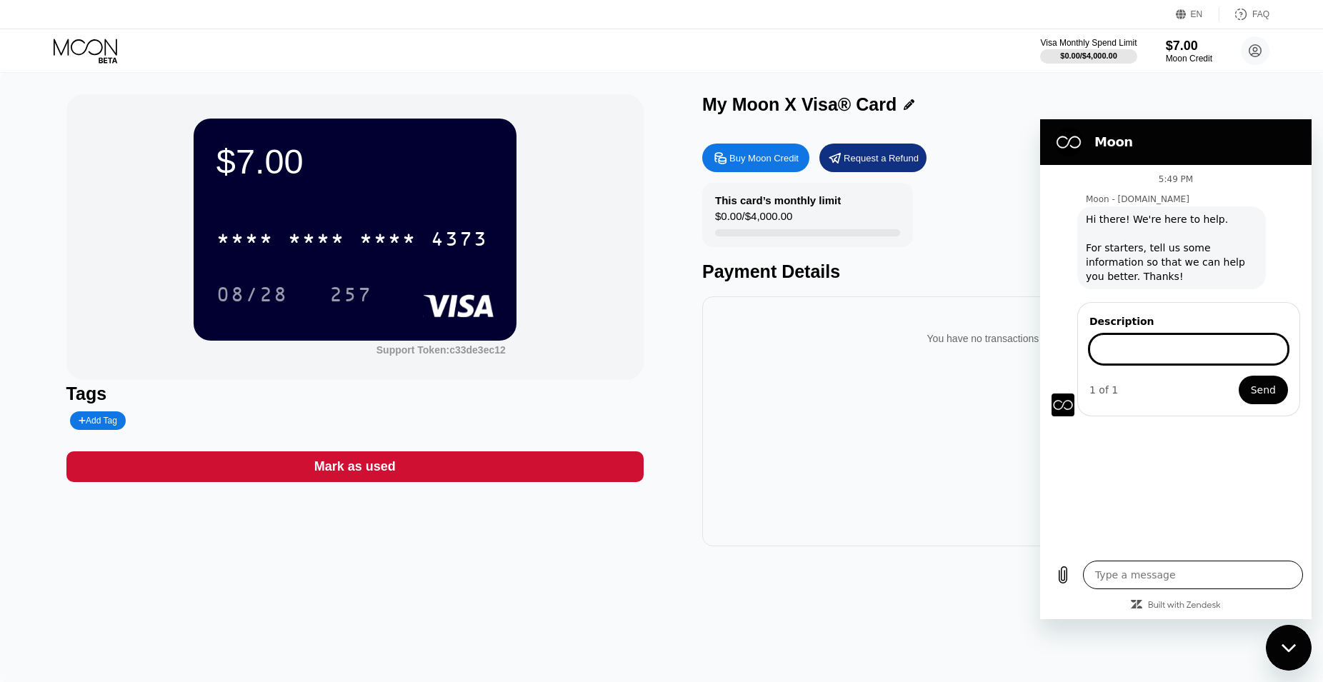
click at [1172, 570] on textarea at bounding box center [1193, 575] width 220 height 29
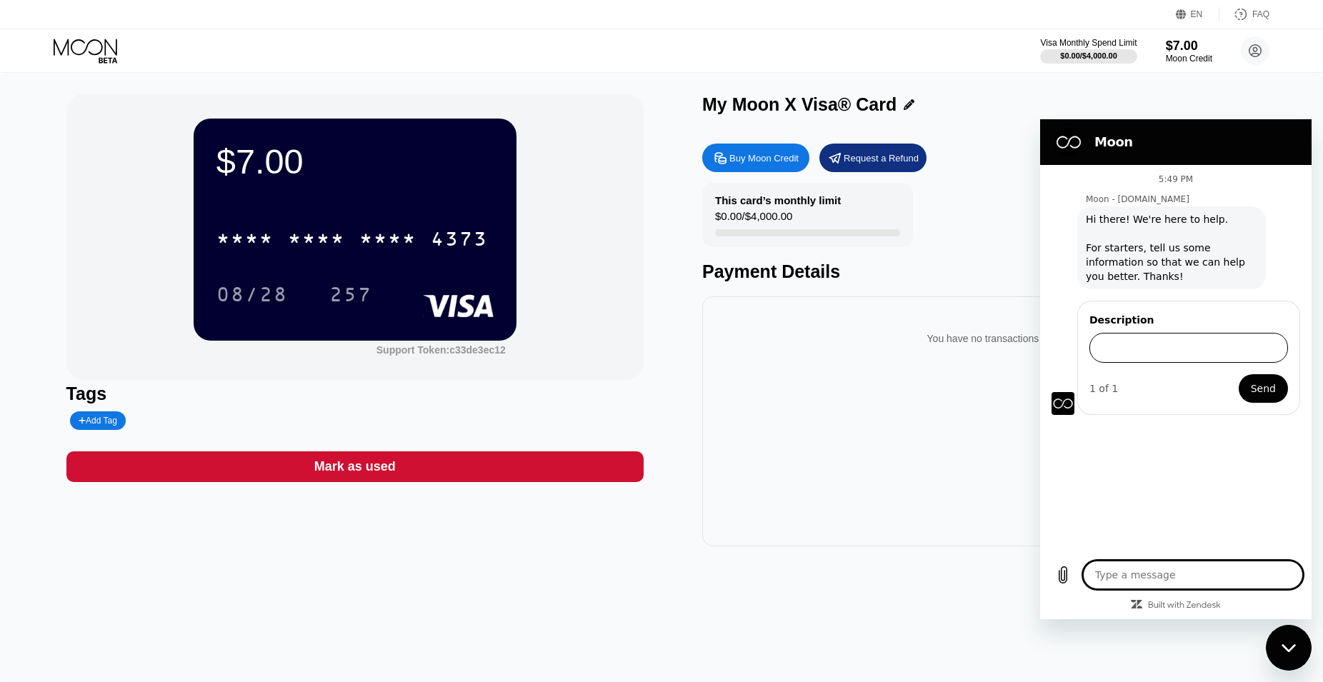
click at [1147, 351] on input "Description" at bounding box center [1188, 348] width 199 height 30
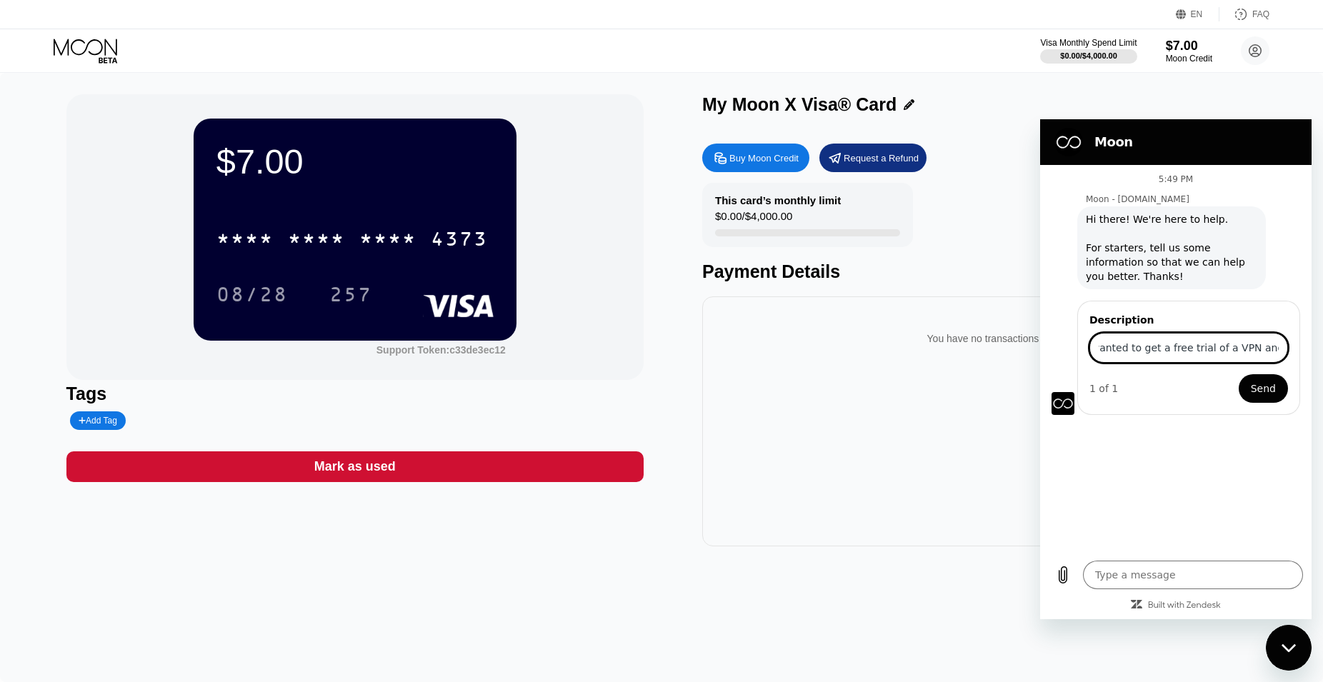
scroll to position [0, 364]
type input "Hi, is the visa card only working for purchasing x premium? becasue I wanted to…"
click at [1238, 374] on button "Send" at bounding box center [1262, 388] width 49 height 29
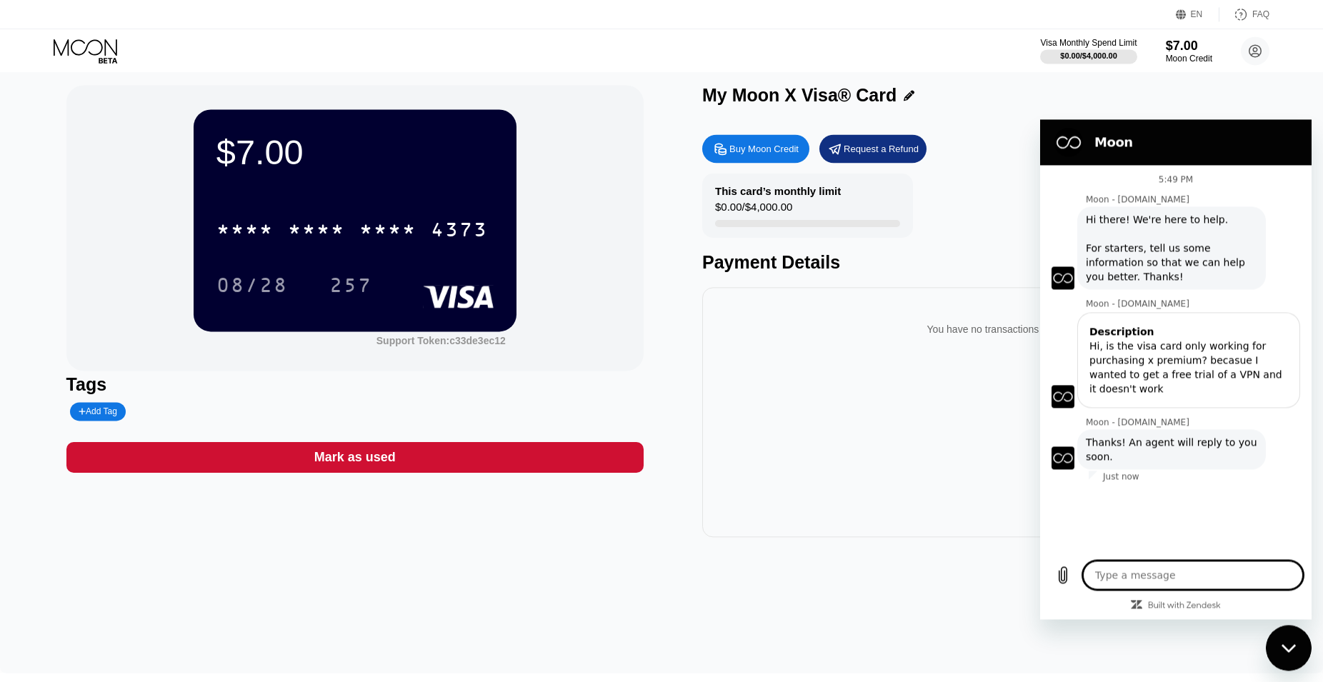
scroll to position [0, 0]
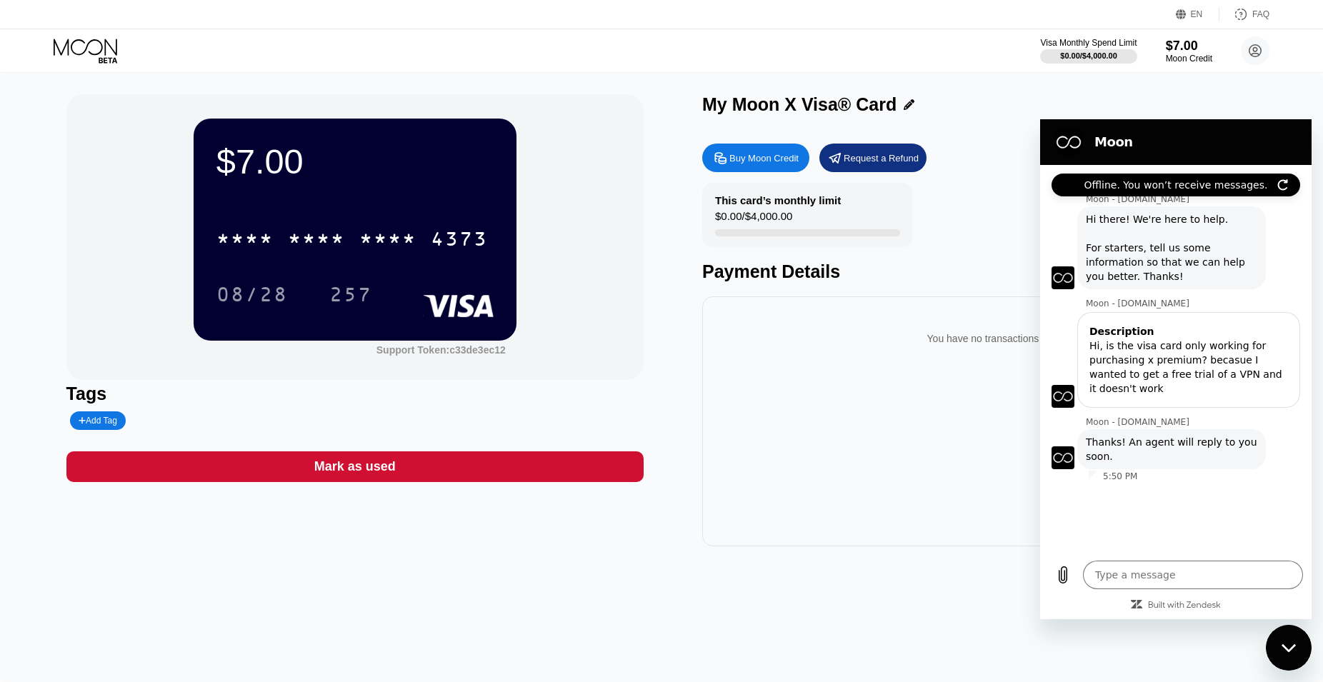
click at [930, 618] on div "$7.00 * * * * * * * * * * * * 4373 08/28 257 Support Token: c33de3ec12 Tags Add…" at bounding box center [661, 377] width 1323 height 609
click at [1293, 640] on div "Close messaging window" at bounding box center [1288, 647] width 43 height 43
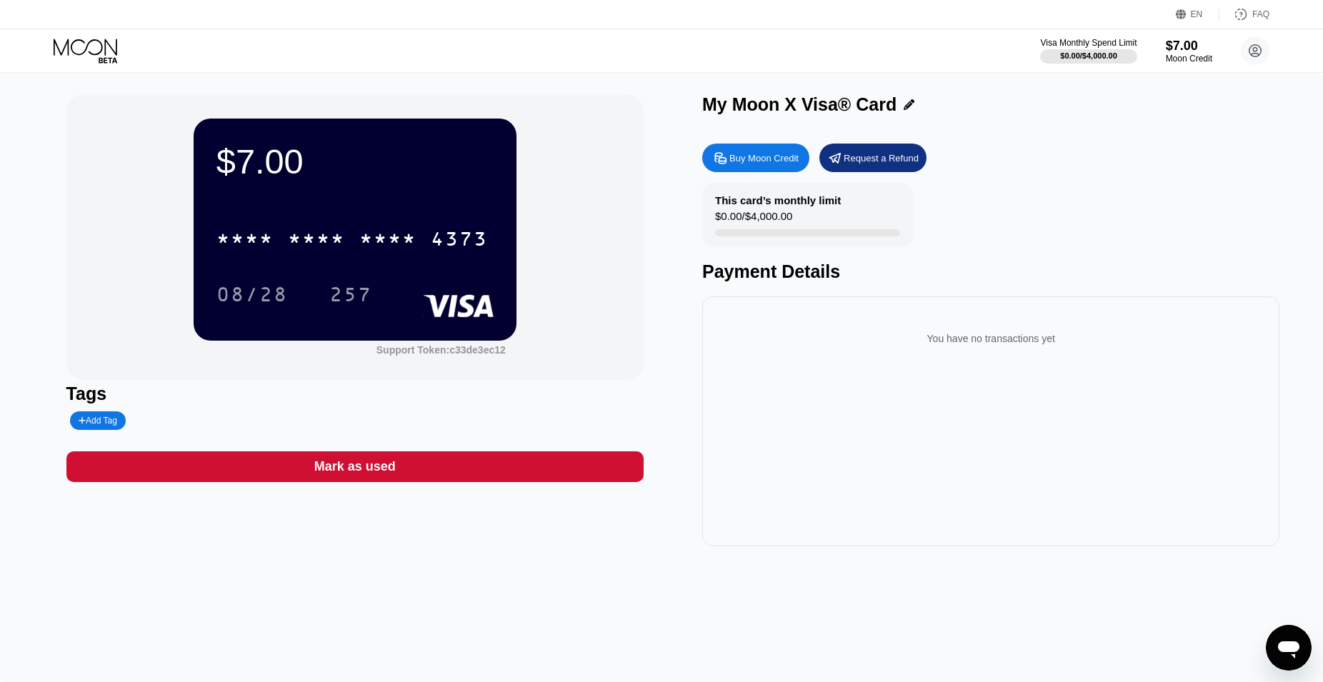
drag, startPoint x: 1285, startPoint y: 639, endPoint x: 1346, endPoint y: 666, distance: 66.5
click at [1285, 639] on icon "Open messaging window" at bounding box center [1288, 648] width 26 height 26
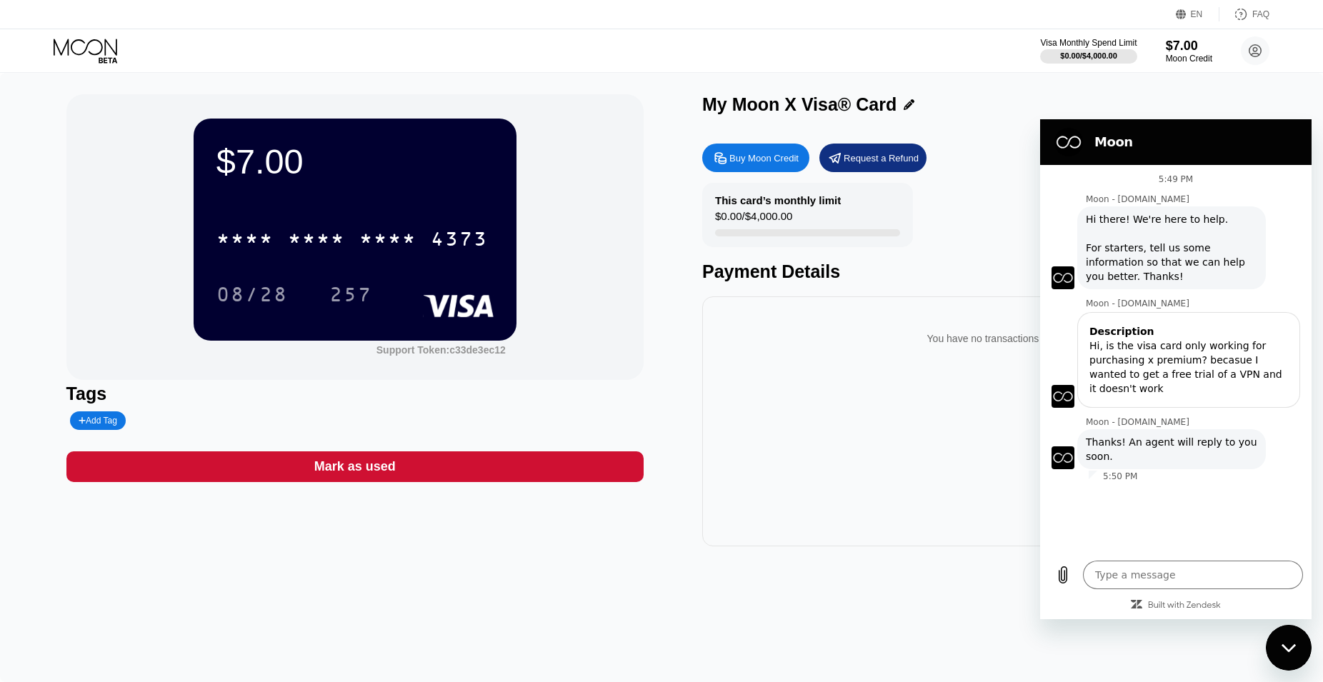
type textarea "x"
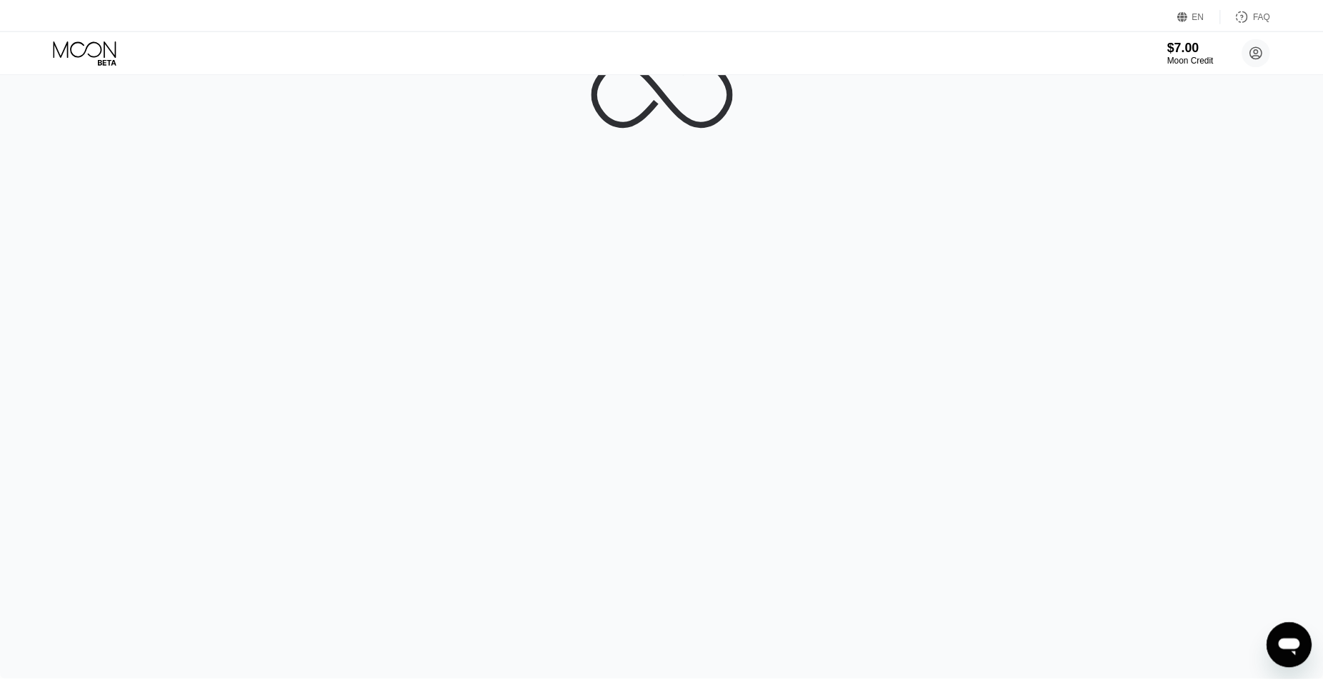
drag, startPoint x: 1303, startPoint y: 635, endPoint x: 2502, endPoint y: 1146, distance: 1303.3
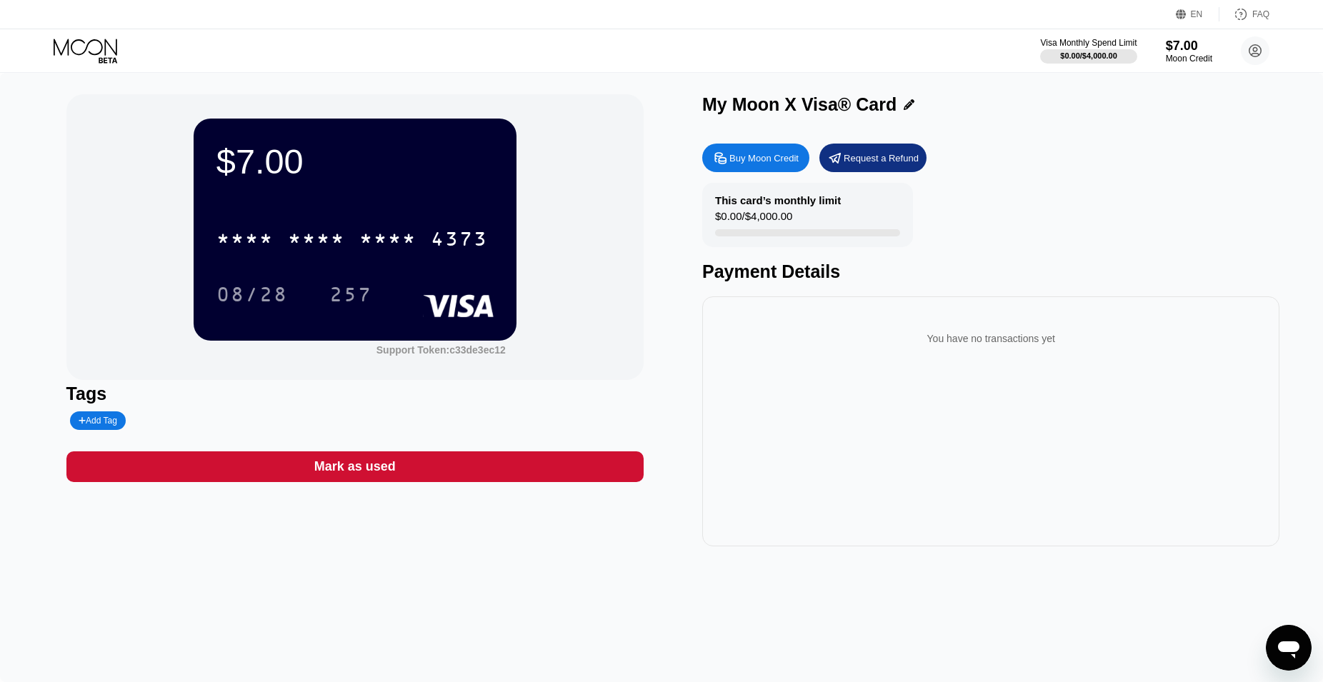
click at [1280, 631] on div "Open messaging window" at bounding box center [1288, 647] width 43 height 43
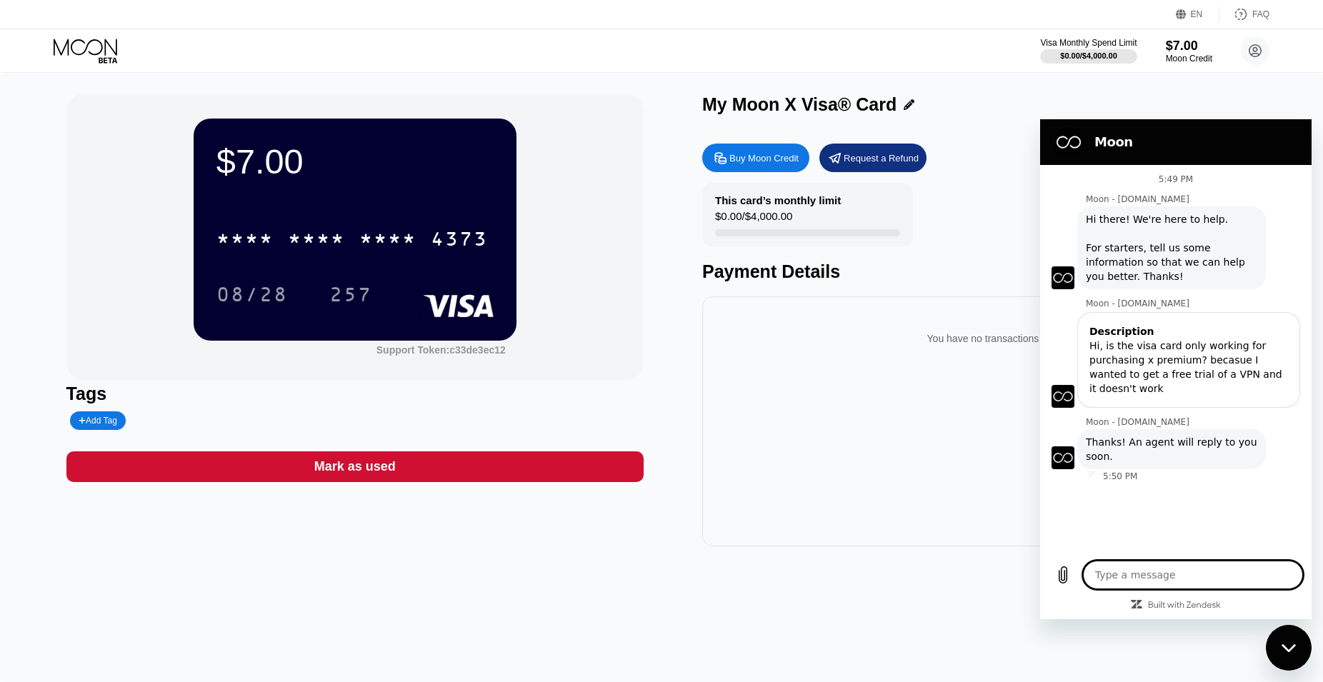
click at [1288, 648] on icon "Close messaging window" at bounding box center [1288, 647] width 15 height 9
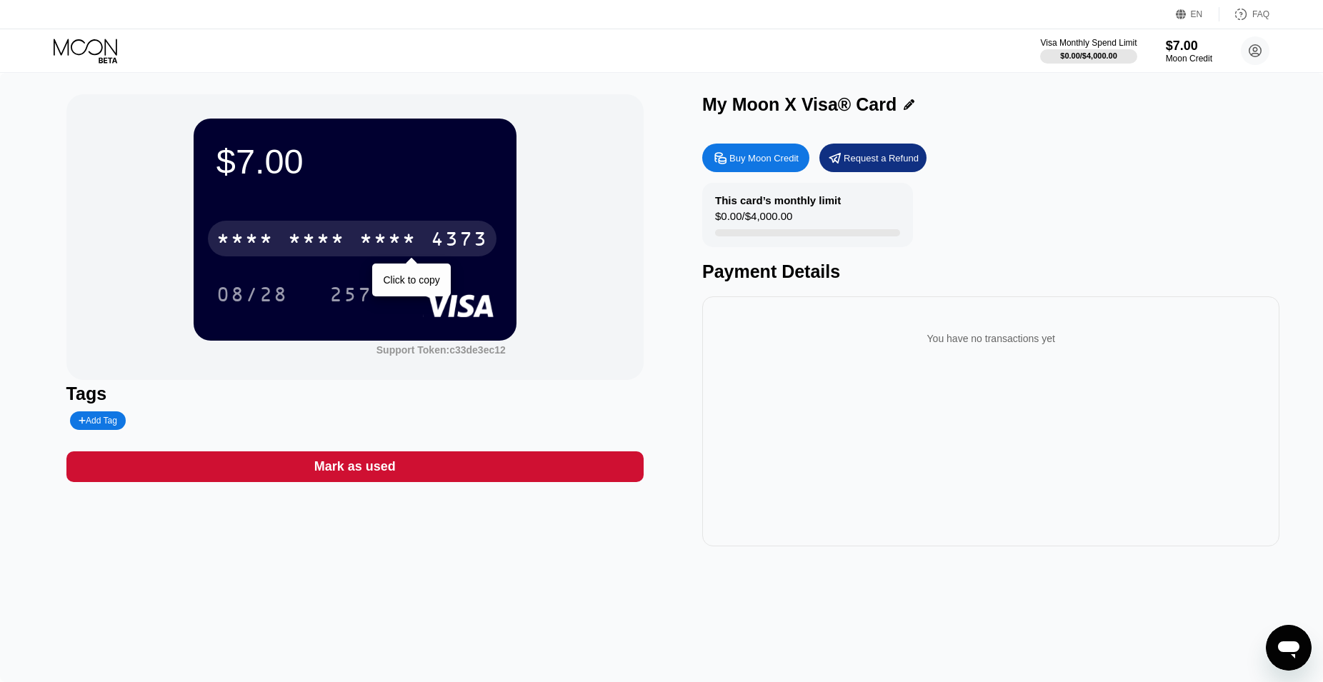
click at [368, 234] on div "* * * *" at bounding box center [387, 240] width 57 height 23
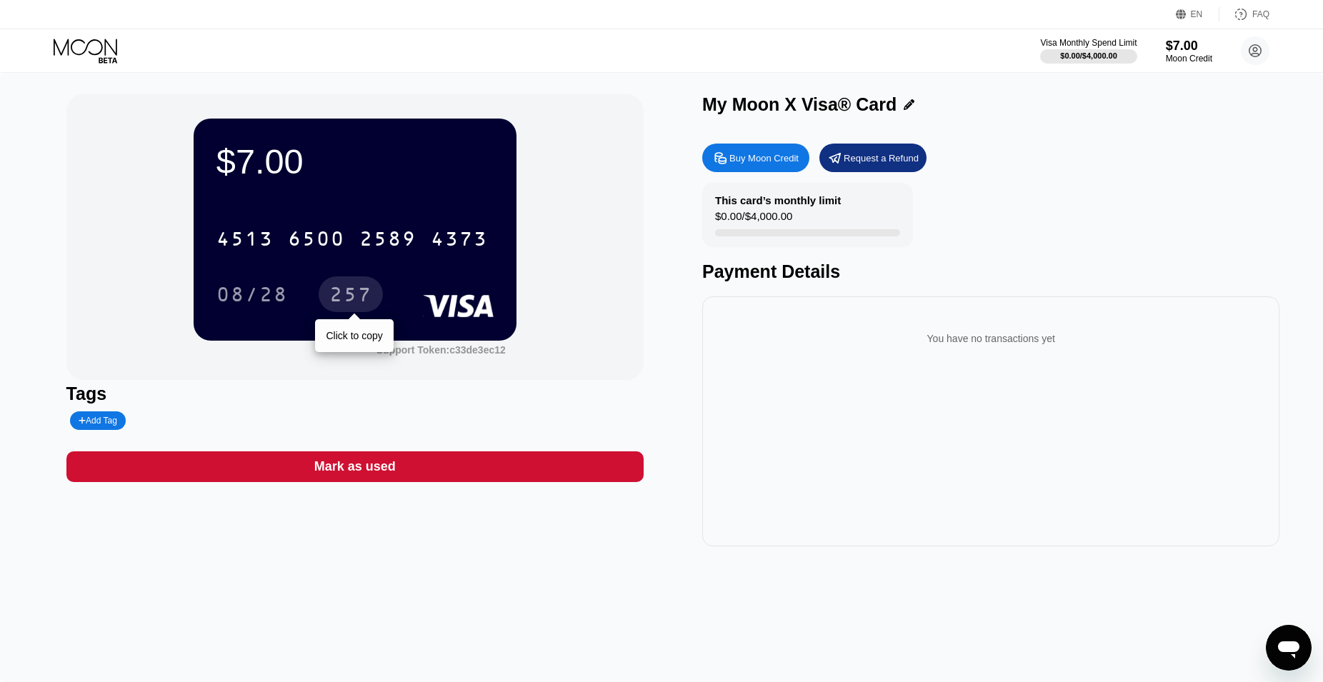
click at [338, 290] on div "257" at bounding box center [350, 296] width 43 height 23
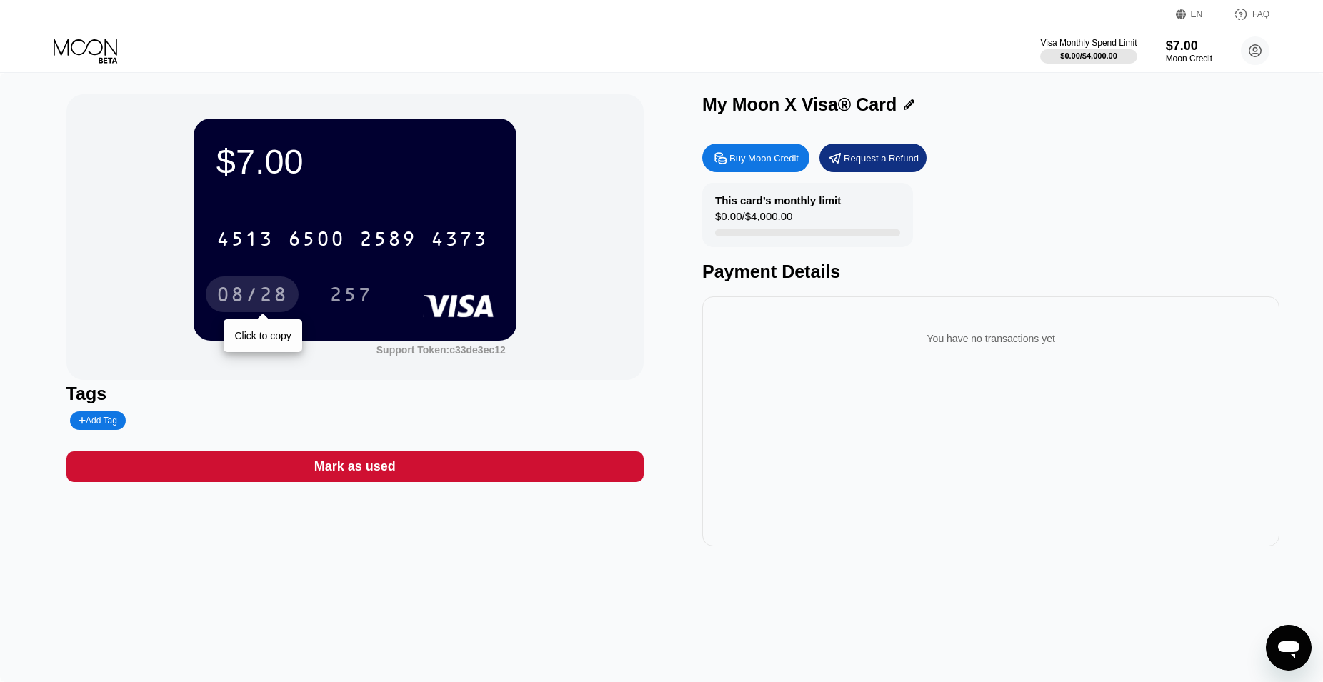
click at [244, 304] on div "08/28" at bounding box center [251, 296] width 71 height 23
click at [1270, 631] on div "$7.00 4513 6500 2589 4373 08/28 257 Support Token: c33de3ec12 Tags Add Tag Mark…" at bounding box center [661, 377] width 1323 height 609
click at [1285, 650] on icon "Open messaging window" at bounding box center [1288, 649] width 21 height 17
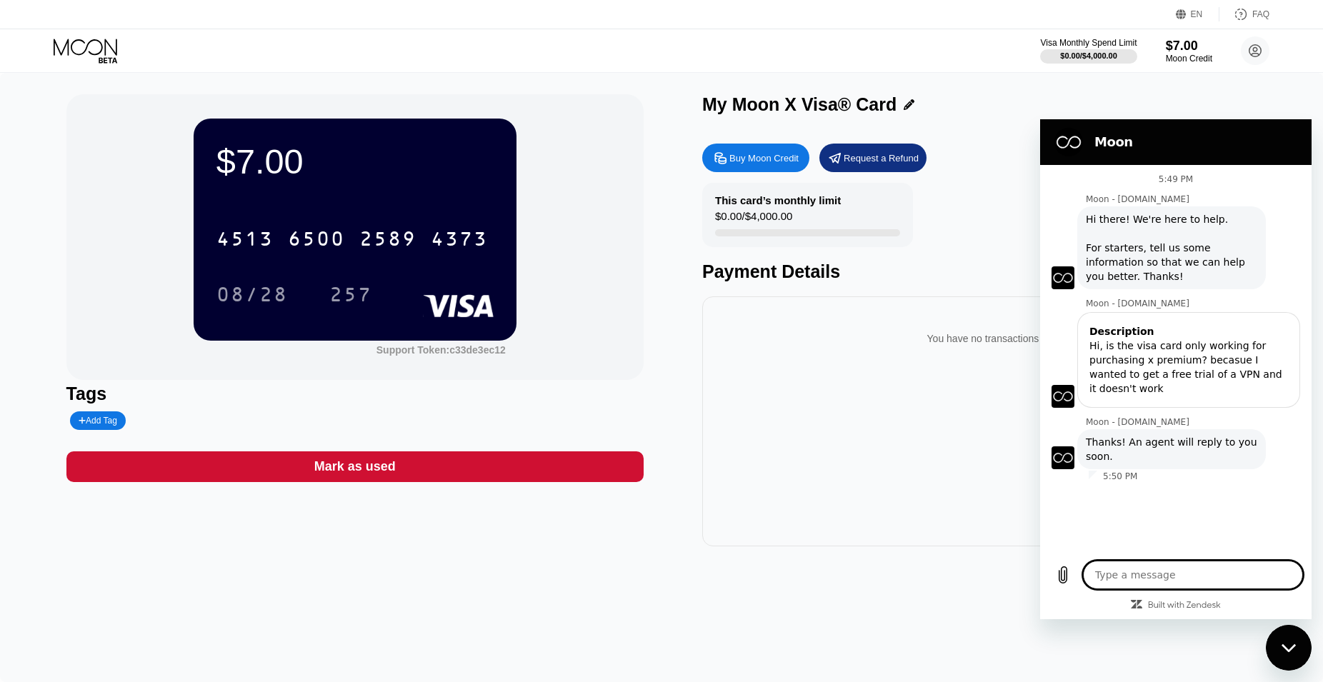
type textarea "x"
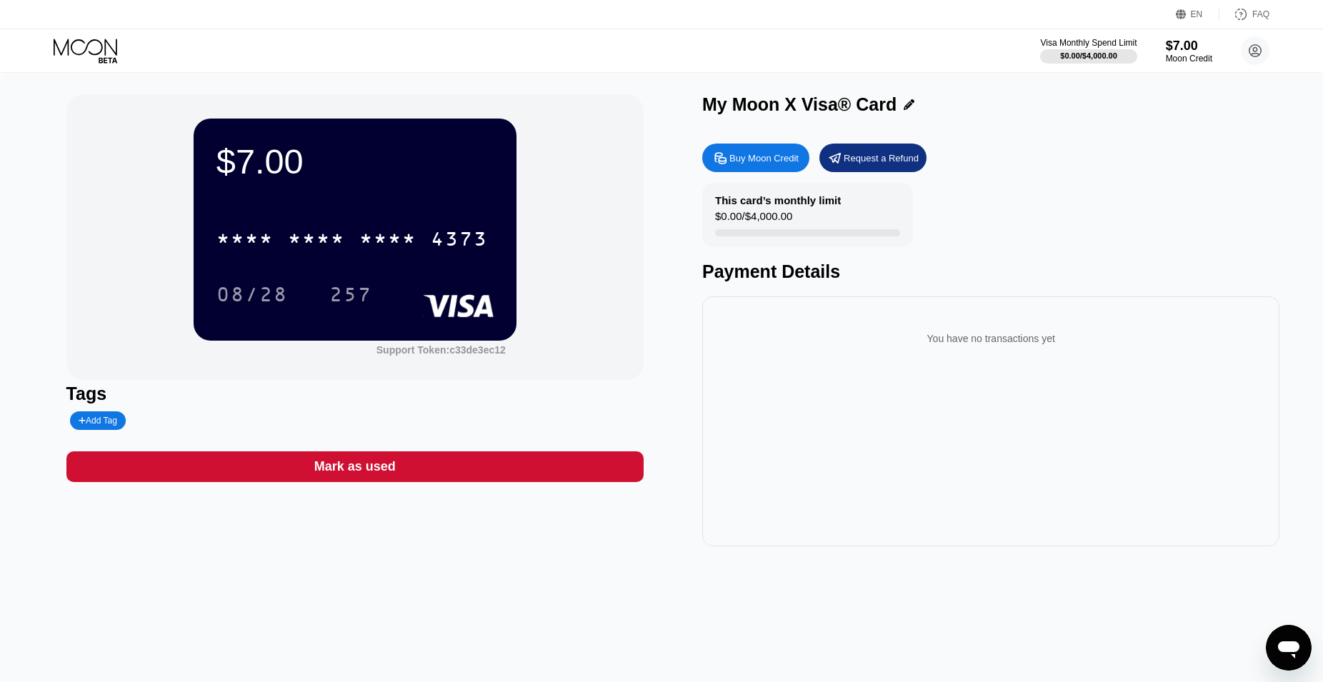
click at [1265, 640] on div "$7.00 * * * * * * * * * * * * 4373 08/28 257 Support Token: c33de3ec12 Tags Add…" at bounding box center [661, 377] width 1323 height 609
drag, startPoint x: 1273, startPoint y: 638, endPoint x: 2514, endPoint y: 1197, distance: 1360.7
click at [1273, 638] on div "Open messaging window" at bounding box center [1288, 647] width 43 height 43
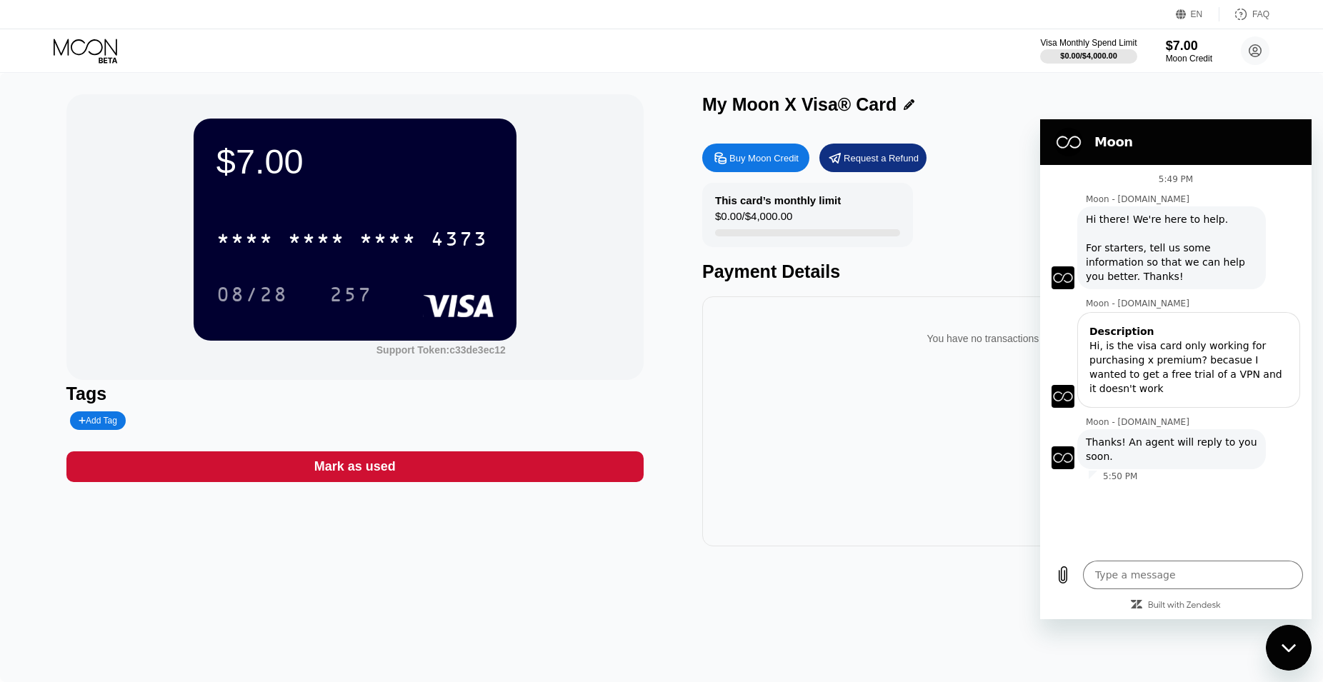
click at [691, 201] on div "$7.00 * * * * * * * * * * * * 4373 08/28 257 Support Token: c33de3ec12 Tags Add…" at bounding box center [661, 320] width 1191 height 452
type textarea "x"
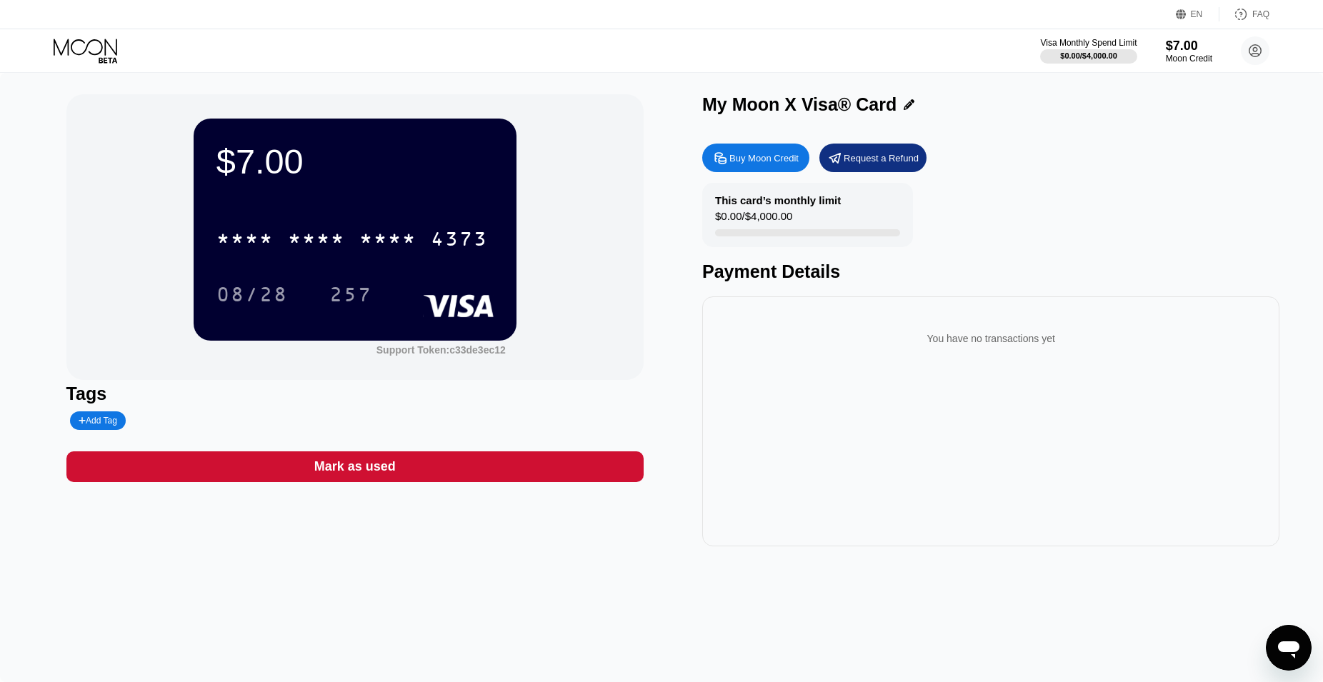
click at [1288, 638] on icon "Open messaging window" at bounding box center [1288, 648] width 26 height 26
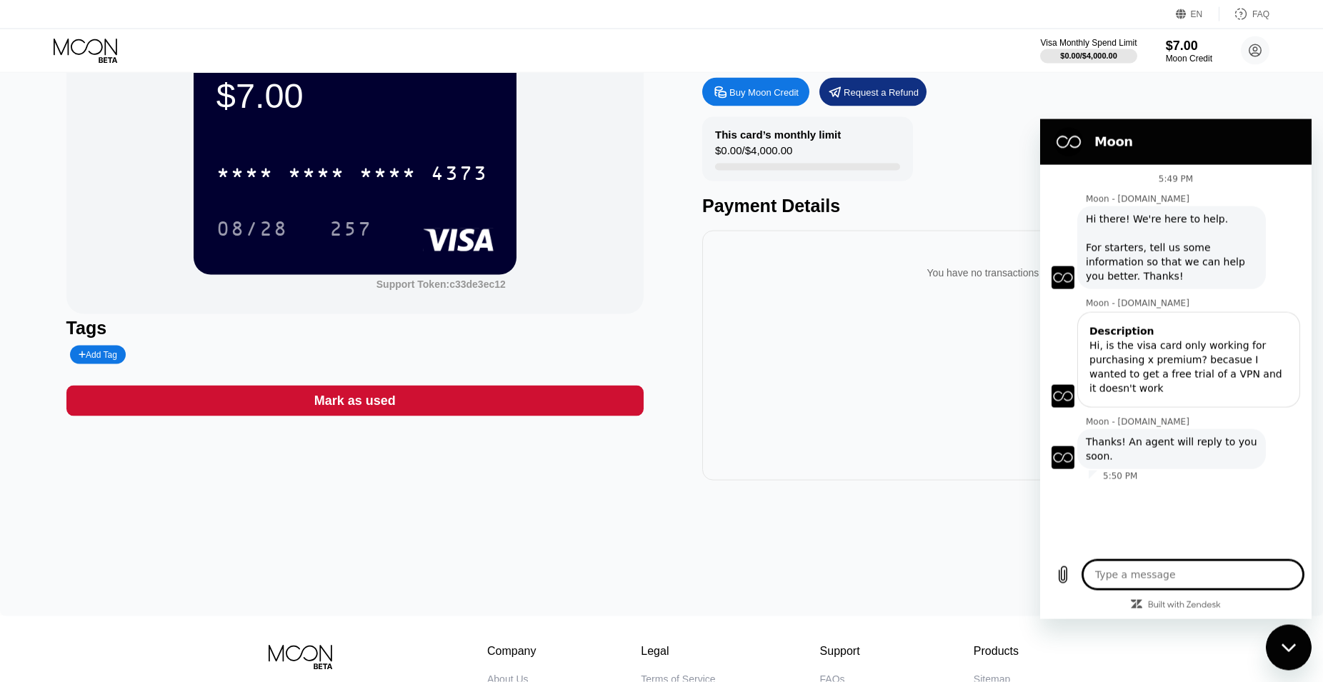
scroll to position [73, 0]
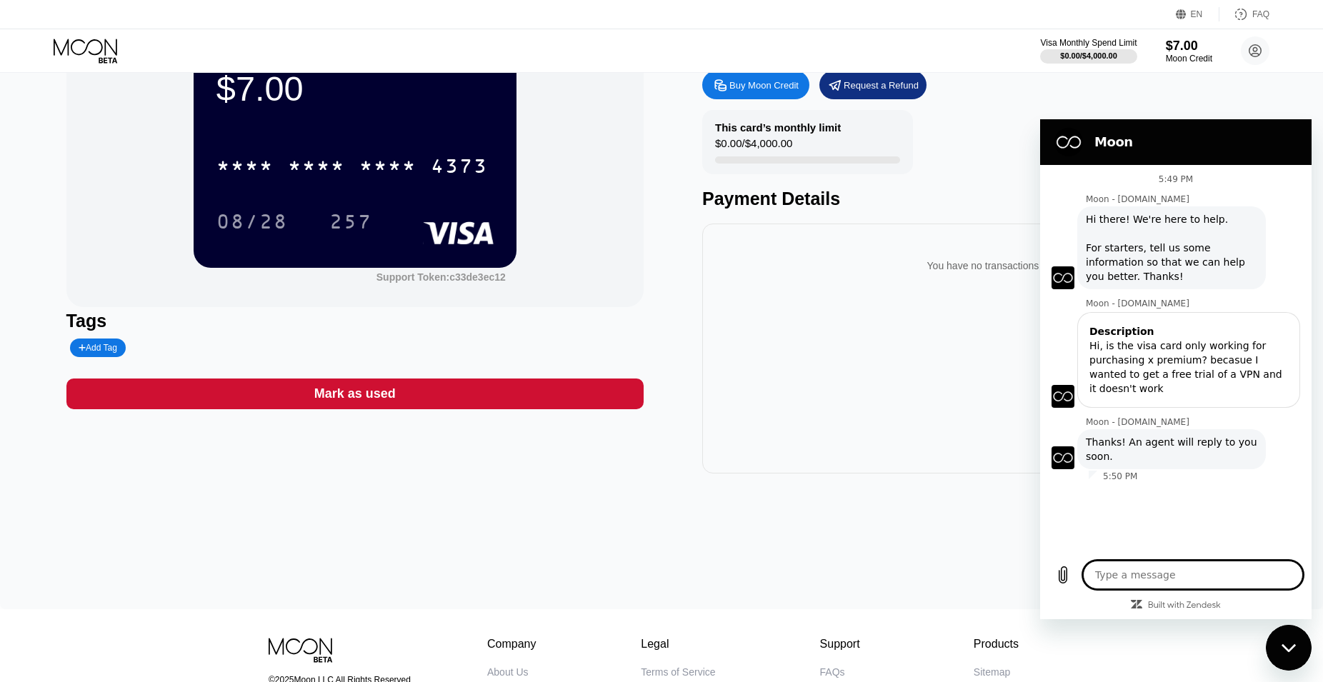
type textarea "x"
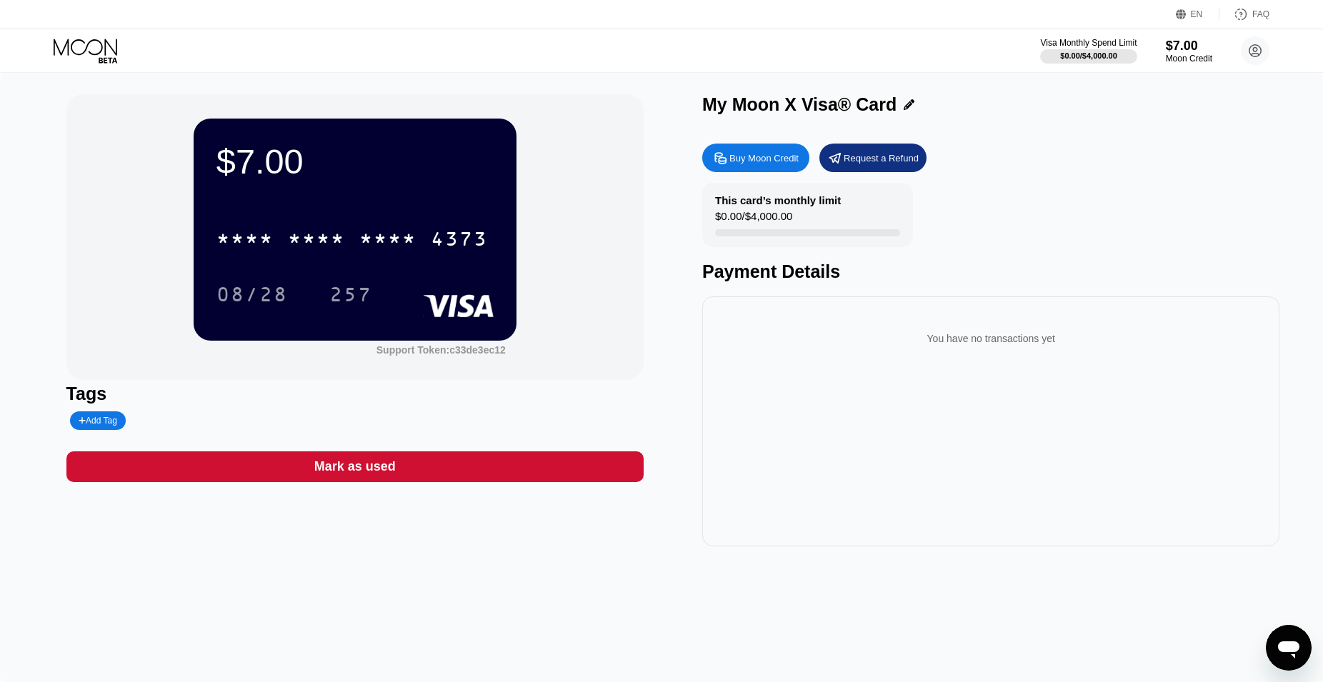
click at [561, 123] on div "$7.00 * * * * * * * * * * * * 4373 08/28 257 Support Token: c33de3ec12" at bounding box center [354, 237] width 577 height 286
click at [1011, 161] on div "Buy Moon Credit Request a Refund" at bounding box center [990, 158] width 577 height 29
click at [1289, 629] on div "Open messaging window" at bounding box center [1288, 647] width 43 height 43
